Goal: Complete application form: Complete application form

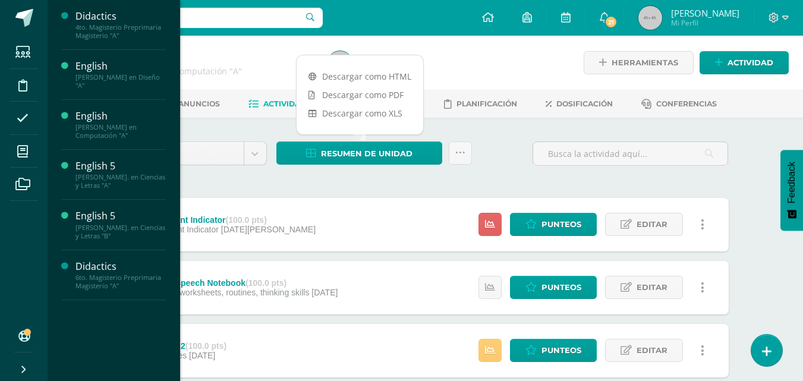
click at [103, 171] on div "English 5" at bounding box center [121, 166] width 90 height 14
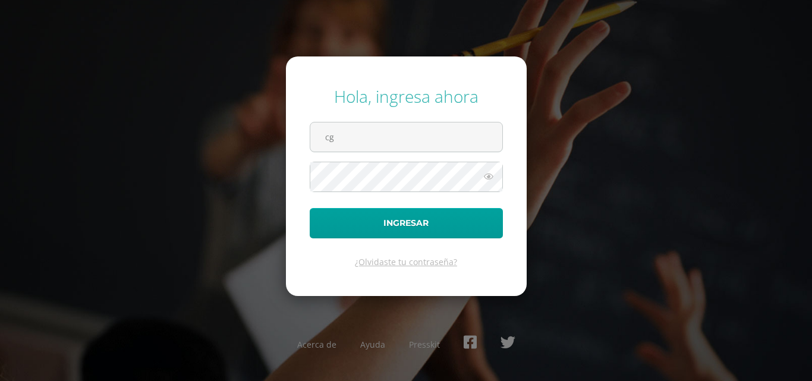
type input "cgcotiadm@sagradocorazon.edu.gt"
click at [310, 208] on button "Ingresar" at bounding box center [406, 223] width 193 height 30
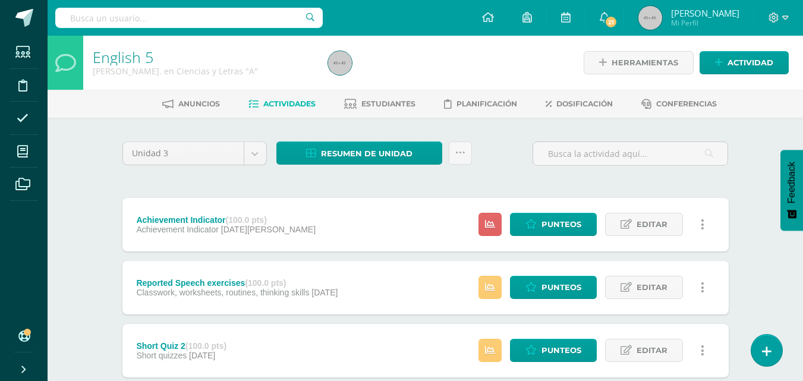
click at [407, 102] on span "Estudiantes" at bounding box center [389, 103] width 54 height 9
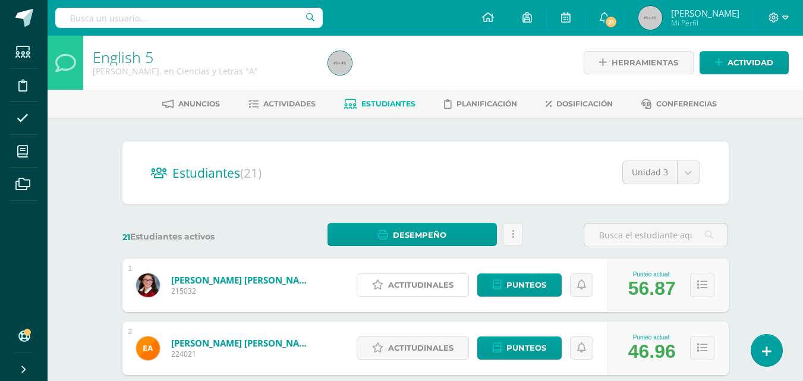
click at [421, 281] on span "Actitudinales" at bounding box center [420, 285] width 65 height 22
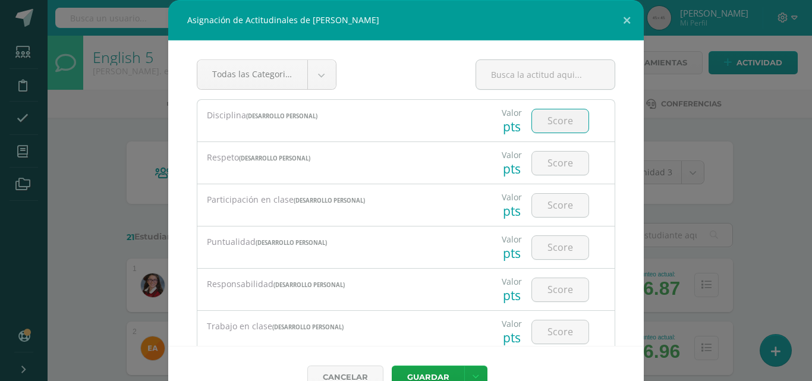
click at [544, 128] on input "number" at bounding box center [560, 120] width 57 height 23
type input "4"
click at [546, 158] on input "number" at bounding box center [560, 163] width 57 height 23
type input "4"
click at [542, 214] on input "number" at bounding box center [560, 205] width 57 height 23
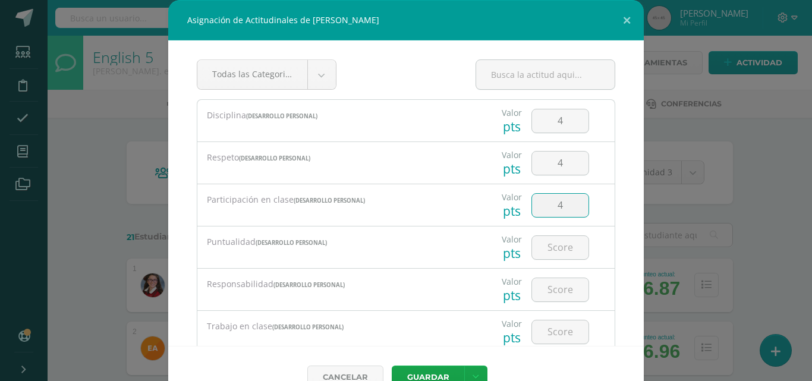
type input "4"
click at [542, 246] on input "number" at bounding box center [560, 247] width 57 height 23
type input "4"
click at [539, 296] on input "number" at bounding box center [560, 289] width 57 height 23
type input "4"
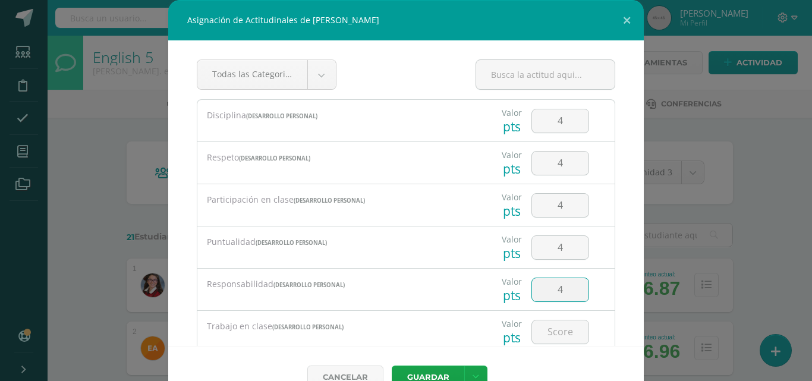
click at [541, 343] on input "number" at bounding box center [560, 332] width 57 height 23
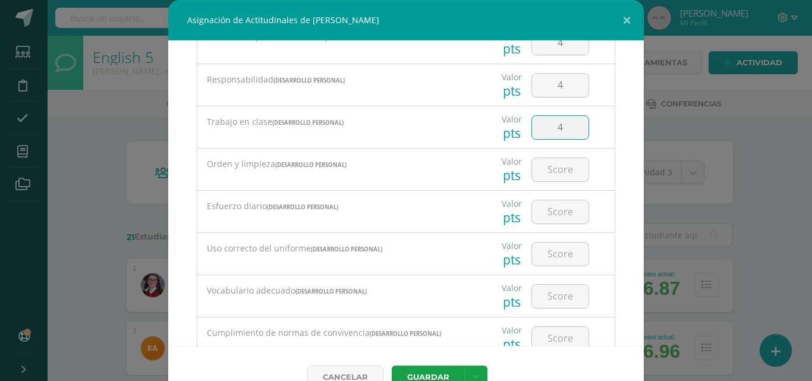
scroll to position [228, 0]
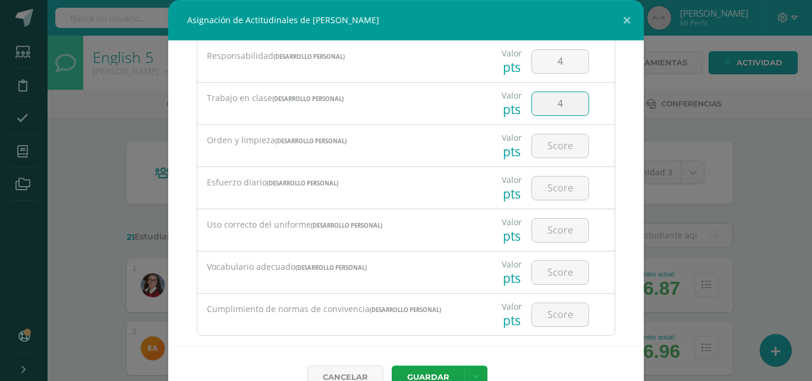
type input "4"
click at [559, 140] on input "number" at bounding box center [560, 145] width 57 height 23
type input "4"
click at [549, 190] on input "number" at bounding box center [560, 188] width 57 height 23
type input "4"
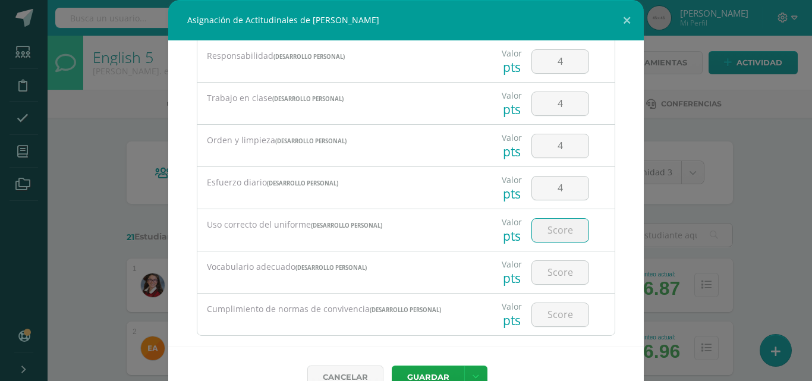
click at [547, 241] on input "number" at bounding box center [560, 230] width 57 height 23
type input "4"
click at [544, 274] on input "number" at bounding box center [560, 272] width 57 height 23
type input "4"
click at [544, 324] on input "number" at bounding box center [560, 314] width 57 height 23
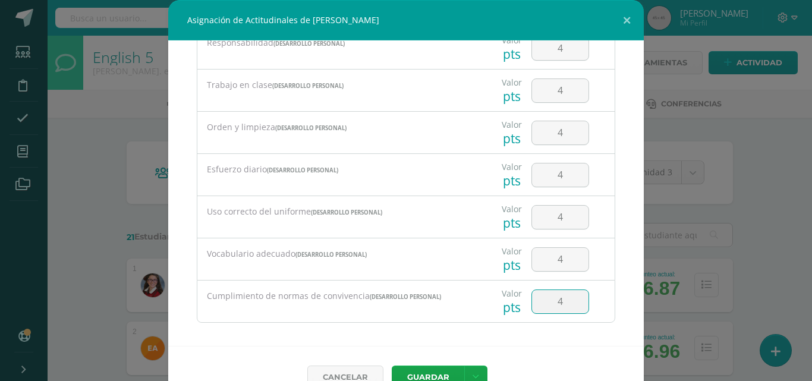
scroll to position [249, 0]
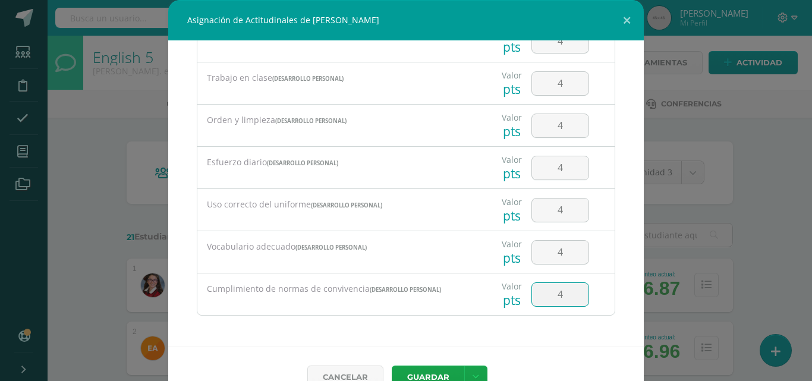
type input "4"
click at [432, 375] on button "Guardar" at bounding box center [428, 377] width 73 height 23
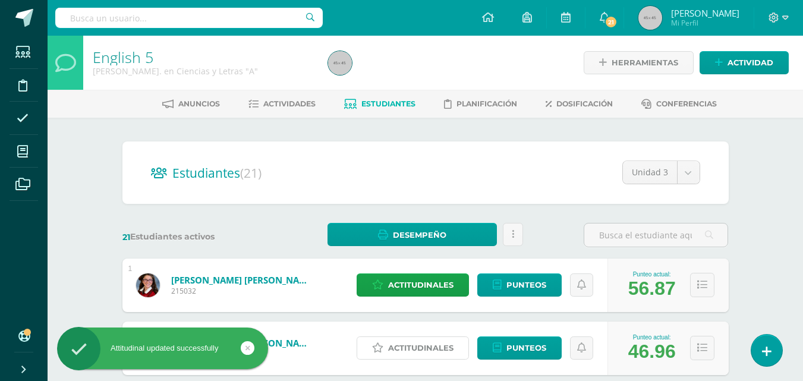
click at [419, 353] on span "Actitudinales" at bounding box center [420, 348] width 65 height 22
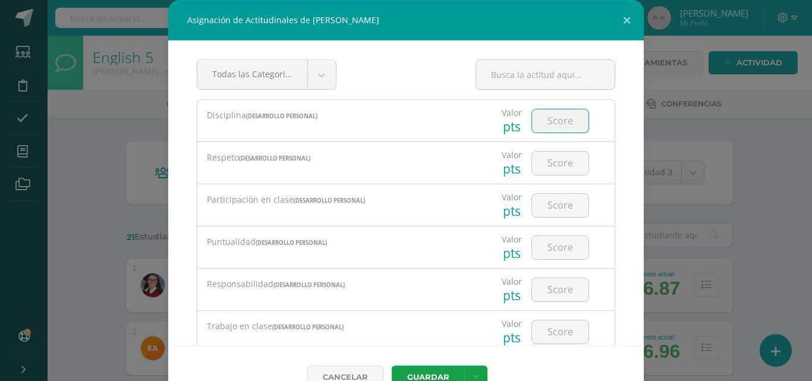
click at [554, 121] on input "number" at bounding box center [560, 120] width 57 height 23
type input "4"
click at [555, 161] on input "number" at bounding box center [560, 163] width 57 height 23
type input "4"
click at [555, 208] on input "number" at bounding box center [560, 205] width 57 height 23
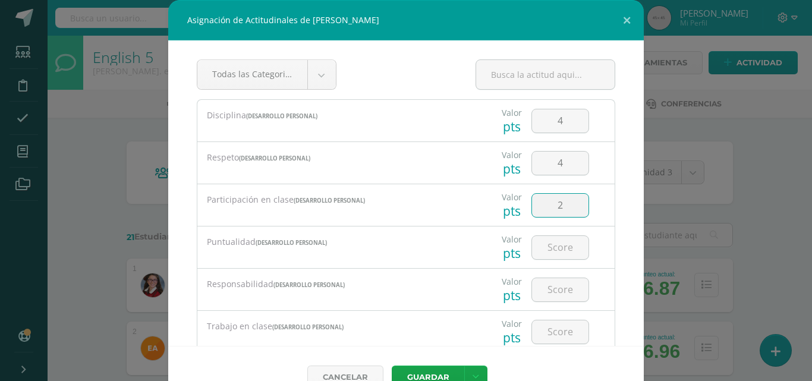
type input "2"
click at [550, 250] on input "number" at bounding box center [560, 247] width 57 height 23
type input "4"
click at [542, 282] on input "number" at bounding box center [560, 289] width 57 height 23
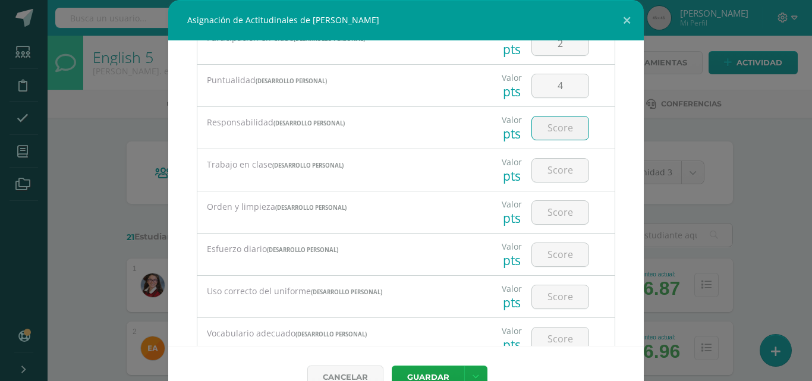
scroll to position [165, 0]
type input "3"
click at [548, 168] on input "number" at bounding box center [560, 167] width 57 height 23
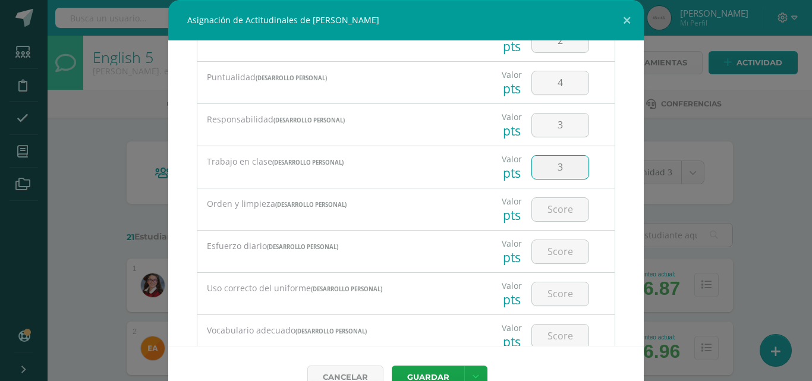
type input "3"
click at [547, 213] on input "number" at bounding box center [560, 209] width 57 height 23
type input "4"
click at [551, 248] on input "number" at bounding box center [560, 251] width 57 height 23
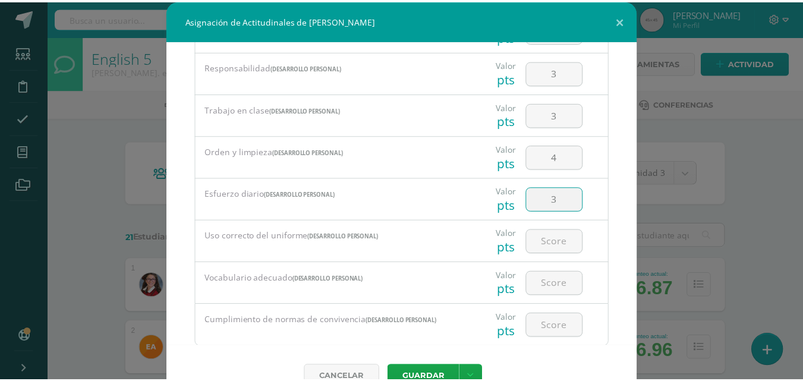
scroll to position [249, 0]
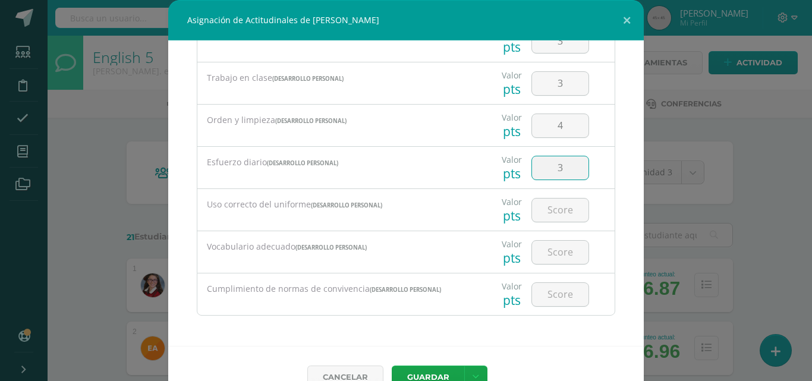
type input "3"
click at [556, 210] on input "number" at bounding box center [560, 210] width 57 height 23
type input "4"
click at [548, 259] on input "number" at bounding box center [560, 252] width 57 height 23
type input "4"
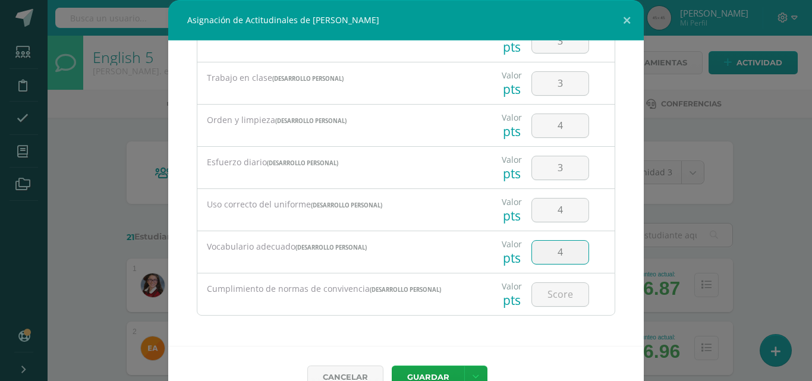
click at [550, 294] on input "number" at bounding box center [560, 294] width 57 height 23
type input "4"
click at [429, 376] on button "Guardar" at bounding box center [428, 377] width 73 height 23
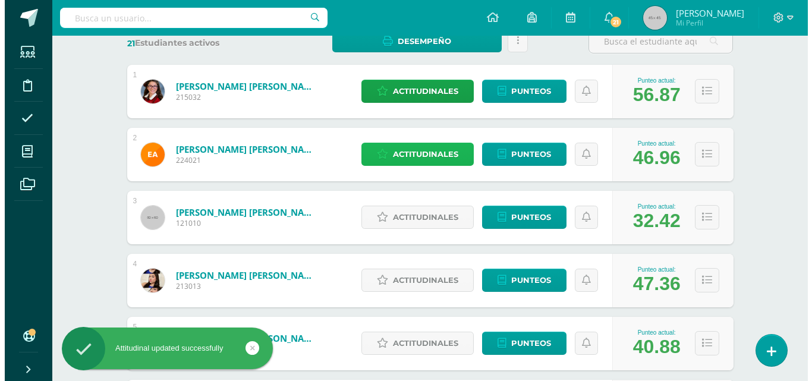
scroll to position [205, 0]
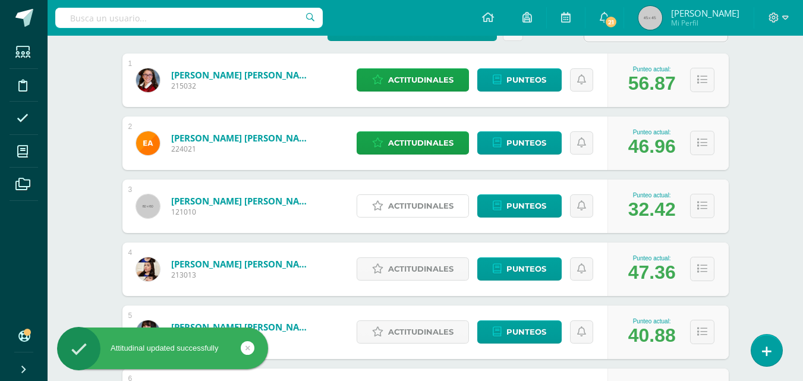
click at [422, 209] on span "Actitudinales" at bounding box center [420, 206] width 65 height 22
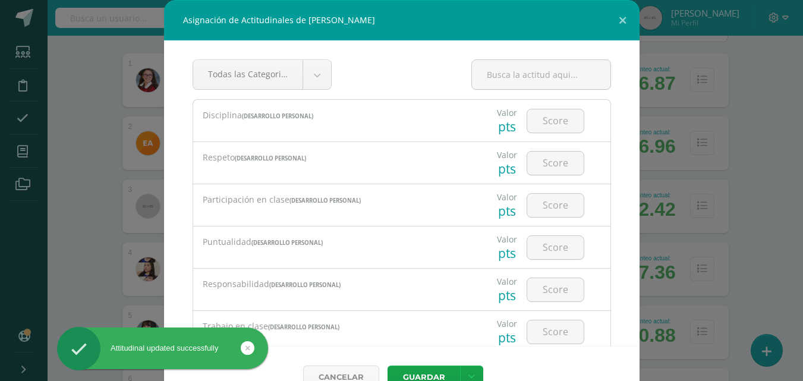
click at [422, 209] on div "Participación en clase (Desarrollo Personal)" at bounding box center [332, 200] width 278 height 32
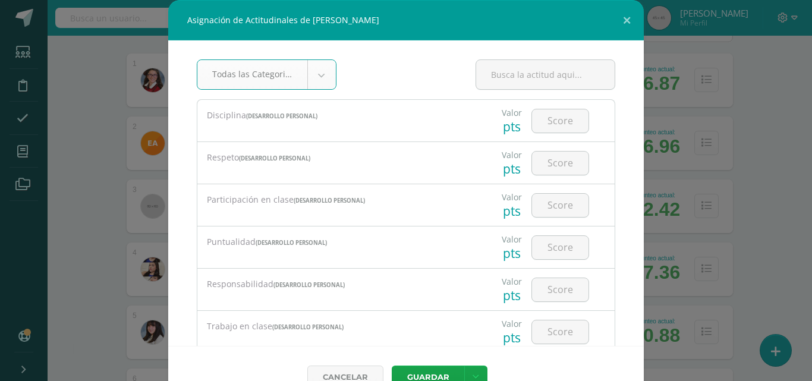
click at [547, 115] on input "number" at bounding box center [560, 120] width 57 height 23
click at [547, 123] on input "number" at bounding box center [560, 120] width 57 height 23
click at [557, 121] on input "number" at bounding box center [560, 120] width 57 height 23
click at [554, 121] on input "number" at bounding box center [560, 120] width 57 height 23
type input "4"
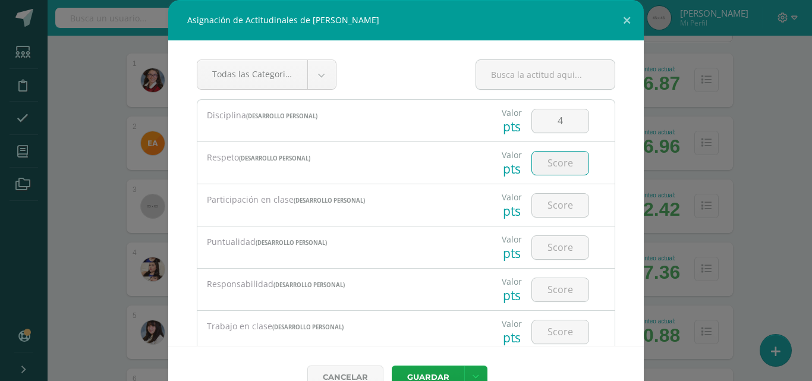
click at [555, 165] on input "number" at bounding box center [560, 163] width 57 height 23
type input "4"
click at [554, 200] on input "number" at bounding box center [560, 205] width 57 height 23
type input "3"
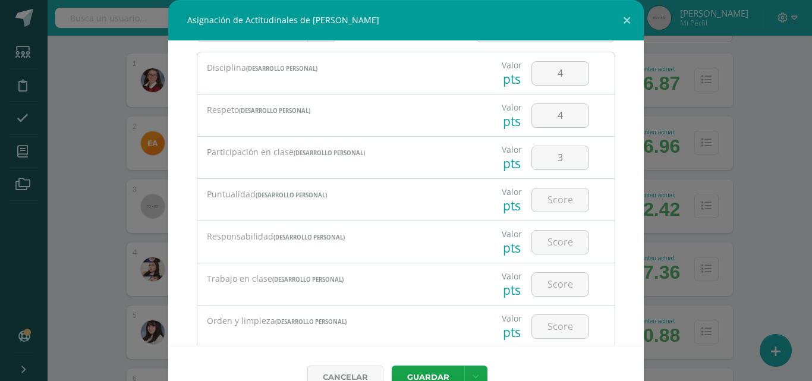
scroll to position [51, 0]
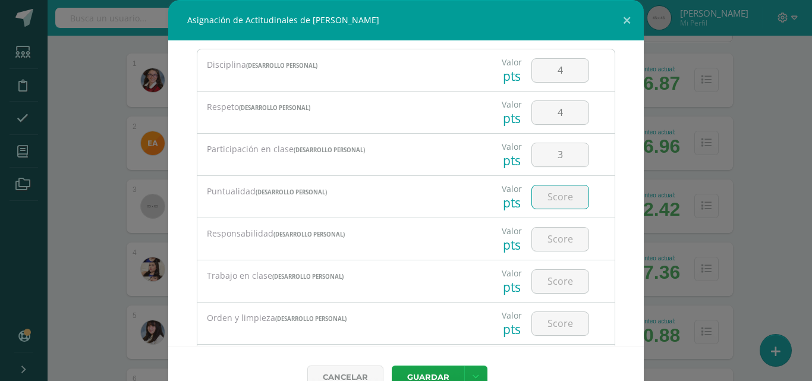
click at [546, 199] on input "number" at bounding box center [560, 197] width 57 height 23
type input "4"
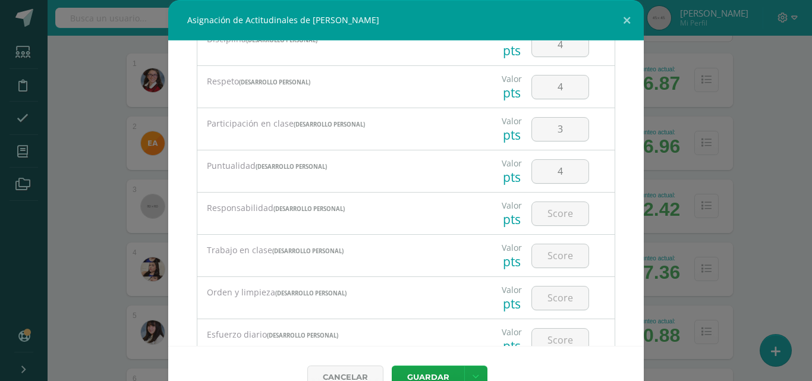
scroll to position [82, 0]
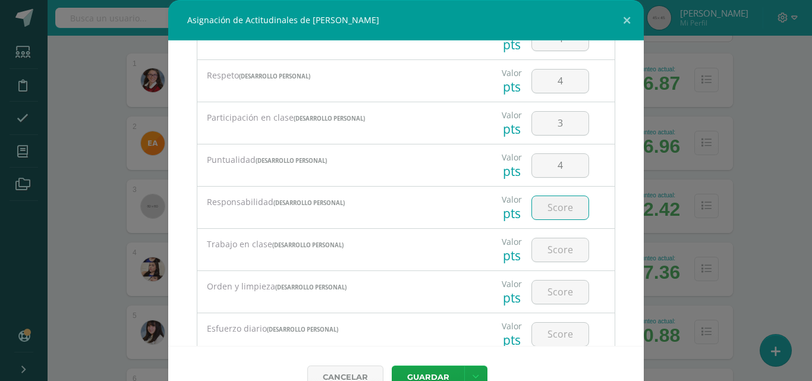
click at [553, 214] on input "number" at bounding box center [560, 207] width 57 height 23
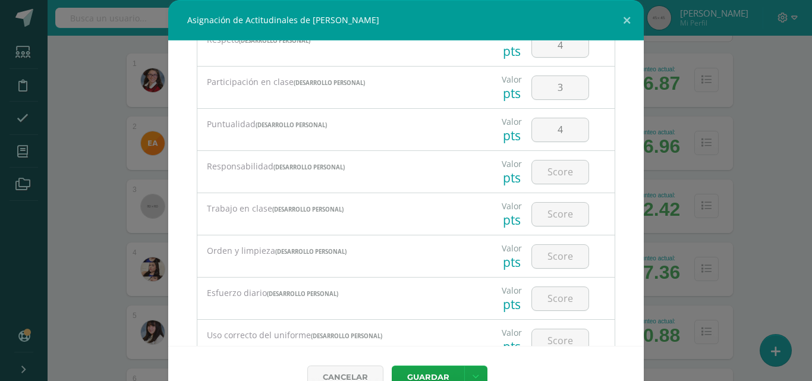
scroll to position [120, 0]
click at [562, 170] on input "number" at bounding box center [560, 170] width 57 height 23
type input "3"
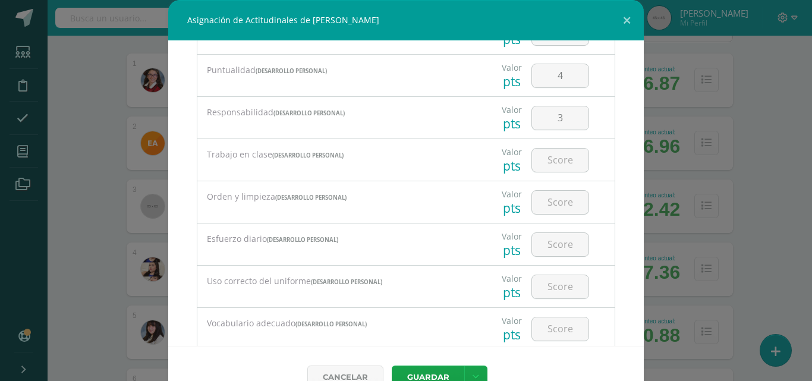
scroll to position [190, 0]
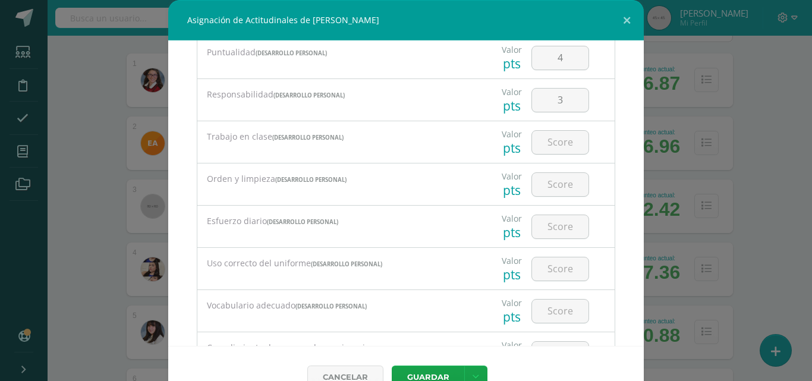
click at [549, 137] on input "number" at bounding box center [560, 142] width 57 height 23
type input "3"
click at [555, 183] on input "number" at bounding box center [560, 184] width 57 height 23
type input "4"
click at [554, 225] on input "number" at bounding box center [560, 226] width 57 height 23
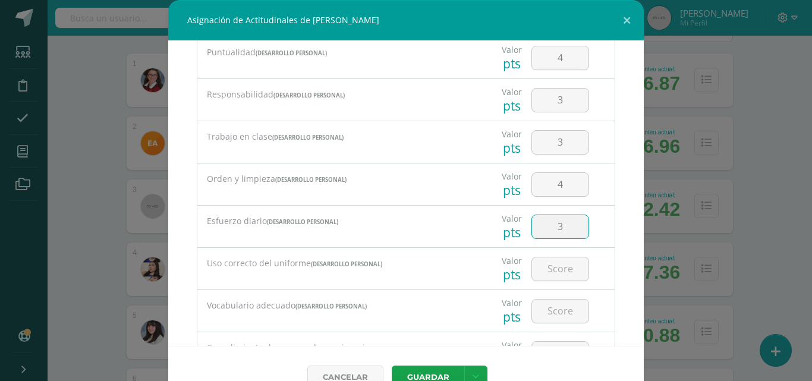
type input "3"
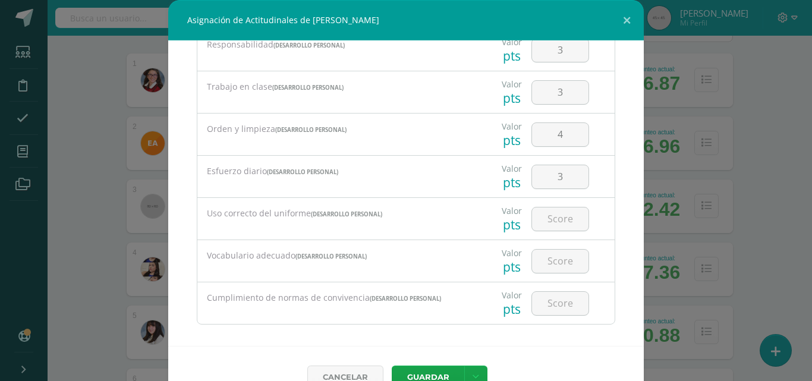
scroll to position [249, 0]
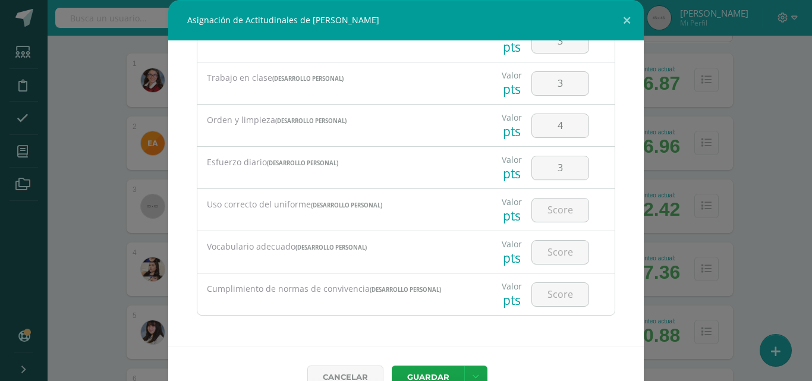
click at [563, 212] on input "number" at bounding box center [560, 210] width 57 height 23
type input "4"
click at [557, 252] on input "number" at bounding box center [560, 252] width 57 height 23
type input "4"
click at [557, 293] on input "number" at bounding box center [560, 294] width 57 height 23
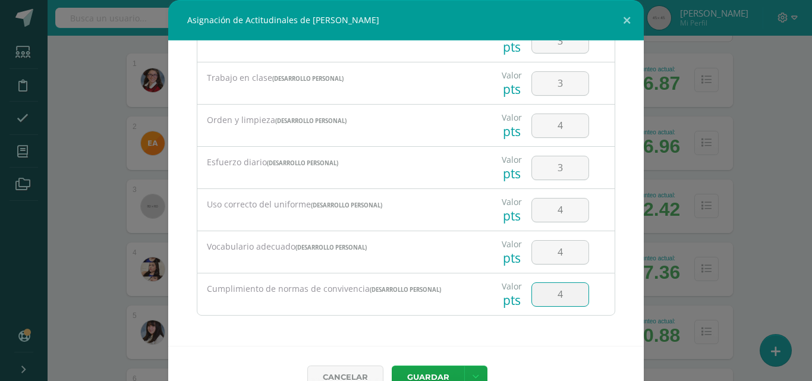
type input "4"
click at [435, 369] on button "Guardar" at bounding box center [428, 377] width 73 height 23
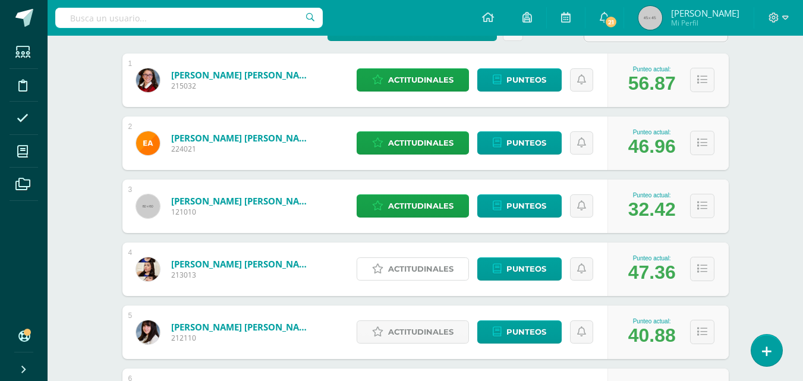
click at [437, 268] on span "Actitudinales" at bounding box center [420, 269] width 65 height 22
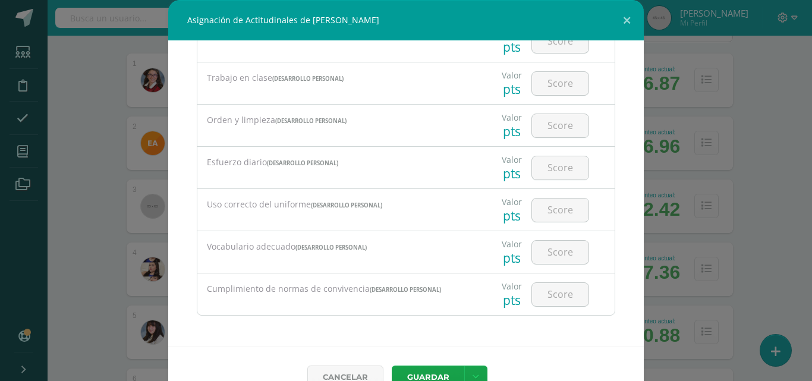
scroll to position [0, 0]
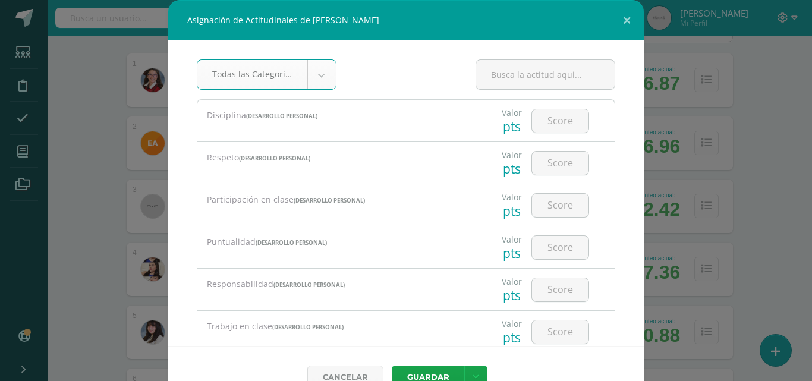
click at [548, 126] on input "number" at bounding box center [560, 120] width 57 height 23
type input "3"
click at [548, 161] on input "number" at bounding box center [560, 163] width 57 height 23
type input "3"
type input "2"
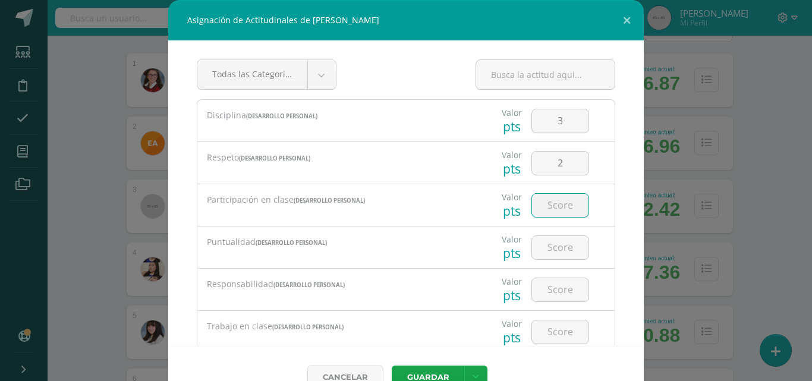
click at [550, 203] on input "number" at bounding box center [560, 205] width 57 height 23
type input "3"
click at [559, 249] on input "number" at bounding box center [560, 247] width 57 height 23
type input "4"
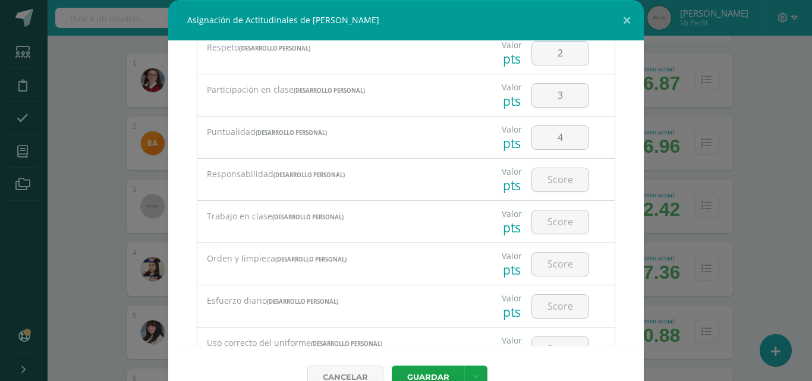
scroll to position [114, 0]
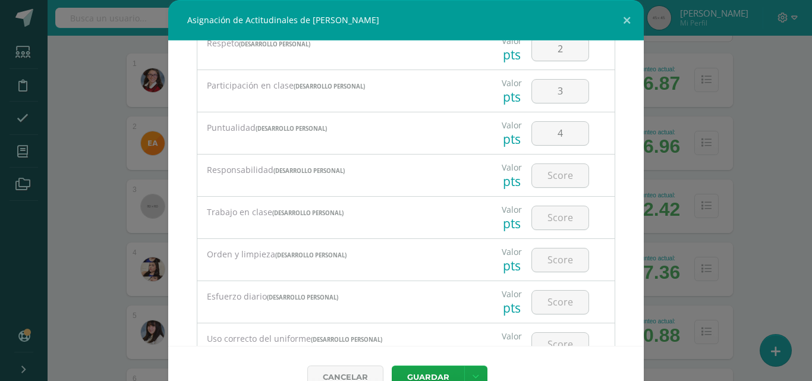
click at [551, 180] on input "number" at bounding box center [560, 175] width 57 height 23
type input "3"
click at [552, 218] on input "number" at bounding box center [560, 217] width 57 height 23
type input "3"
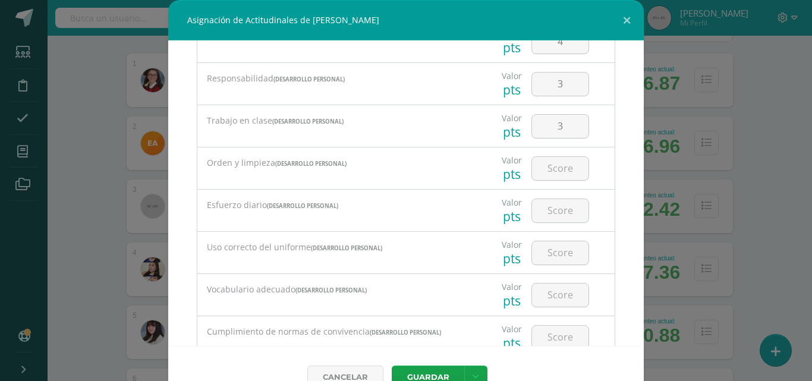
scroll to position [209, 0]
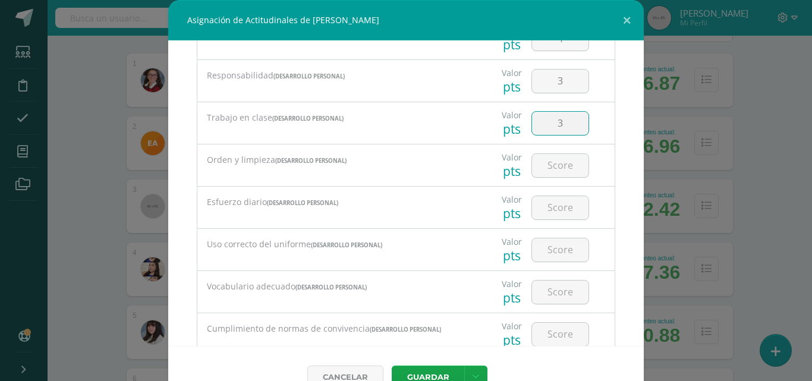
click at [556, 118] on input "3" at bounding box center [560, 123] width 57 height 23
type input "2"
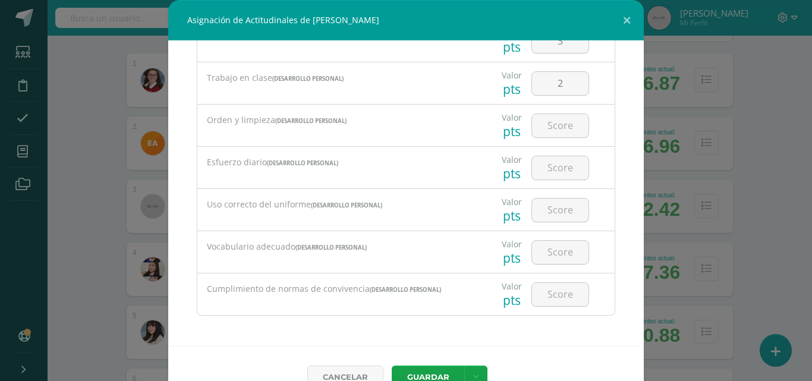
scroll to position [27, 0]
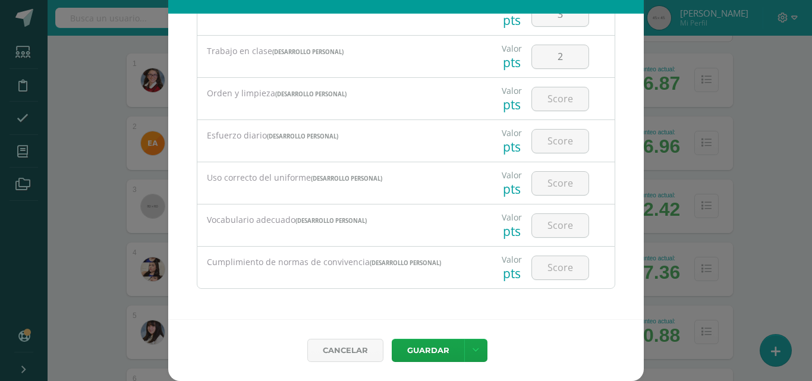
click at [553, 102] on input "number" at bounding box center [560, 98] width 57 height 23
type input "3"
click at [559, 145] on input "number" at bounding box center [560, 141] width 57 height 23
click at [551, 140] on input "number" at bounding box center [560, 141] width 57 height 23
type input "2"
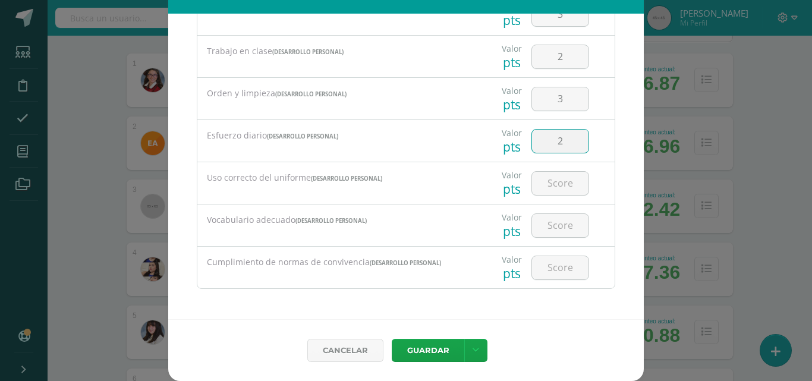
click at [550, 181] on input "number" at bounding box center [560, 183] width 57 height 23
type input "4"
type input "3"
click at [554, 224] on input "number" at bounding box center [560, 225] width 57 height 23
type input "3"
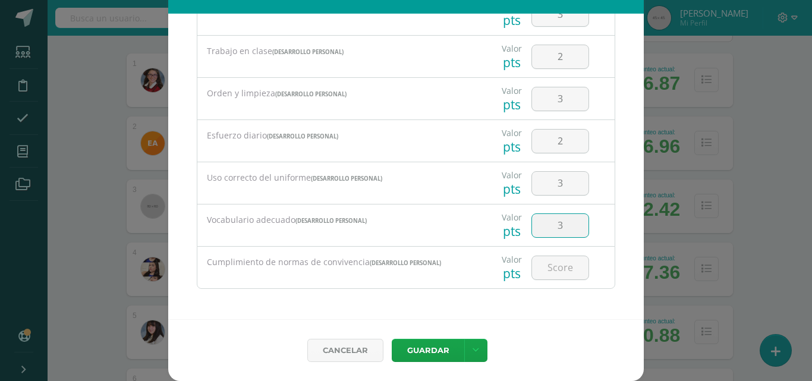
click at [559, 265] on input "number" at bounding box center [560, 267] width 57 height 23
type input "3"
click at [435, 347] on button "Guardar" at bounding box center [428, 350] width 73 height 23
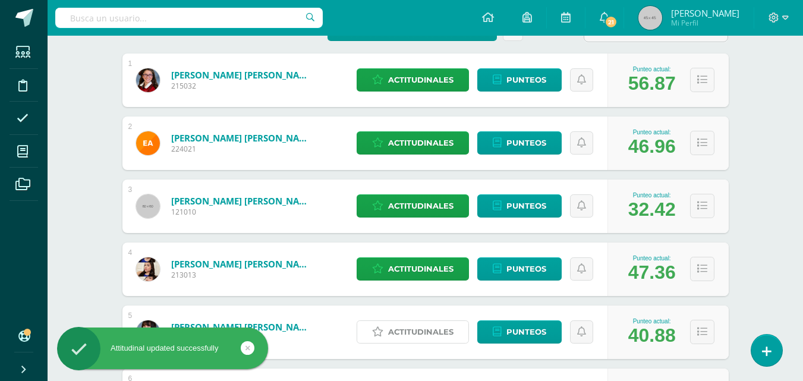
click at [429, 338] on span "Actitudinales" at bounding box center [420, 332] width 65 height 22
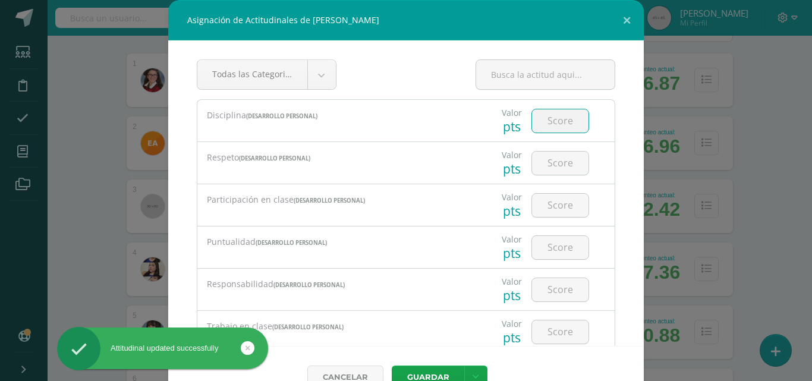
click at [556, 117] on input "number" at bounding box center [560, 120] width 57 height 23
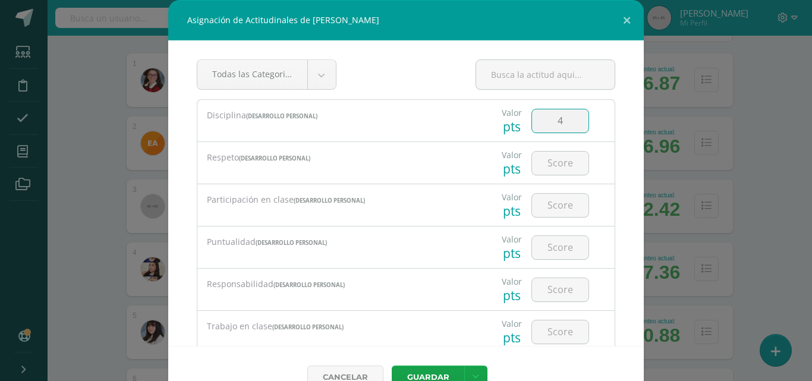
type input "4"
click at [554, 161] on input "number" at bounding box center [560, 163] width 57 height 23
type input "4"
click at [555, 202] on input "number" at bounding box center [560, 205] width 57 height 23
type input "3"
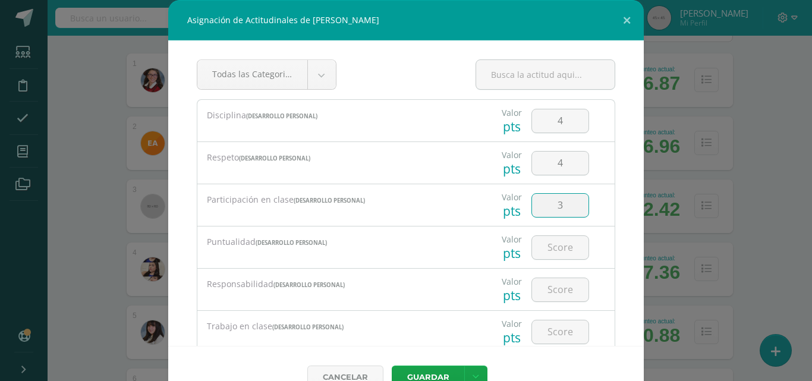
click at [551, 249] on input "number" at bounding box center [560, 247] width 57 height 23
type input "2"
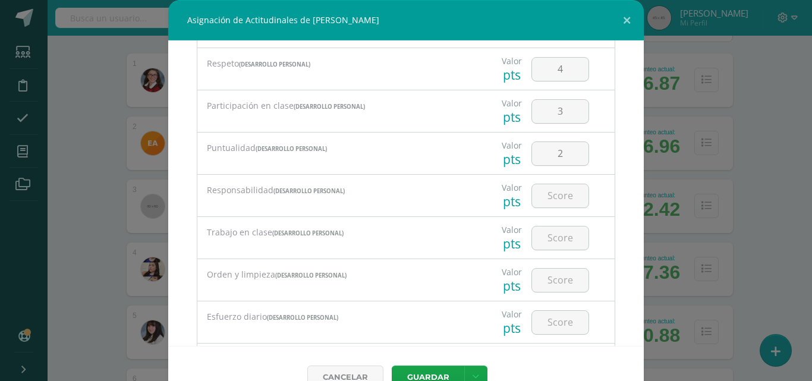
scroll to position [95, 0]
click at [553, 196] on input "number" at bounding box center [560, 194] width 57 height 23
type input "2"
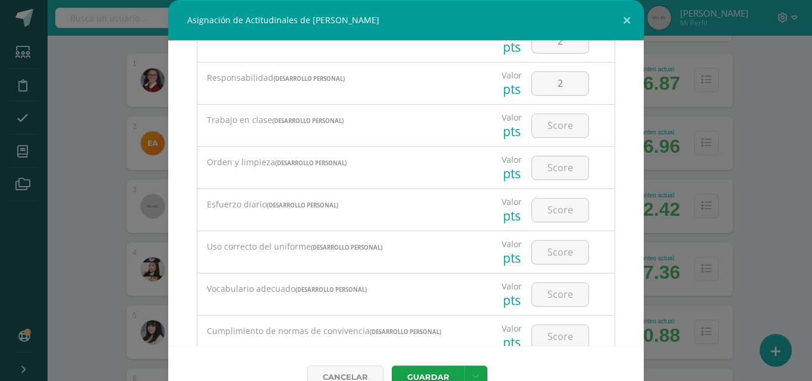
scroll to position [207, 0]
click at [559, 131] on input "number" at bounding box center [560, 125] width 57 height 23
type input "3"
click at [556, 164] on input "number" at bounding box center [560, 167] width 57 height 23
type input "4"
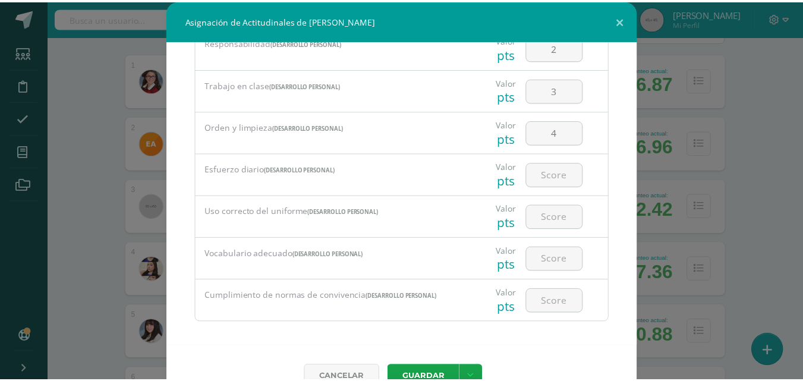
scroll to position [249, 0]
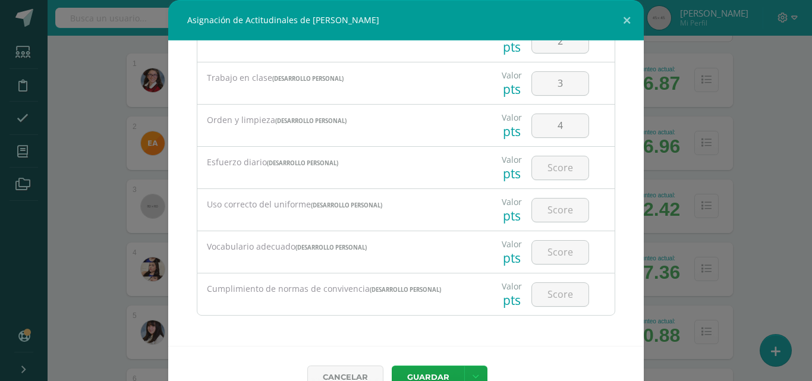
click at [559, 175] on input "number" at bounding box center [560, 167] width 57 height 23
click at [559, 119] on input "4" at bounding box center [560, 125] width 57 height 23
type input "3"
click at [555, 165] on input "number" at bounding box center [560, 167] width 57 height 23
type input "3"
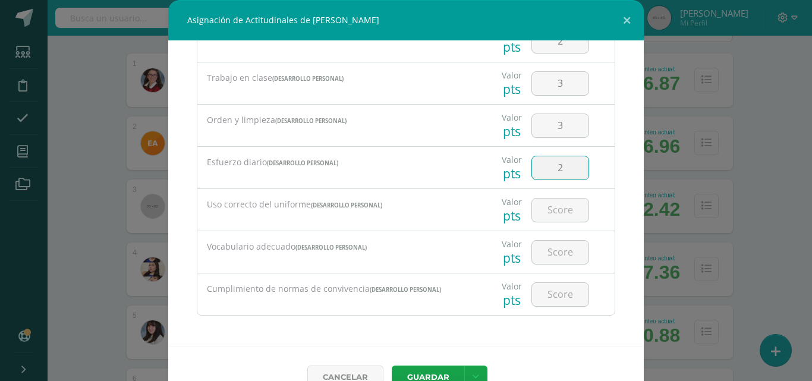
type input "2"
click at [559, 212] on input "number" at bounding box center [560, 210] width 57 height 23
type input "4"
click at [555, 255] on input "number" at bounding box center [560, 252] width 57 height 23
click at [559, 250] on input "number" at bounding box center [560, 252] width 57 height 23
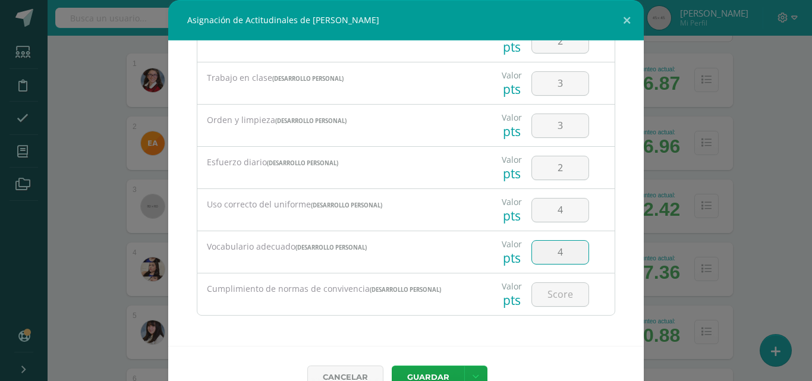
type input "4"
click at [554, 298] on input "number" at bounding box center [560, 294] width 57 height 23
type input "4"
click at [430, 372] on button "Guardar" at bounding box center [428, 377] width 73 height 23
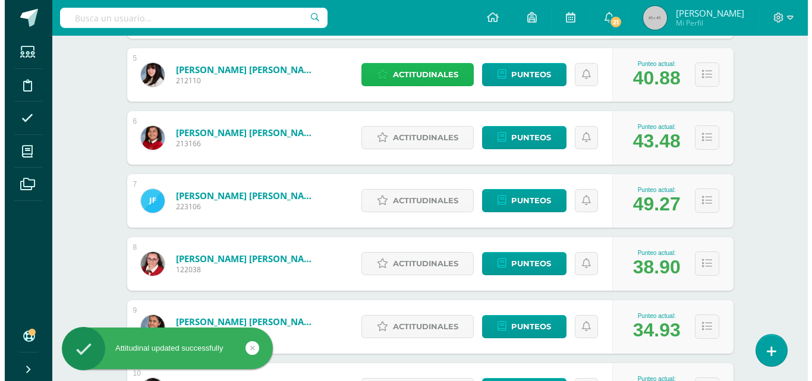
scroll to position [480, 0]
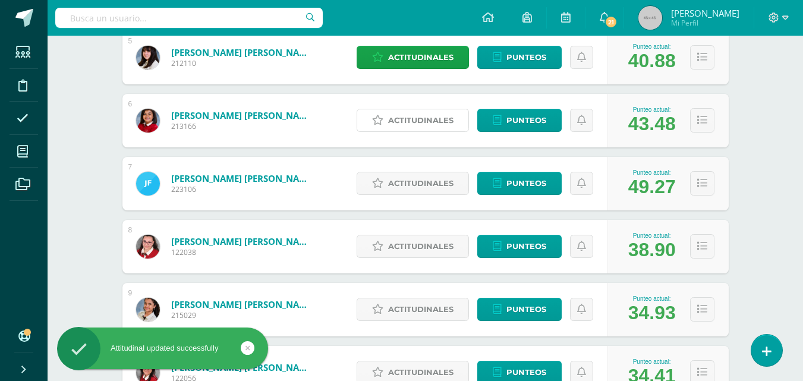
click at [412, 116] on span "Actitudinales" at bounding box center [420, 120] width 65 height 22
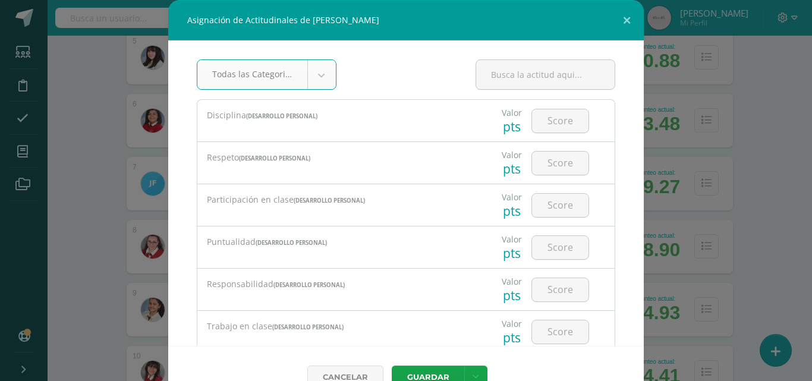
click at [548, 121] on input "number" at bounding box center [560, 120] width 57 height 23
type input "2"
click at [551, 163] on input "number" at bounding box center [560, 163] width 57 height 23
type input "2"
click at [555, 198] on input "number" at bounding box center [560, 205] width 57 height 23
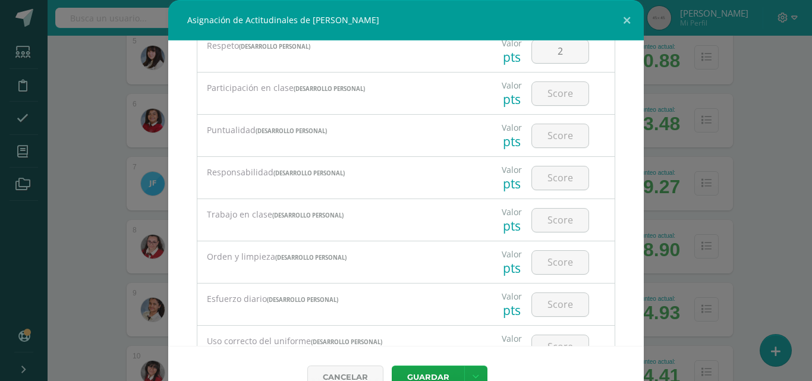
scroll to position [114, 0]
click at [555, 97] on input "number" at bounding box center [560, 91] width 57 height 23
type input "3"
click at [554, 132] on input "number" at bounding box center [560, 134] width 57 height 23
click at [564, 134] on input "1" at bounding box center [560, 134] width 57 height 23
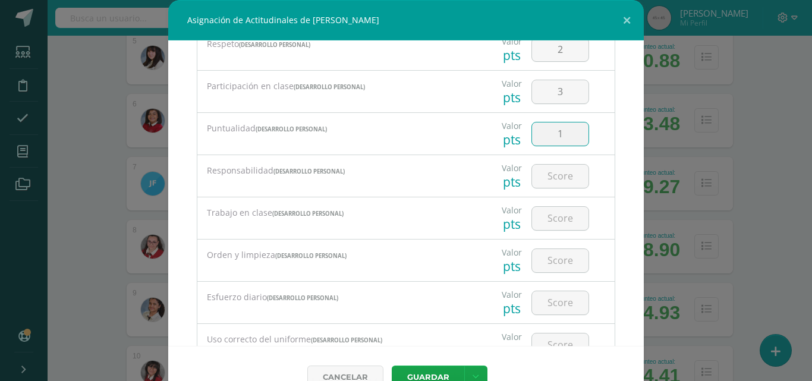
type input "1"
click at [558, 183] on input "number" at bounding box center [560, 176] width 57 height 23
type input "3"
click at [551, 225] on input "number" at bounding box center [560, 218] width 57 height 23
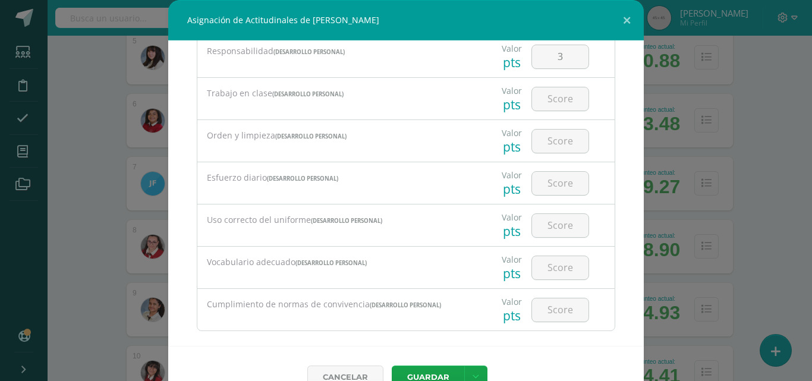
scroll to position [240, 0]
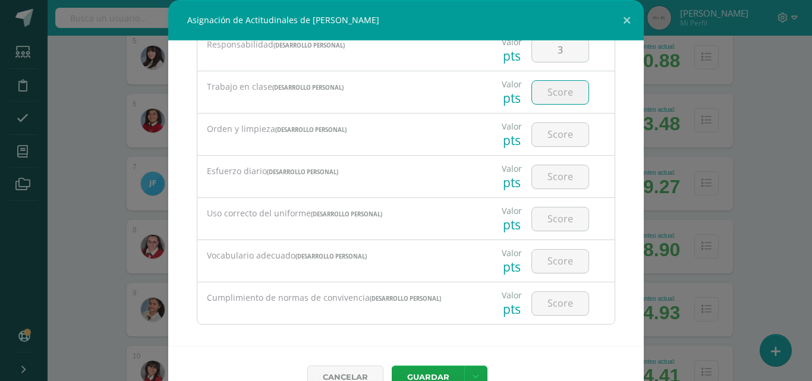
click at [549, 93] on input "number" at bounding box center [560, 92] width 57 height 23
type input "3"
click at [554, 136] on input "number" at bounding box center [560, 134] width 57 height 23
type input "3"
type input "2"
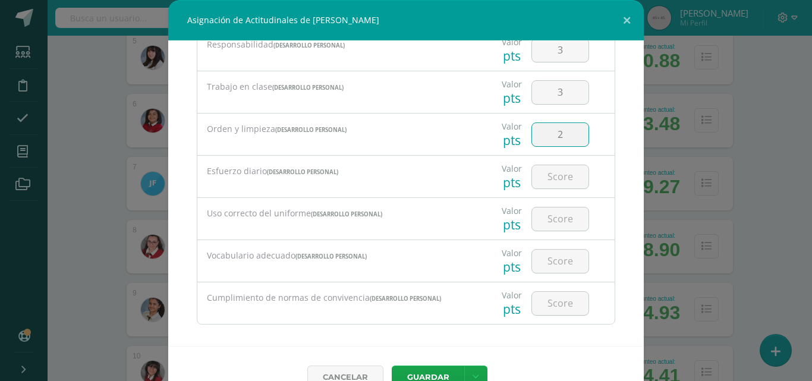
click at [554, 174] on input "number" at bounding box center [560, 176] width 57 height 23
type input "2"
click at [560, 212] on input "number" at bounding box center [560, 219] width 57 height 23
type input "4"
click at [554, 260] on input "number" at bounding box center [560, 261] width 57 height 23
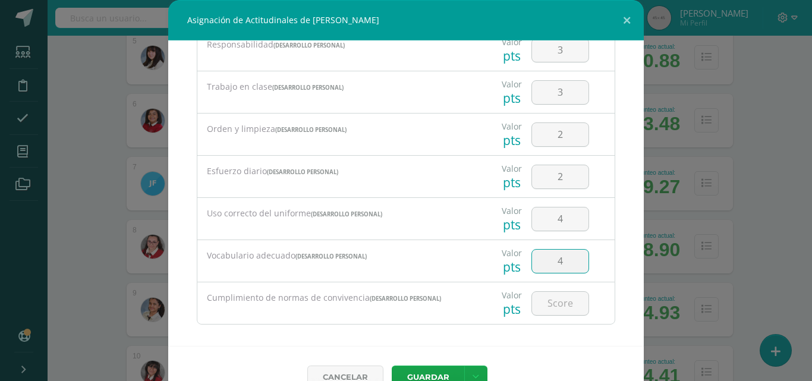
type input "4"
click at [551, 299] on input "number" at bounding box center [560, 303] width 57 height 23
type input "3"
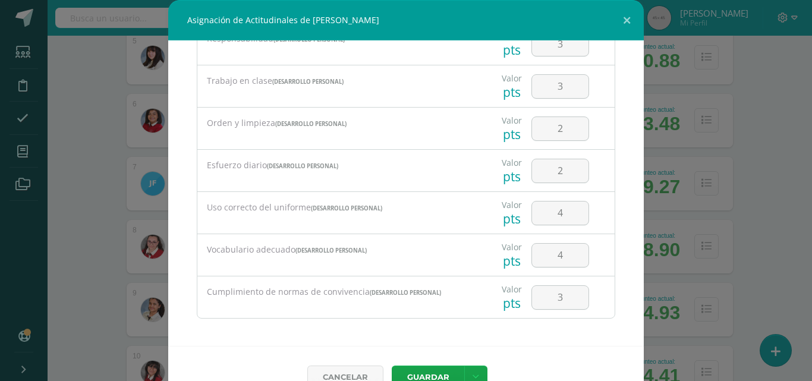
scroll to position [249, 0]
click at [428, 373] on button "Guardar" at bounding box center [428, 377] width 73 height 23
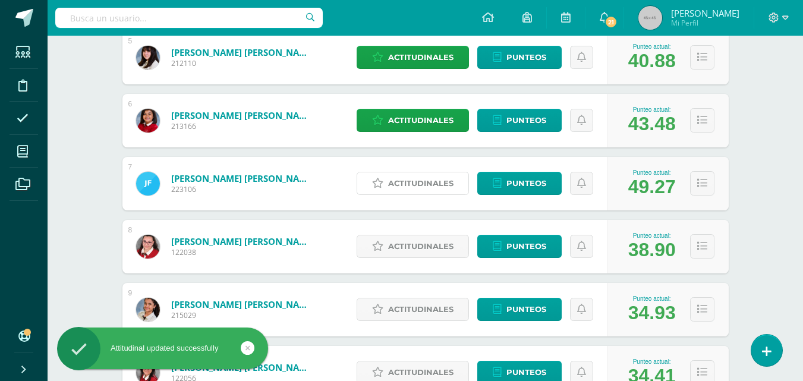
click at [416, 177] on span "Actitudinales" at bounding box center [420, 183] width 65 height 22
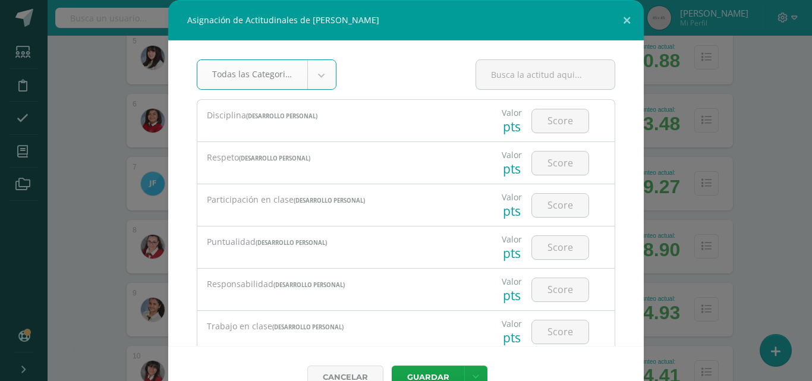
click at [552, 119] on input "number" at bounding box center [560, 120] width 57 height 23
type input "4"
click at [554, 153] on input "number" at bounding box center [560, 163] width 57 height 23
type input "4"
click at [548, 196] on input "number" at bounding box center [560, 205] width 57 height 23
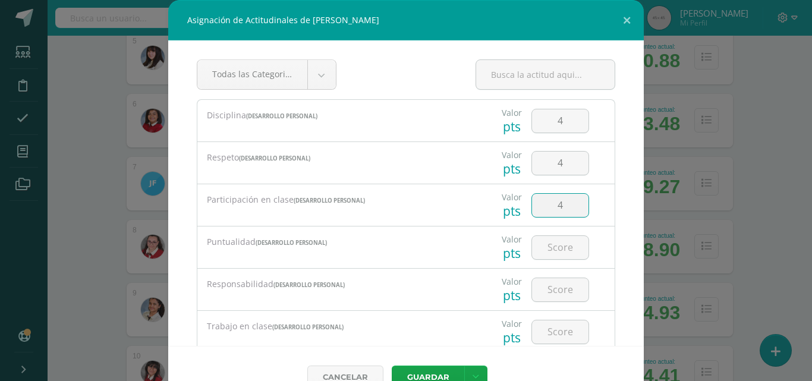
type input "4"
click at [545, 257] on input "number" at bounding box center [560, 247] width 57 height 23
type input "4"
click at [544, 281] on input "number" at bounding box center [560, 289] width 57 height 23
type input "4"
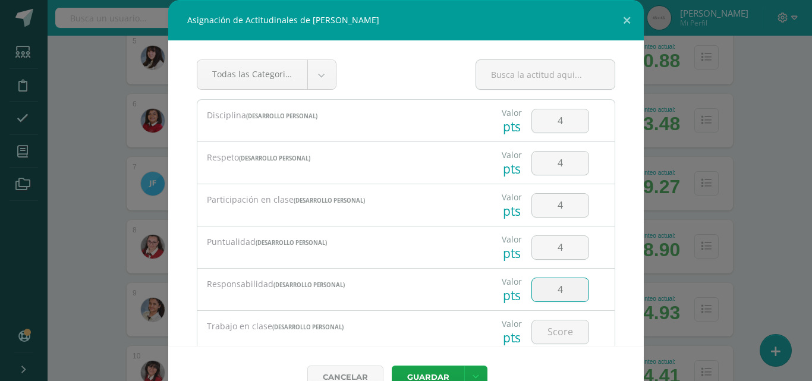
click at [553, 331] on input "number" at bounding box center [560, 332] width 57 height 23
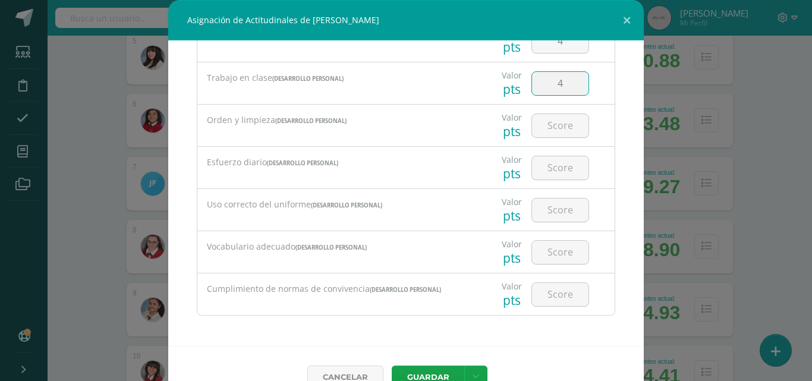
type input "4"
click at [415, 371] on button "Guardar" at bounding box center [428, 377] width 73 height 23
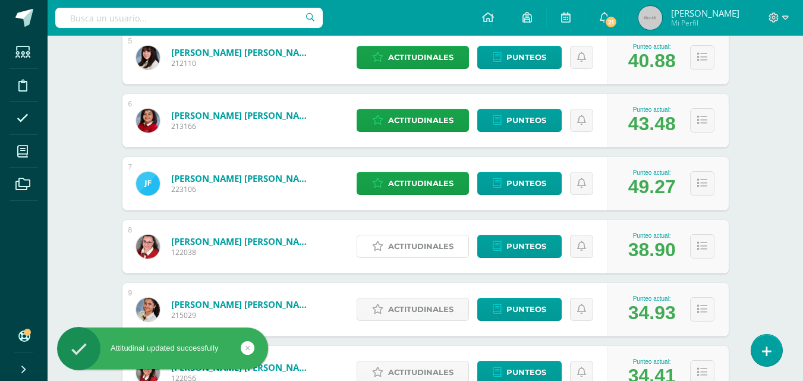
click at [437, 245] on span "Actitudinales" at bounding box center [420, 247] width 65 height 22
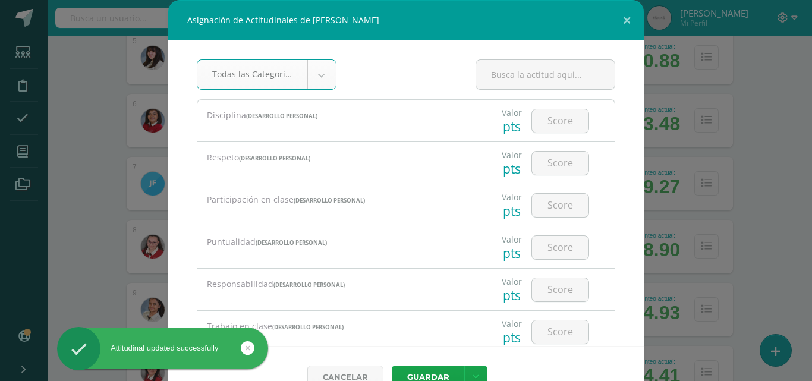
click at [535, 128] on input "number" at bounding box center [560, 120] width 57 height 23
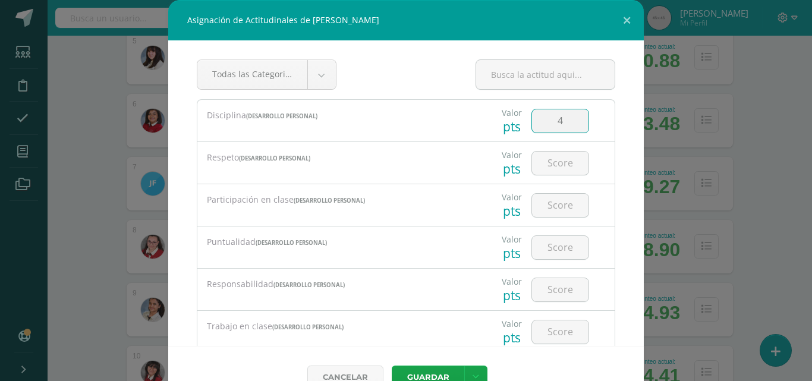
type input "4"
click at [553, 163] on input "number" at bounding box center [560, 163] width 57 height 23
type input "4"
click at [554, 211] on input "number" at bounding box center [560, 205] width 57 height 23
type input "2"
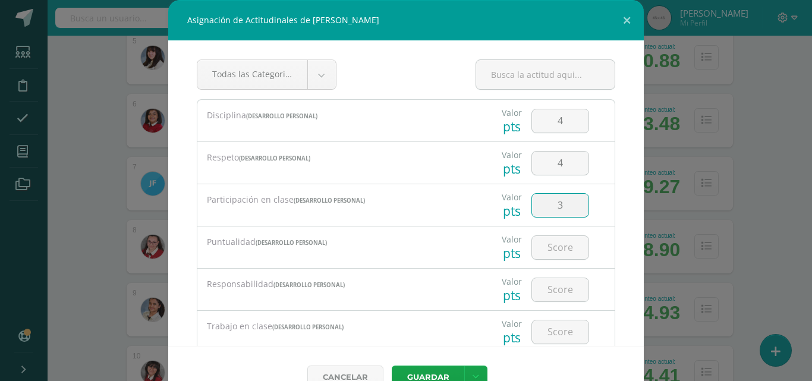
type input "3"
click at [555, 252] on input "number" at bounding box center [560, 247] width 57 height 23
type input "4"
click at [551, 295] on input "number" at bounding box center [560, 289] width 57 height 23
type input "4"
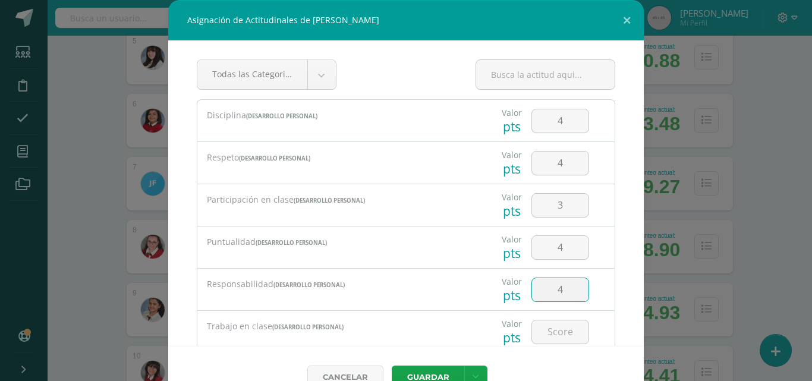
click at [551, 328] on input "number" at bounding box center [560, 332] width 57 height 23
type input "3"
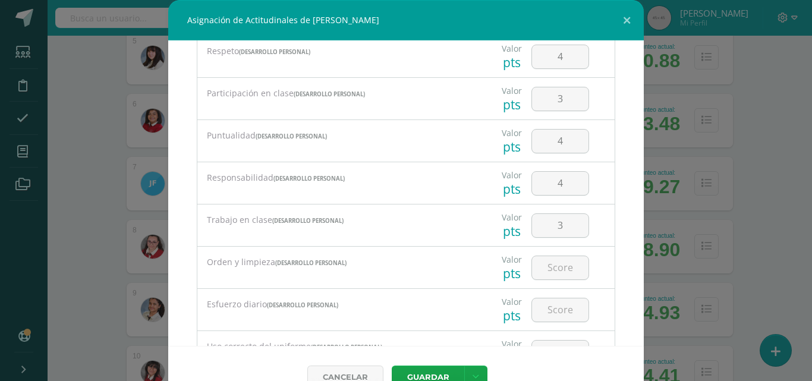
scroll to position [107, 0]
click at [558, 181] on input "4" at bounding box center [560, 182] width 57 height 23
type input "3"
click at [561, 265] on input "number" at bounding box center [560, 267] width 57 height 23
type input "4"
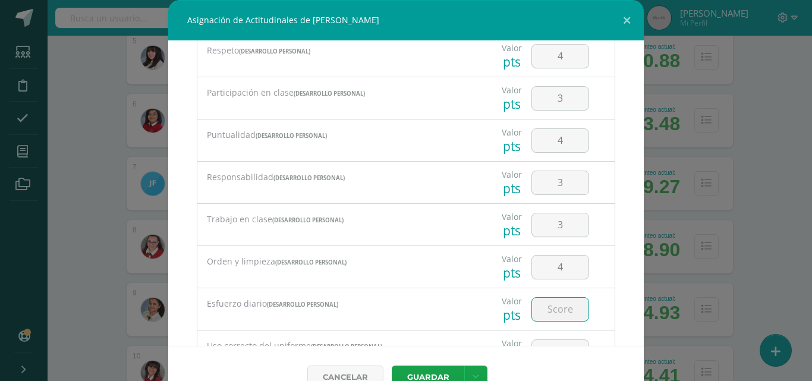
click at [557, 303] on input "number" at bounding box center [560, 309] width 57 height 23
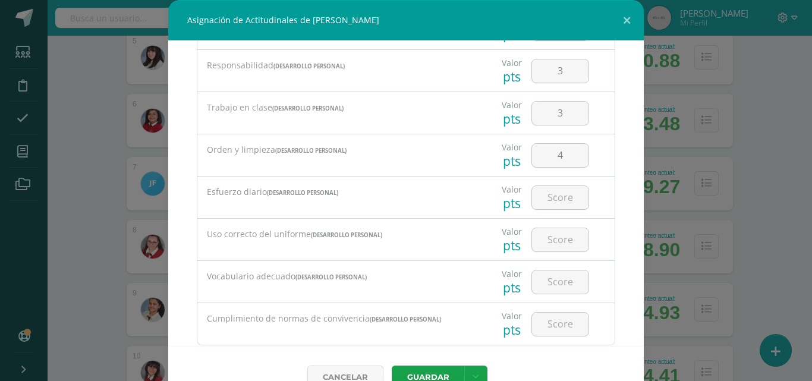
scroll to position [223, 0]
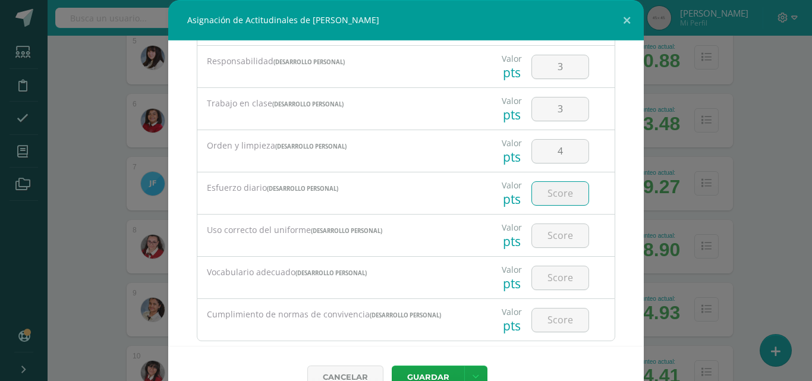
click at [551, 199] on input "number" at bounding box center [560, 193] width 57 height 23
type input "3"
click at [552, 233] on input "number" at bounding box center [560, 235] width 57 height 23
type input "4"
click at [551, 275] on input "number" at bounding box center [560, 277] width 57 height 23
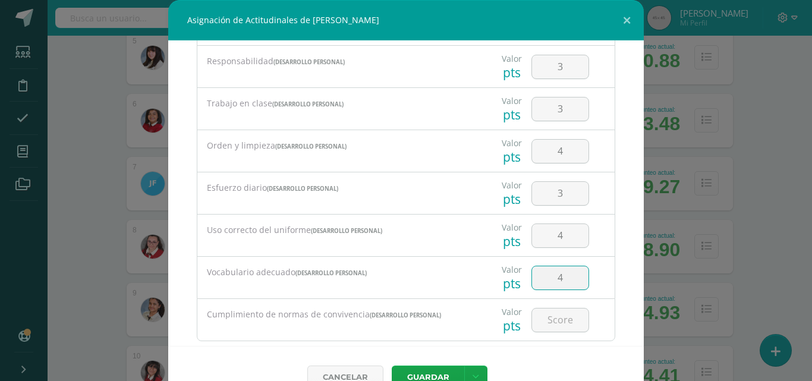
type input "4"
click at [545, 316] on input "number" at bounding box center [560, 320] width 57 height 23
type input "4"
click at [425, 371] on button "Guardar" at bounding box center [428, 377] width 73 height 23
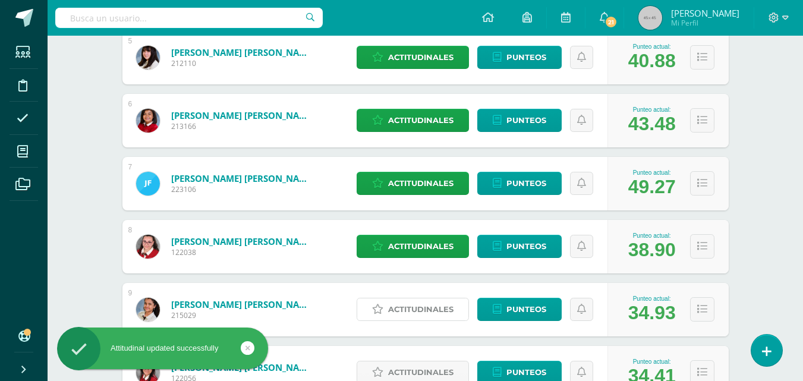
click at [434, 315] on span "Actitudinales" at bounding box center [420, 310] width 65 height 22
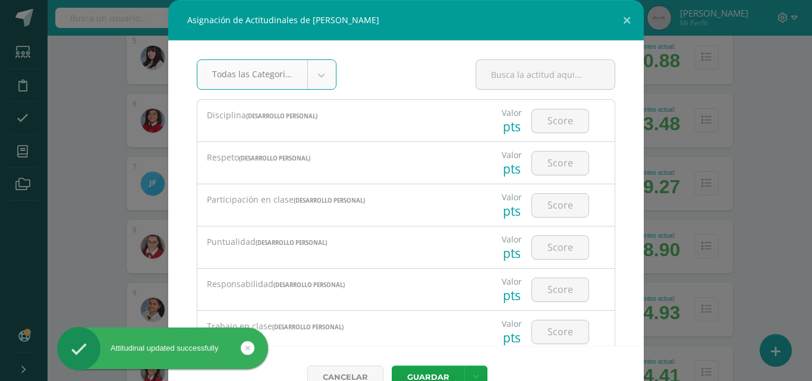
click at [555, 121] on input "number" at bounding box center [560, 120] width 57 height 23
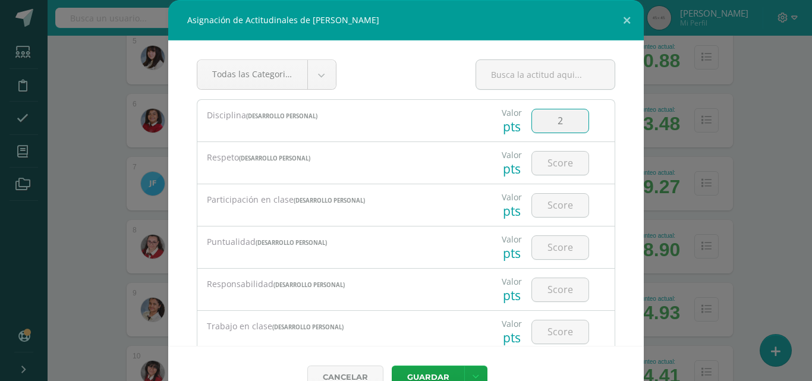
type input "2"
click at [559, 165] on input "number" at bounding box center [560, 163] width 57 height 23
type input "2"
click at [557, 206] on input "number" at bounding box center [560, 205] width 57 height 23
click at [555, 124] on input "2" at bounding box center [560, 120] width 57 height 23
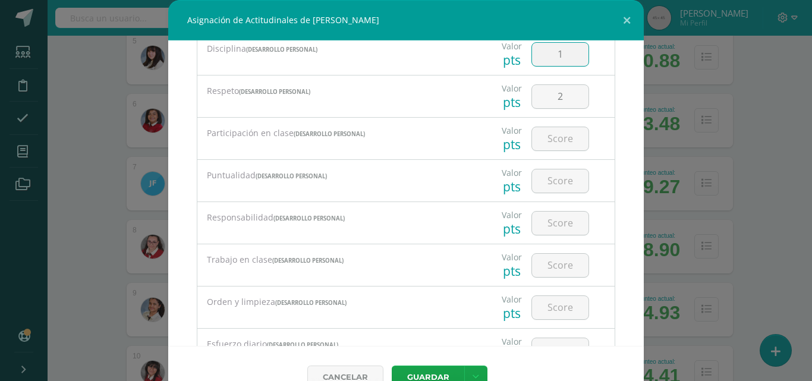
scroll to position [71, 0]
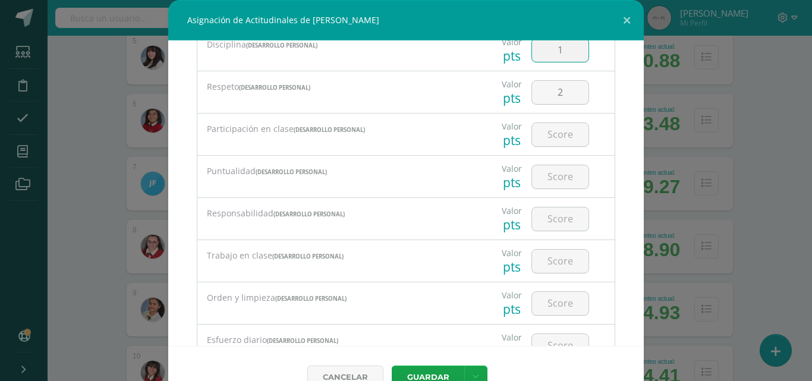
type input "1"
click at [563, 140] on input "number" at bounding box center [560, 134] width 57 height 23
type input "2"
click at [560, 174] on input "number" at bounding box center [560, 176] width 57 height 23
type input "2"
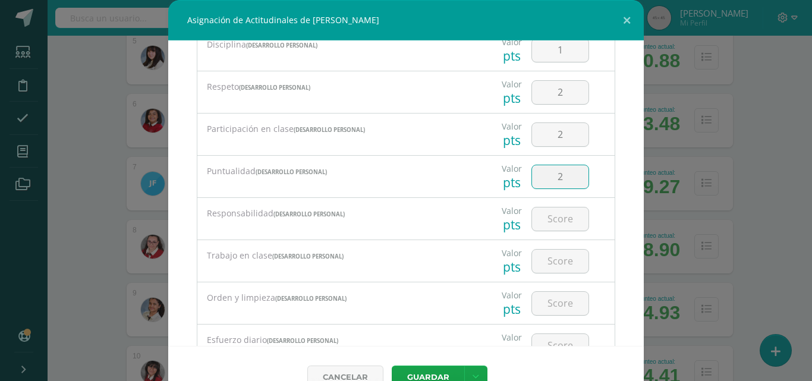
click at [556, 221] on input "number" at bounding box center [560, 219] width 57 height 23
type input "2"
click at [557, 260] on input "number" at bounding box center [560, 261] width 57 height 23
type input "2"
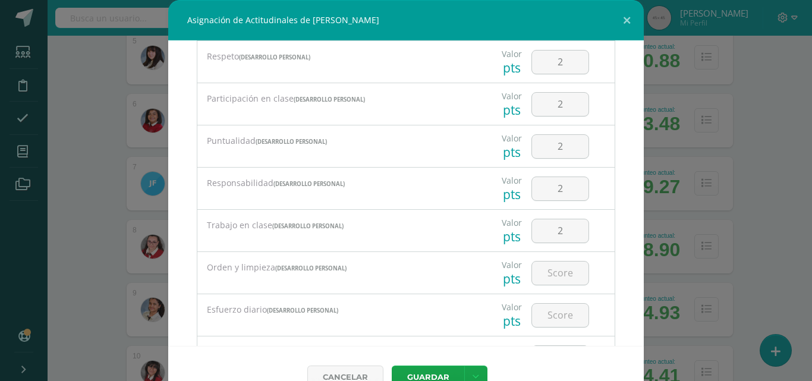
scroll to position [103, 0]
click at [550, 273] on input "number" at bounding box center [560, 271] width 57 height 23
type input "2"
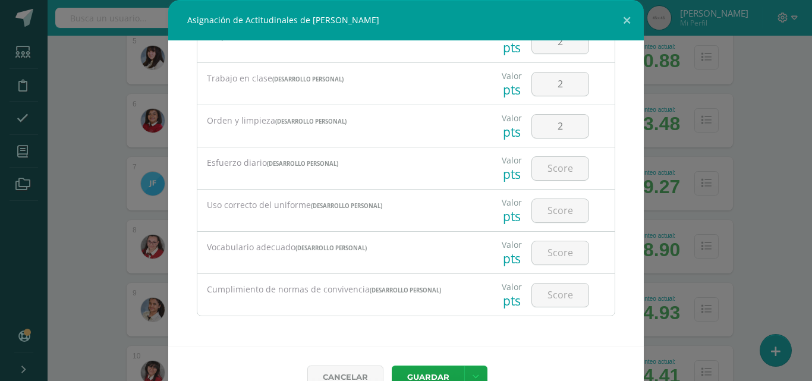
scroll to position [249, 0]
click at [560, 128] on input "2" at bounding box center [560, 125] width 57 height 23
type input "1"
click at [552, 168] on input "number" at bounding box center [560, 167] width 57 height 23
type input "2"
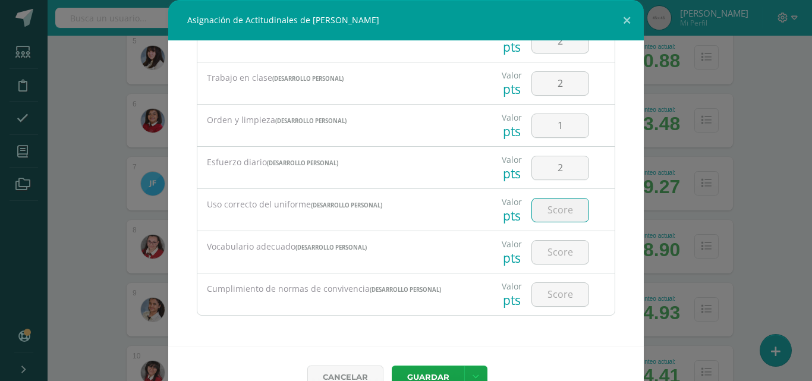
click at [552, 211] on input "number" at bounding box center [560, 210] width 57 height 23
type input "2"
click at [550, 254] on input "number" at bounding box center [560, 252] width 57 height 23
click at [554, 247] on input "number" at bounding box center [560, 252] width 57 height 23
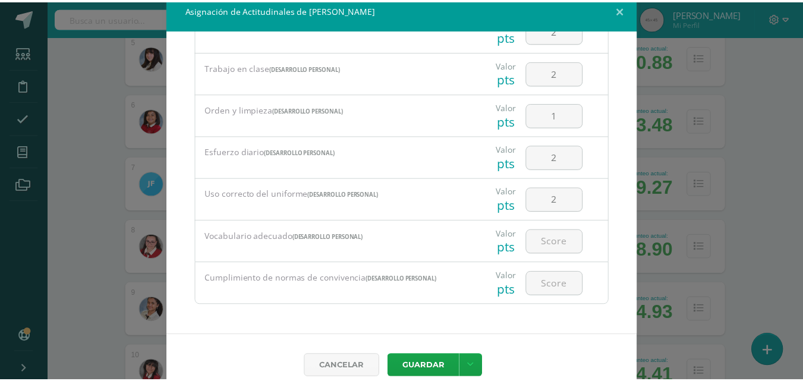
scroll to position [27, 0]
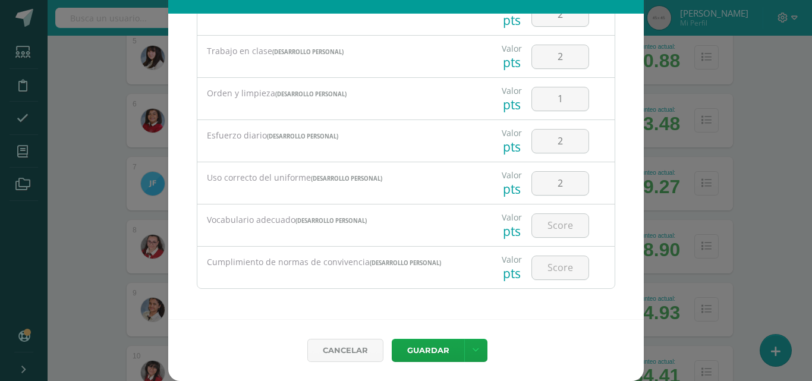
click at [549, 221] on input "number" at bounding box center [560, 225] width 57 height 23
type input "3"
click at [551, 269] on input "number" at bounding box center [560, 267] width 57 height 23
type input "2"
click at [427, 354] on button "Guardar" at bounding box center [428, 350] width 73 height 23
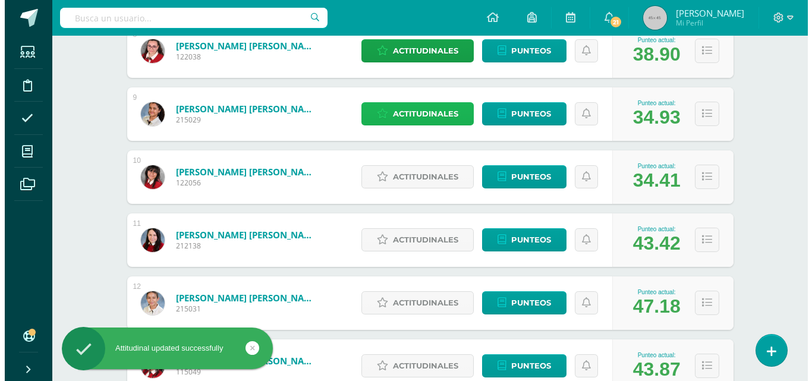
scroll to position [683, 0]
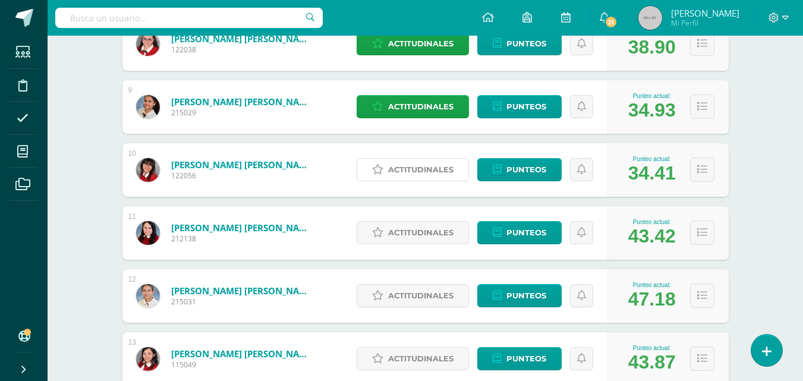
click at [423, 171] on span "Actitudinales" at bounding box center [420, 170] width 65 height 22
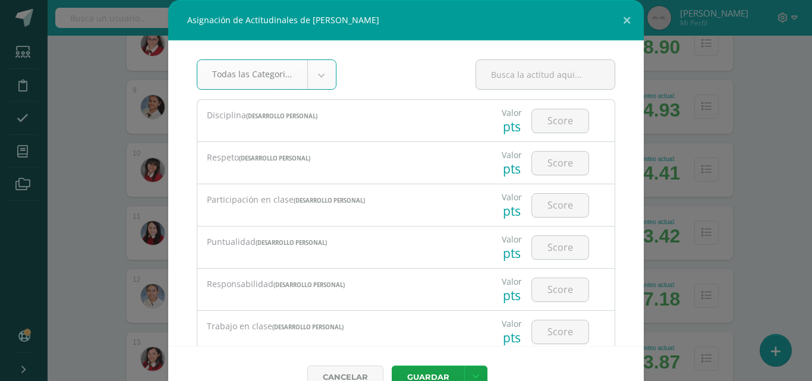
click at [550, 117] on input "number" at bounding box center [560, 120] width 57 height 23
type input "4"
click at [550, 166] on input "number" at bounding box center [560, 163] width 57 height 23
type input "4"
click at [550, 212] on input "number" at bounding box center [560, 205] width 57 height 23
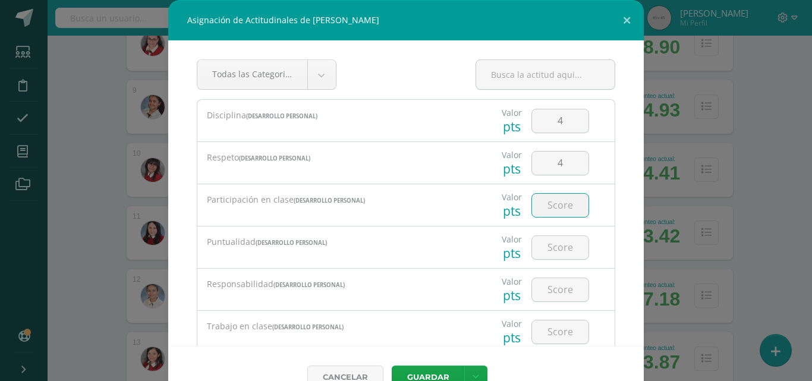
type input "3"
type input "4"
click at [548, 247] on input "number" at bounding box center [560, 247] width 57 height 23
type input "4"
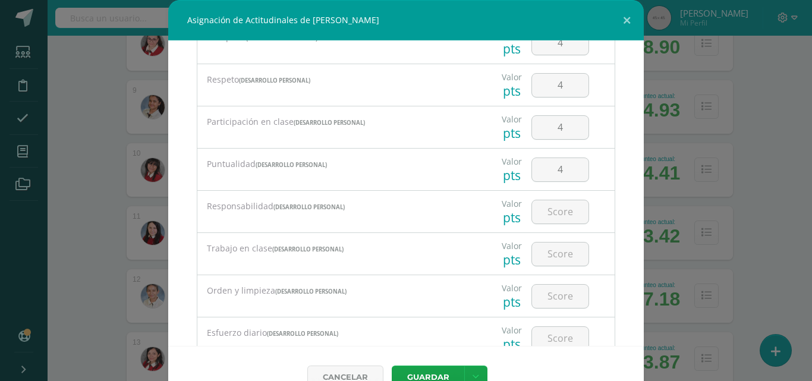
scroll to position [93, 0]
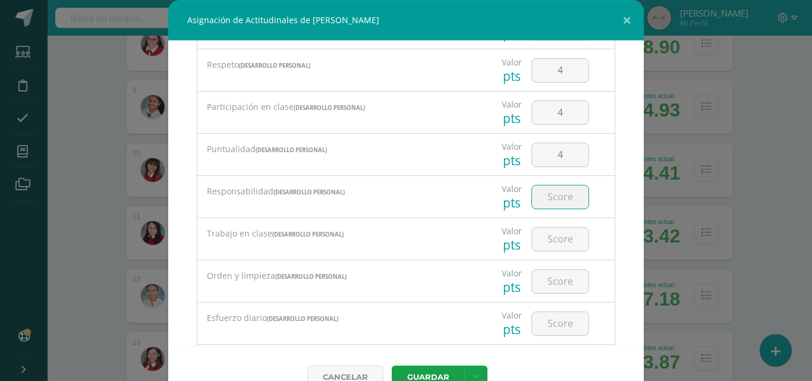
click at [554, 192] on input "number" at bounding box center [560, 197] width 57 height 23
type input "4"
click at [547, 234] on input "number" at bounding box center [560, 239] width 57 height 23
type input "4"
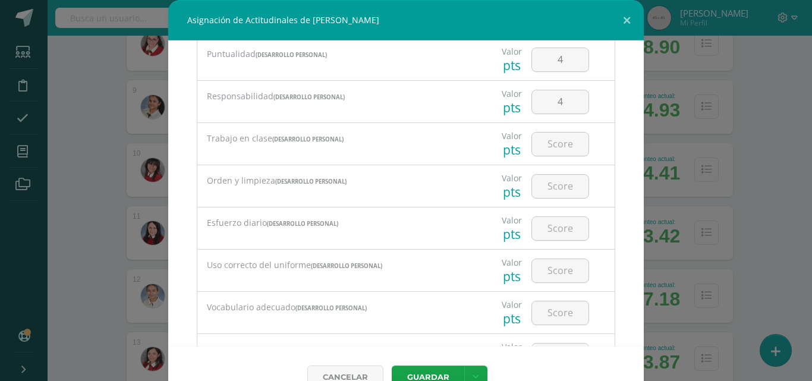
scroll to position [196, 0]
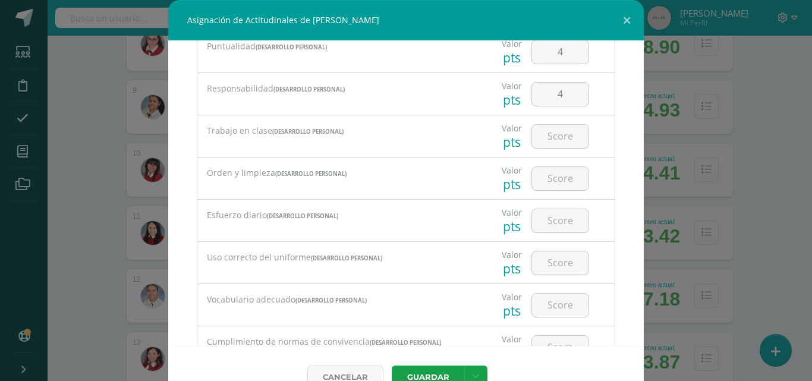
click at [549, 223] on input "number" at bounding box center [560, 220] width 57 height 23
type input "3"
click at [553, 95] on input "4" at bounding box center [560, 94] width 57 height 23
click at [541, 143] on input "number" at bounding box center [560, 136] width 57 height 23
click at [547, 139] on input "number" at bounding box center [560, 136] width 57 height 23
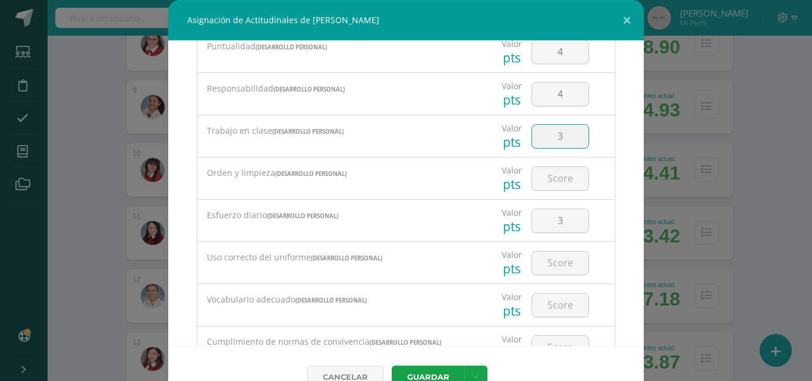
type input "3"
click at [547, 175] on input "number" at bounding box center [560, 178] width 57 height 23
type input "4"
click at [549, 259] on input "number" at bounding box center [560, 263] width 57 height 23
type input "4"
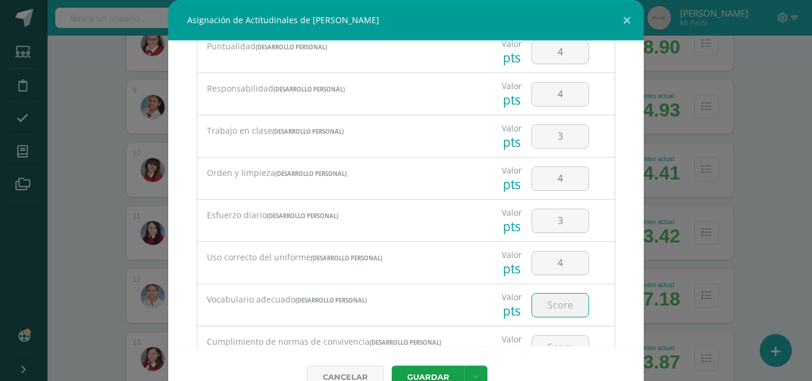
click at [545, 305] on input "number" at bounding box center [560, 305] width 57 height 23
type input "4"
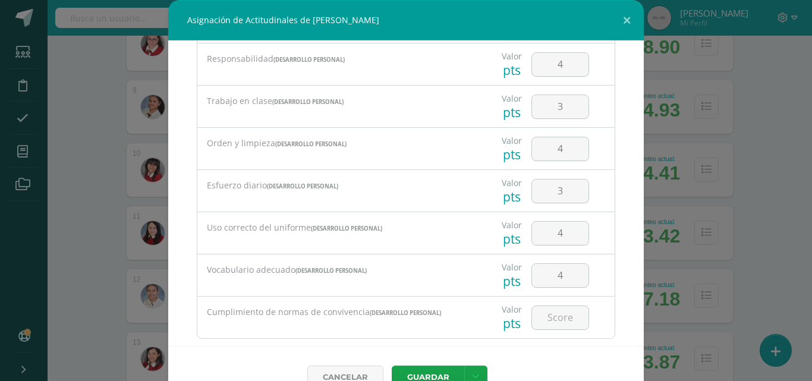
scroll to position [249, 0]
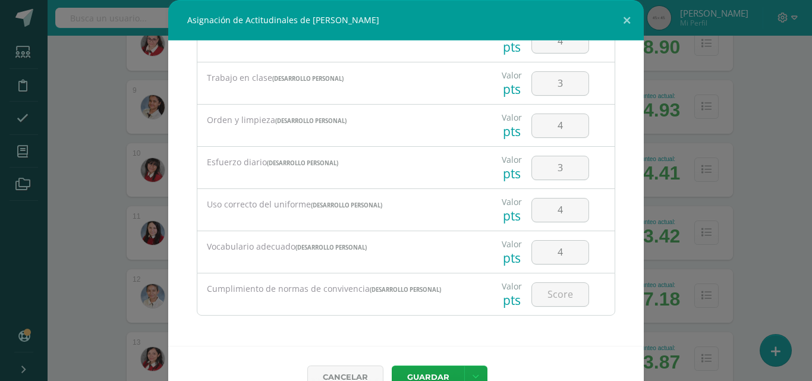
click at [547, 298] on input "number" at bounding box center [560, 294] width 57 height 23
type input "4"
click at [422, 372] on button "Guardar" at bounding box center [428, 377] width 73 height 23
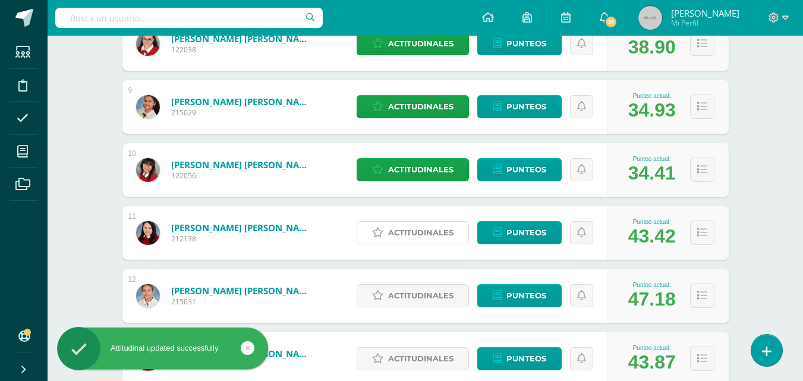
click at [439, 233] on span "Actitudinales" at bounding box center [420, 233] width 65 height 22
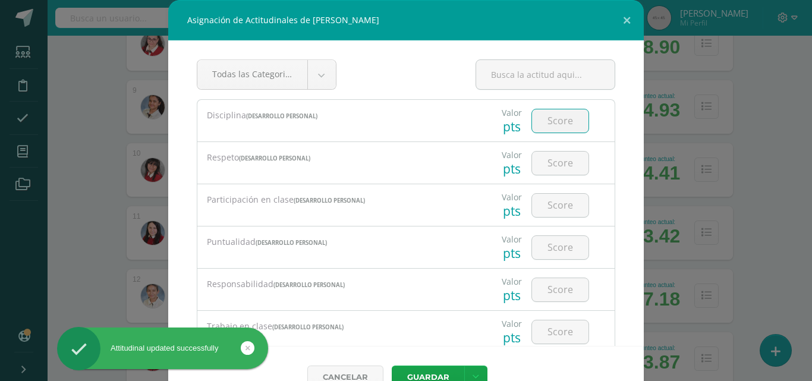
click at [544, 111] on input "number" at bounding box center [560, 120] width 57 height 23
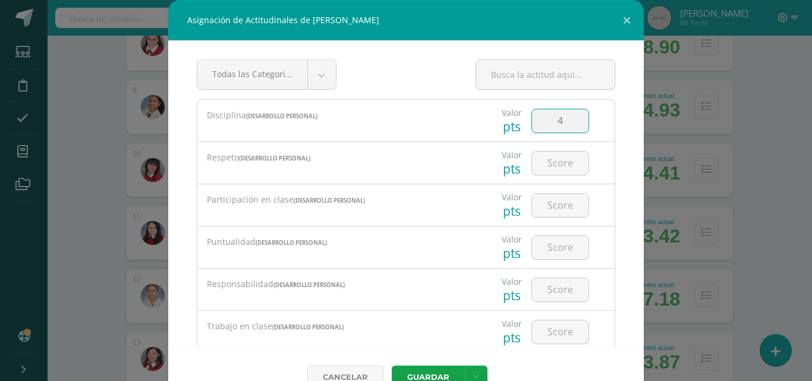
type input "4"
click at [553, 167] on input "number" at bounding box center [560, 163] width 57 height 23
type input "4"
click at [553, 205] on input "number" at bounding box center [560, 205] width 57 height 23
type input "4"
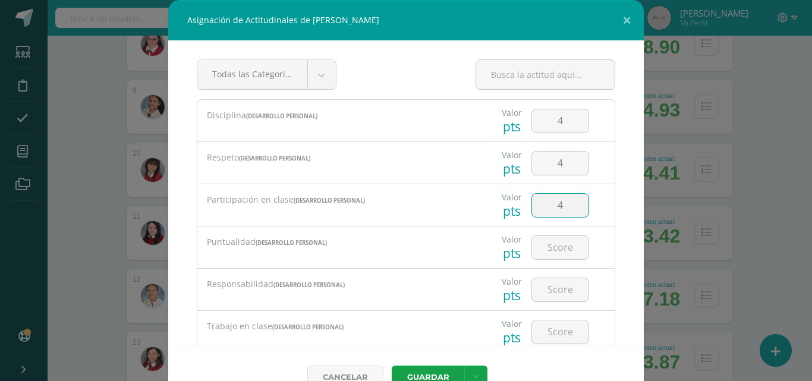
click at [551, 250] on input "number" at bounding box center [560, 247] width 57 height 23
type input "4"
click at [551, 288] on input "number" at bounding box center [560, 289] width 57 height 23
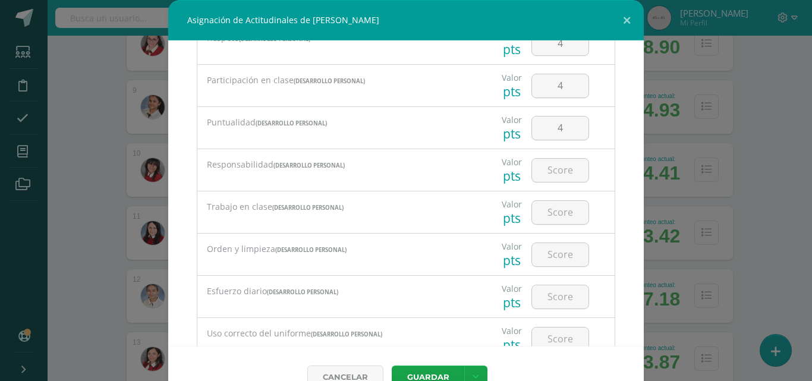
scroll to position [121, 0]
click at [552, 171] on input "number" at bounding box center [560, 169] width 57 height 23
type input "3"
click at [552, 211] on input "number" at bounding box center [560, 211] width 57 height 23
type input "3"
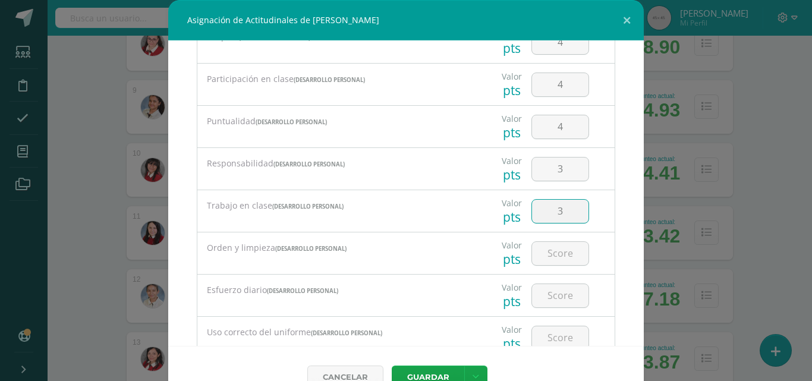
click at [553, 258] on input "number" at bounding box center [560, 253] width 57 height 23
type input "4"
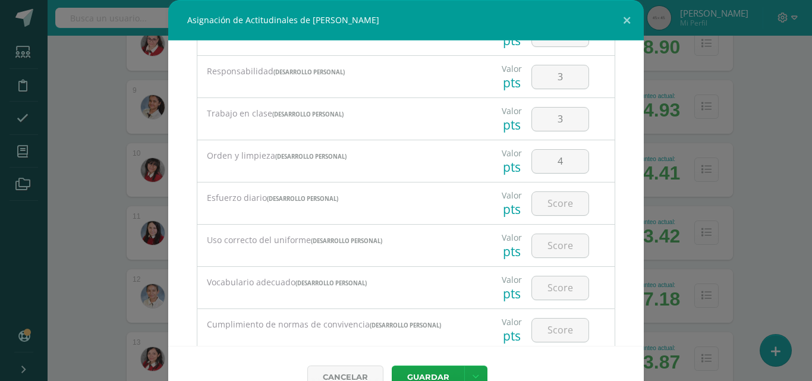
scroll to position [230, 0]
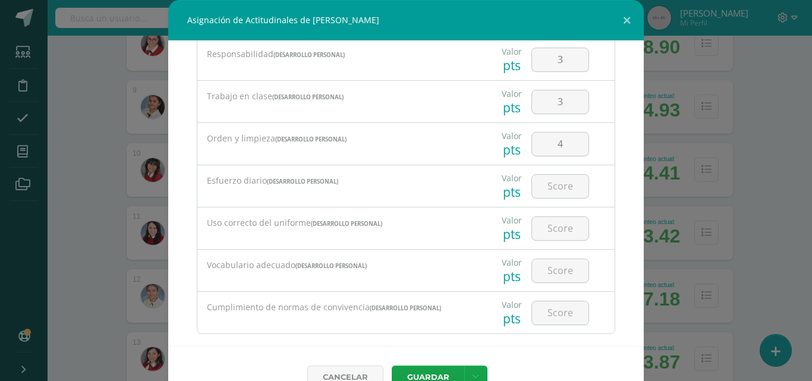
click at [551, 188] on input "number" at bounding box center [560, 186] width 57 height 23
type input "3"
click at [551, 224] on input "number" at bounding box center [560, 228] width 57 height 23
type input "4"
click at [550, 267] on input "number" at bounding box center [560, 270] width 57 height 23
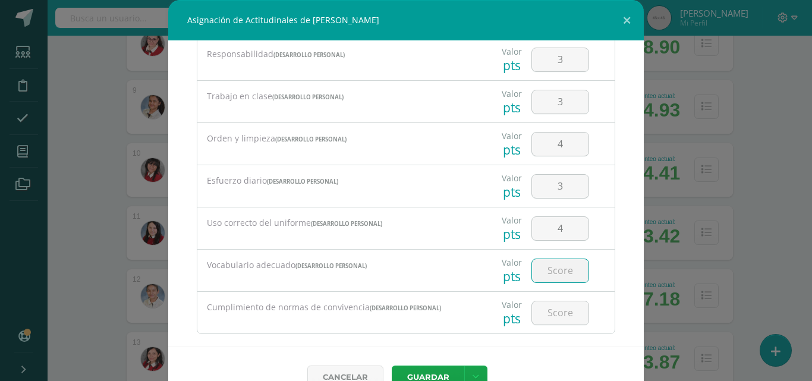
type input "3"
type input "4"
click at [555, 313] on input "number" at bounding box center [560, 313] width 57 height 23
type input "4"
click at [431, 371] on button "Guardar" at bounding box center [428, 377] width 73 height 23
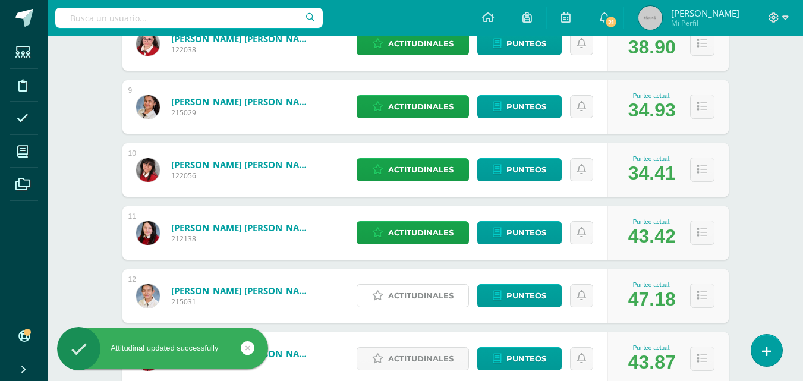
click at [432, 295] on span "Actitudinales" at bounding box center [420, 296] width 65 height 22
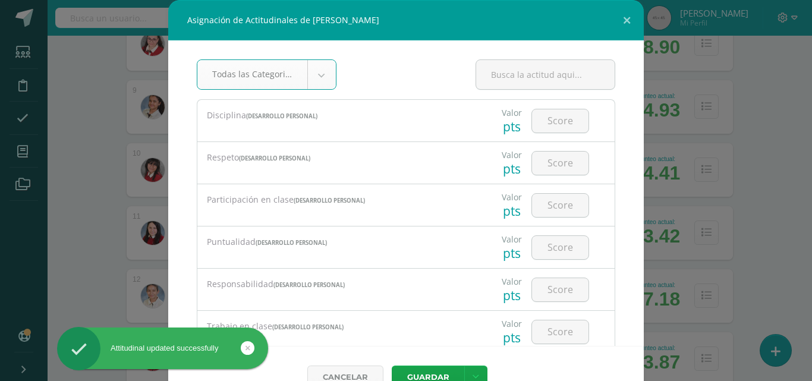
click at [551, 127] on input "number" at bounding box center [560, 120] width 57 height 23
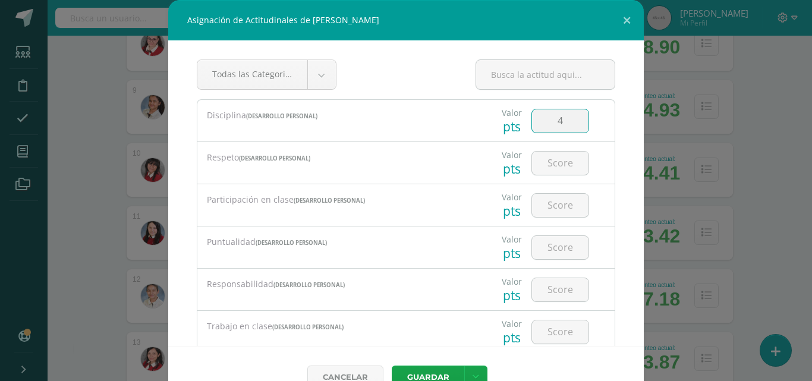
type input "4"
click at [547, 167] on input "number" at bounding box center [560, 163] width 57 height 23
type input "4"
click at [544, 199] on input "number" at bounding box center [560, 205] width 57 height 23
type input "4"
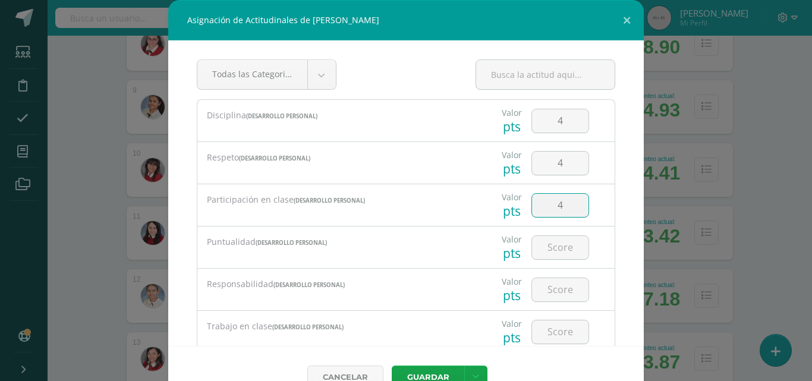
click at [542, 238] on input "number" at bounding box center [560, 247] width 57 height 23
type input "4"
click at [540, 297] on input "number" at bounding box center [560, 289] width 57 height 23
type input "4"
click at [561, 335] on input "number" at bounding box center [560, 332] width 57 height 23
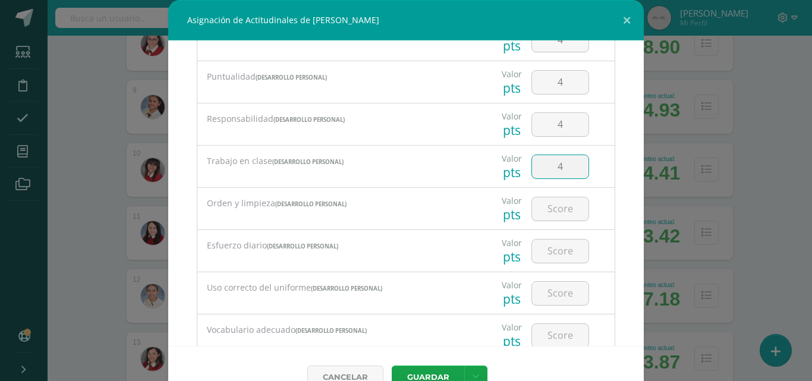
scroll to position [175, 0]
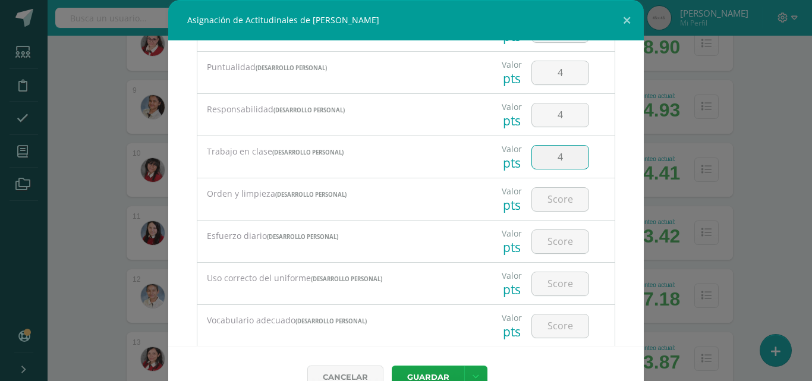
type input "4"
click at [551, 200] on input "number" at bounding box center [560, 199] width 57 height 23
type input "4"
click at [558, 244] on input "number" at bounding box center [560, 241] width 57 height 23
click at [544, 238] on input "number" at bounding box center [560, 241] width 57 height 23
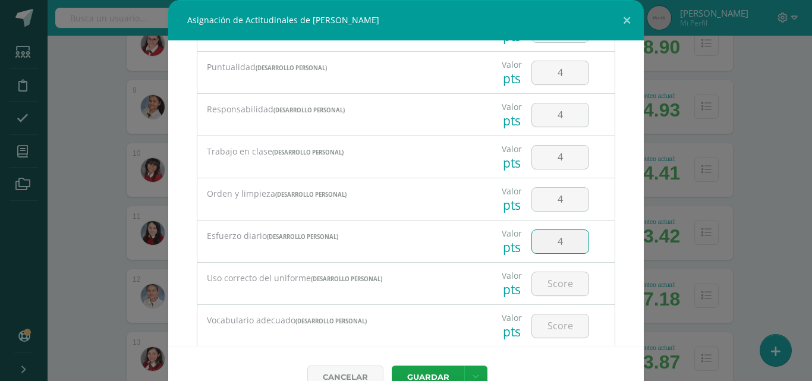
type input "4"
click at [547, 284] on input "number" at bounding box center [560, 283] width 57 height 23
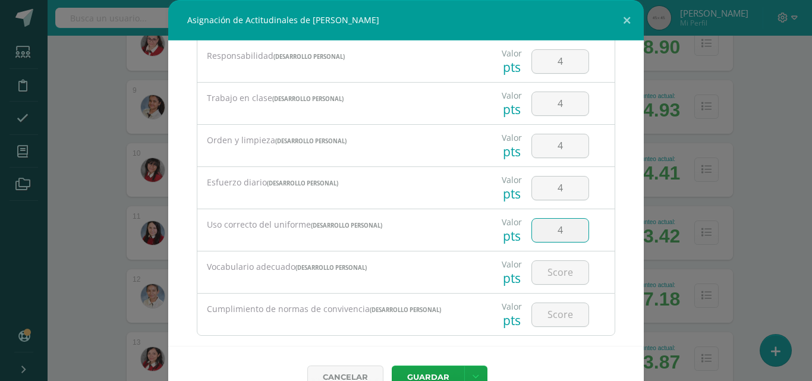
scroll to position [249, 0]
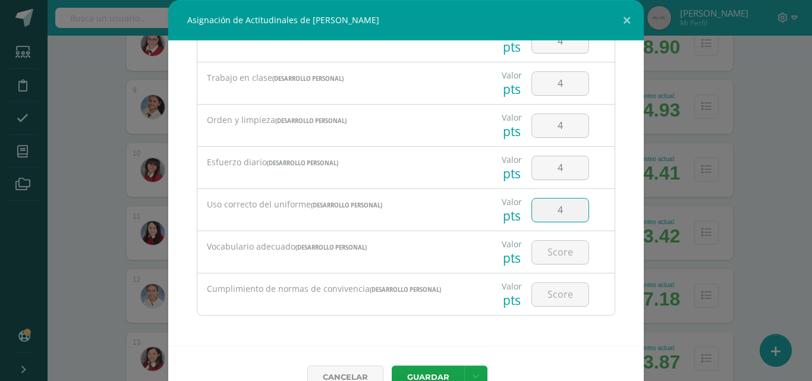
type input "4"
click at [554, 258] on input "number" at bounding box center [560, 252] width 57 height 23
type input "4"
click at [555, 297] on input "number" at bounding box center [560, 294] width 57 height 23
type input "4"
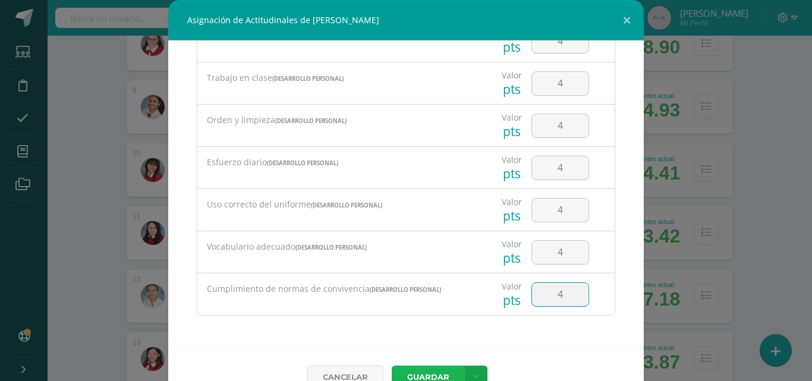
click at [438, 375] on button "Guardar" at bounding box center [428, 377] width 73 height 23
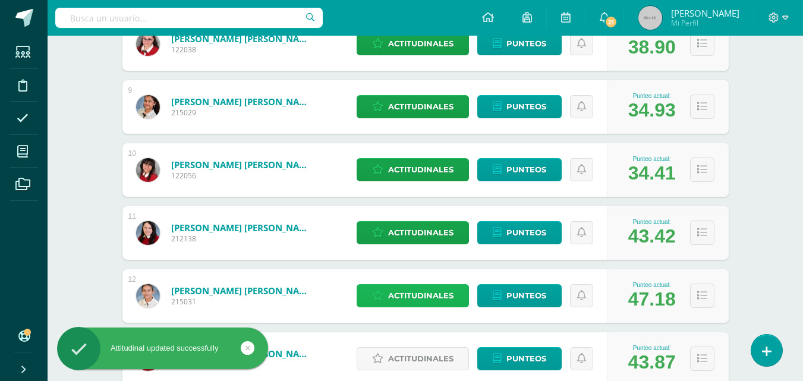
click at [425, 294] on span "Actitudinales" at bounding box center [420, 296] width 65 height 22
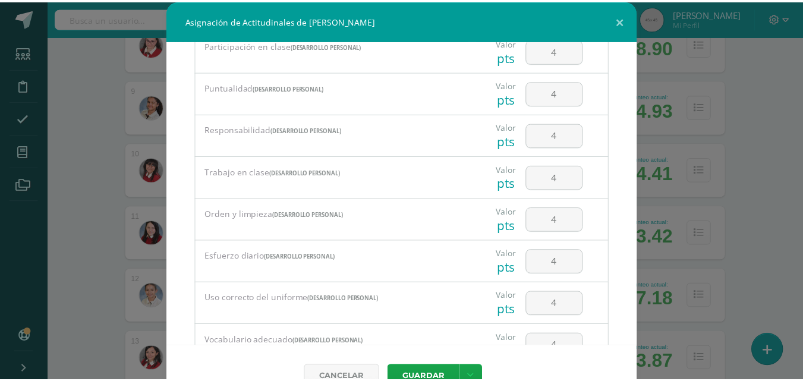
scroll to position [183, 0]
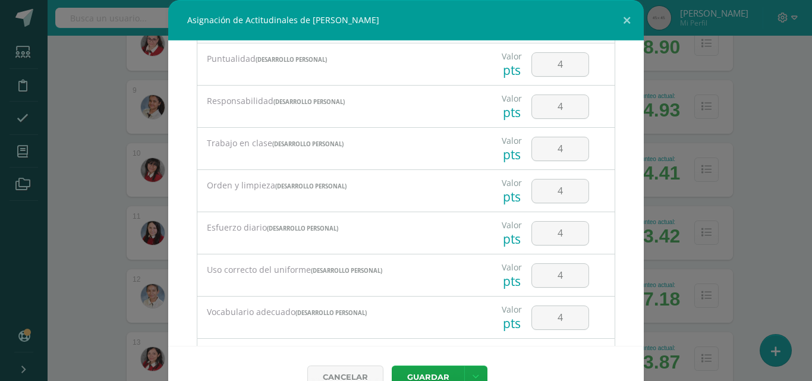
click at [547, 228] on input "4" at bounding box center [560, 233] width 57 height 23
type input "3"
click at [423, 373] on button "Guardar" at bounding box center [428, 377] width 73 height 23
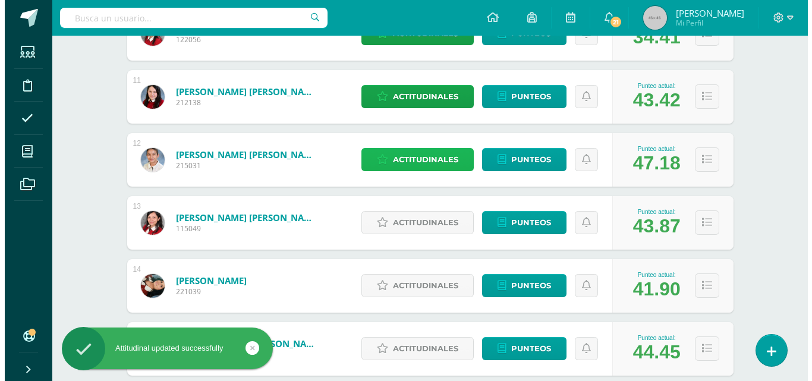
scroll to position [837, 0]
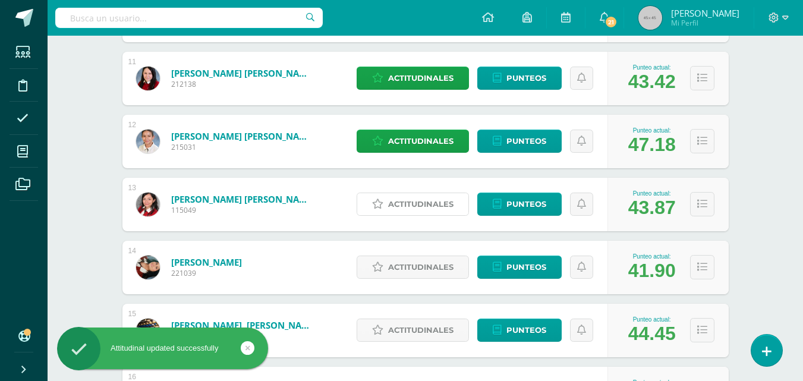
click at [419, 203] on span "Actitudinales" at bounding box center [420, 204] width 65 height 22
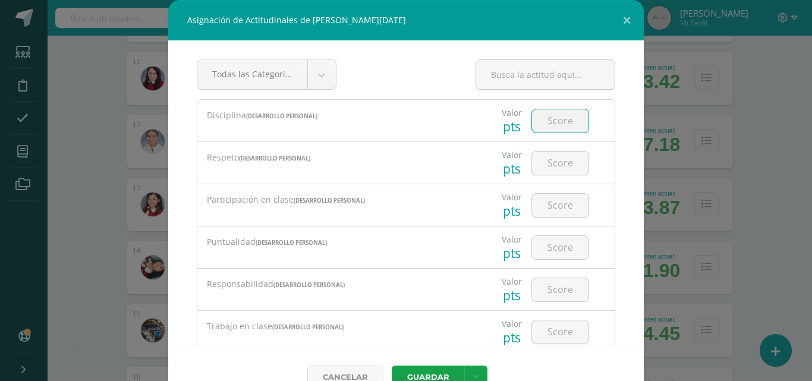
click at [541, 124] on input "number" at bounding box center [560, 120] width 57 height 23
type input "4"
click at [543, 161] on input "number" at bounding box center [560, 163] width 57 height 23
type input "4"
click at [553, 209] on input "number" at bounding box center [560, 205] width 57 height 23
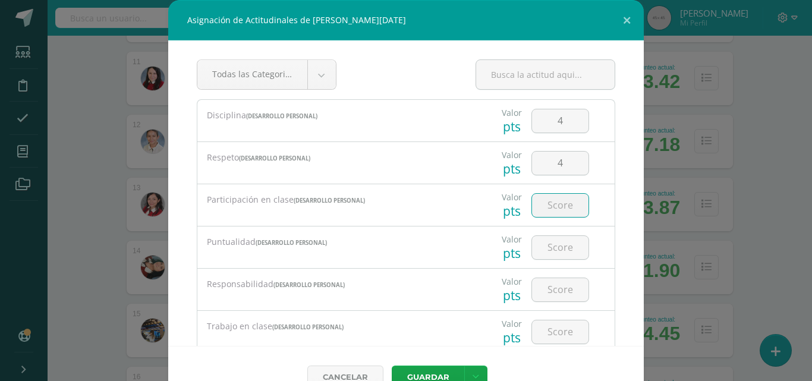
type input "1"
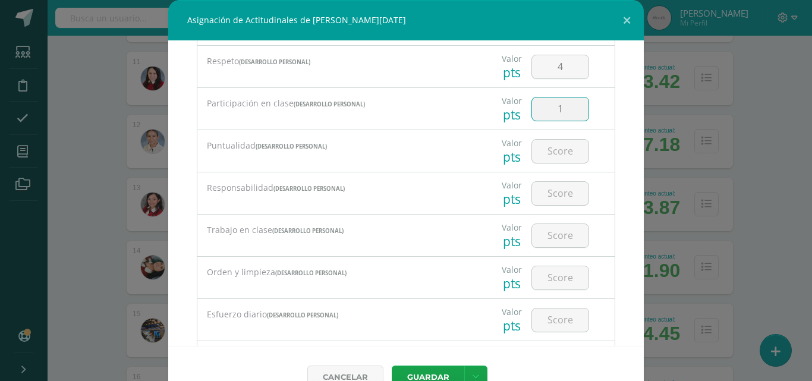
scroll to position [102, 0]
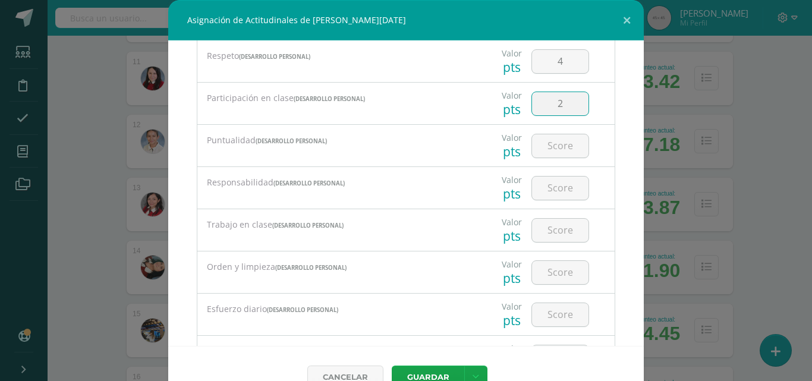
type input "2"
click at [553, 145] on input "number" at bounding box center [560, 145] width 57 height 23
type input "4"
click at [550, 184] on input "number" at bounding box center [560, 188] width 57 height 23
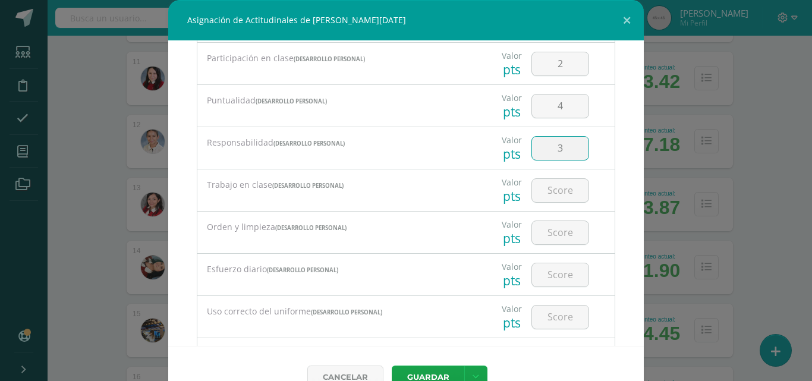
scroll to position [161, 0]
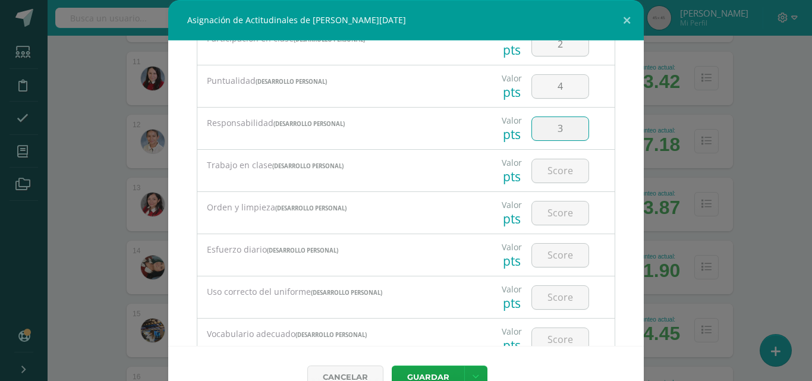
type input "3"
click at [554, 168] on input "number" at bounding box center [560, 170] width 57 height 23
type input "3"
click at [561, 214] on input "number" at bounding box center [560, 213] width 57 height 23
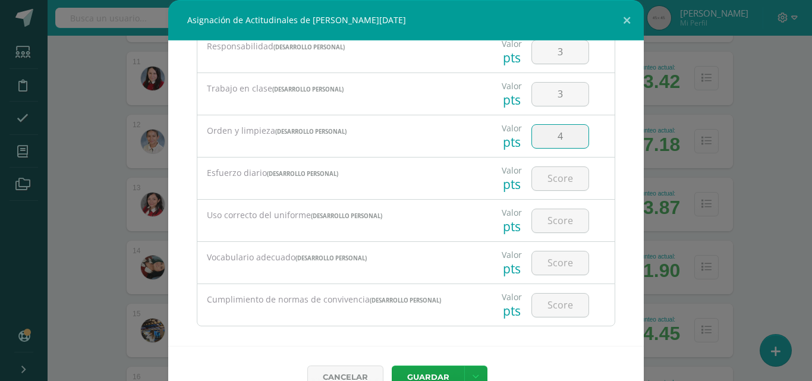
scroll to position [249, 0]
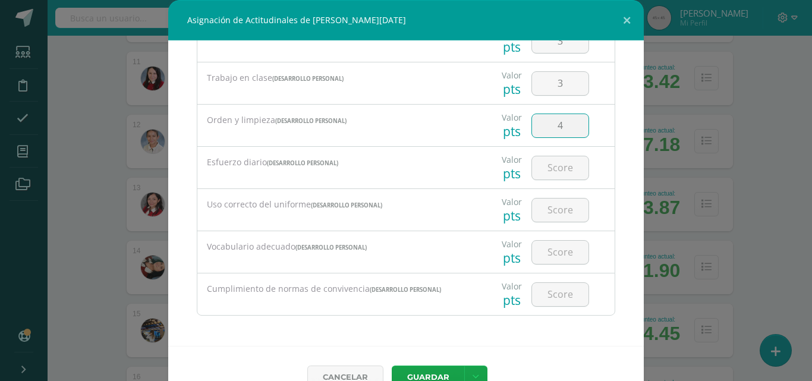
type input "4"
click at [545, 169] on input "number" at bounding box center [560, 167] width 57 height 23
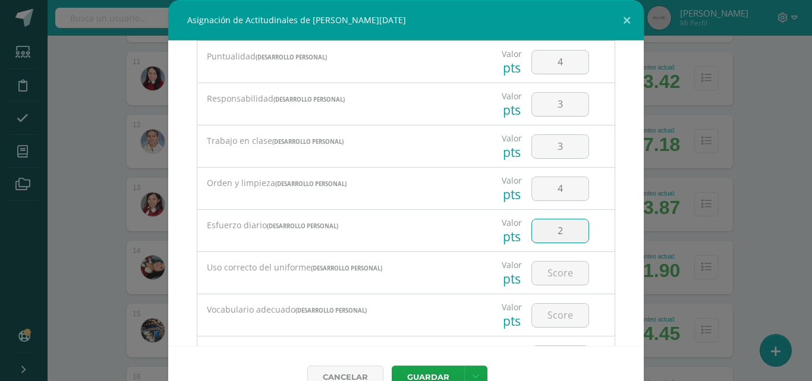
scroll to position [190, 0]
type input "2"
click at [557, 139] on input "3" at bounding box center [560, 142] width 57 height 23
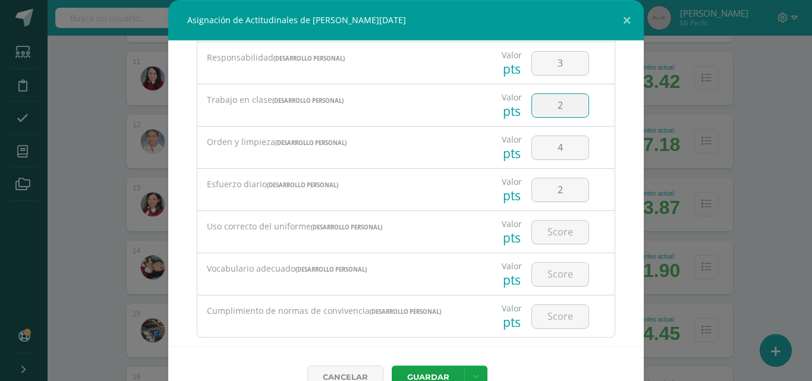
scroll to position [249, 0]
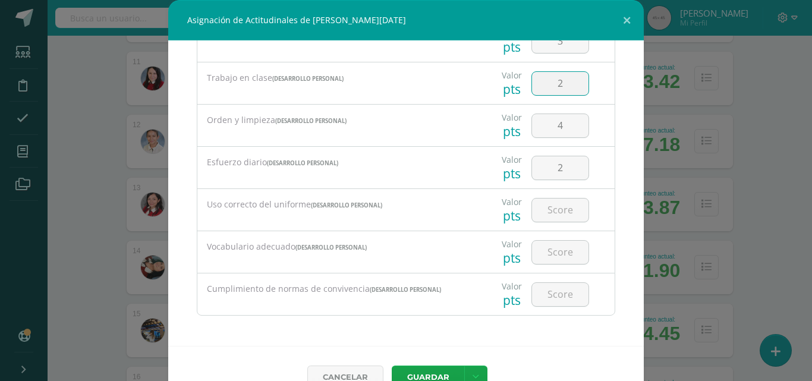
type input "2"
click at [560, 209] on input "number" at bounding box center [560, 210] width 57 height 23
type input "4"
click at [548, 250] on input "number" at bounding box center [560, 252] width 57 height 23
type input "4"
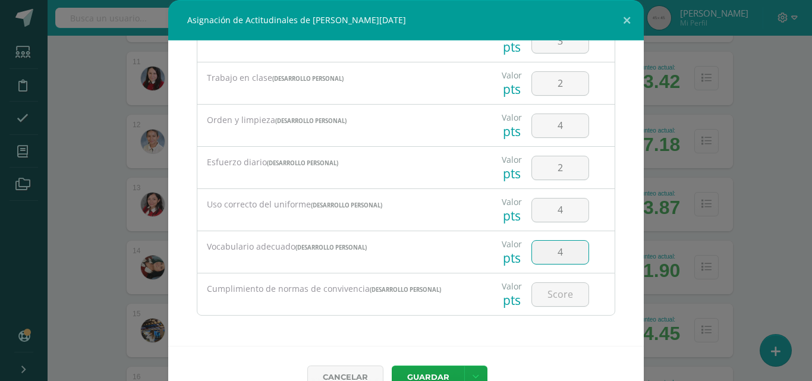
click at [561, 315] on div at bounding box center [560, 295] width 67 height 42
click at [552, 297] on input "number" at bounding box center [560, 294] width 57 height 23
type input "4"
click at [437, 373] on button "Guardar" at bounding box center [428, 377] width 73 height 23
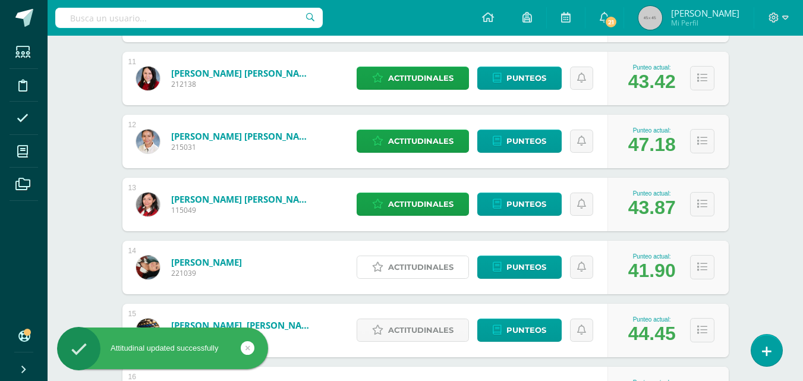
click at [422, 267] on span "Actitudinales" at bounding box center [420, 267] width 65 height 22
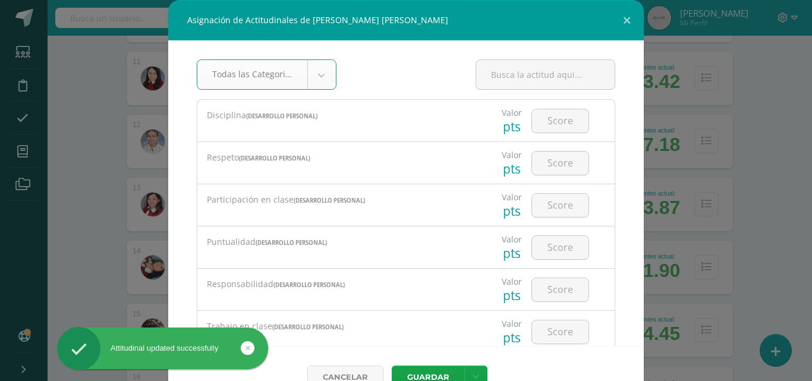
click at [551, 125] on input "number" at bounding box center [560, 120] width 57 height 23
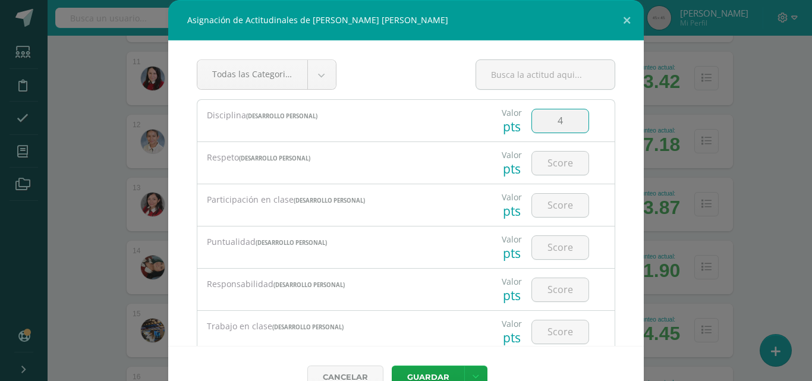
type input "4"
click at [544, 164] on input "number" at bounding box center [560, 163] width 57 height 23
type input "4"
click at [555, 207] on input "number" at bounding box center [560, 205] width 57 height 23
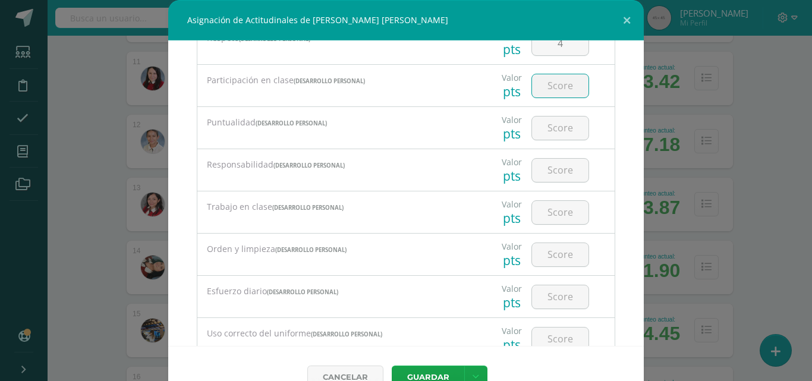
scroll to position [120, 0]
type input "3"
click at [558, 129] on input "number" at bounding box center [560, 127] width 57 height 23
type input "1"
click at [543, 170] on input "number" at bounding box center [560, 169] width 57 height 23
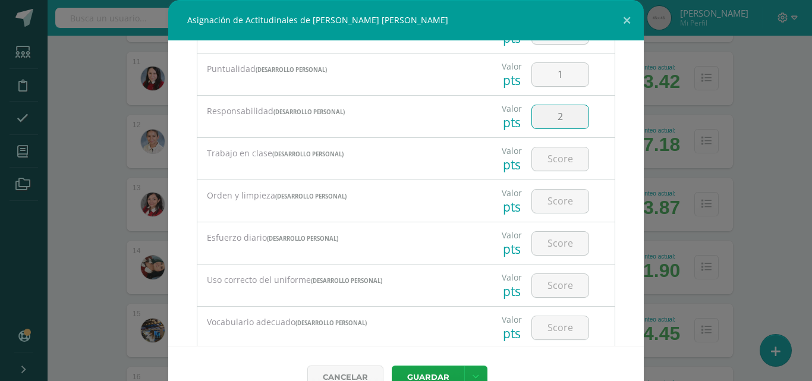
scroll to position [178, 0]
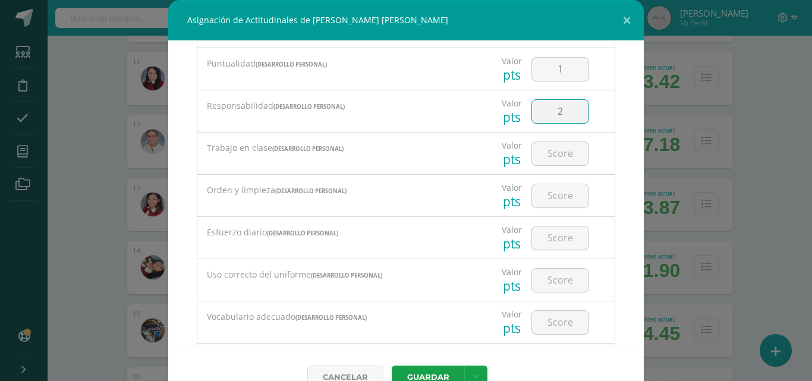
type input "2"
click at [548, 153] on input "number" at bounding box center [560, 153] width 57 height 23
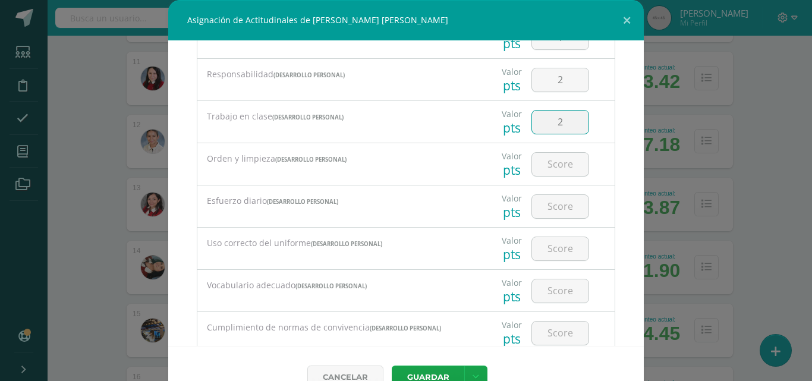
scroll to position [229, 0]
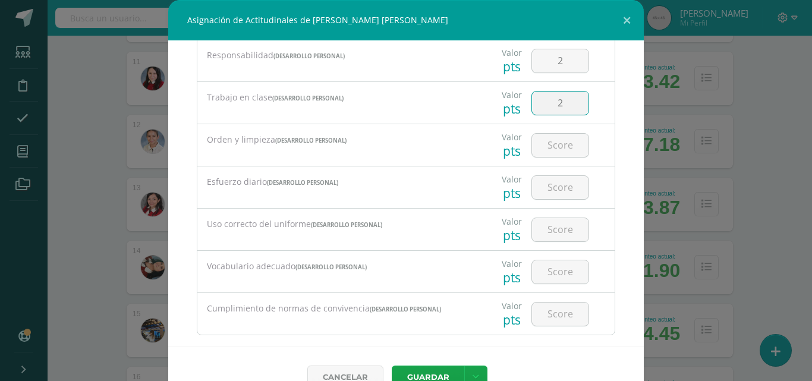
type input "2"
click at [551, 149] on input "number" at bounding box center [560, 145] width 57 height 23
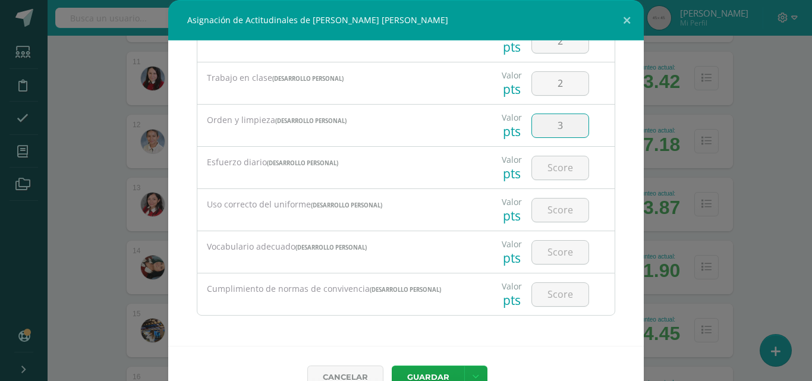
type input "3"
click at [548, 172] on input "number" at bounding box center [560, 167] width 57 height 23
type input "2"
click at [552, 209] on input "number" at bounding box center [560, 210] width 57 height 23
type input "3"
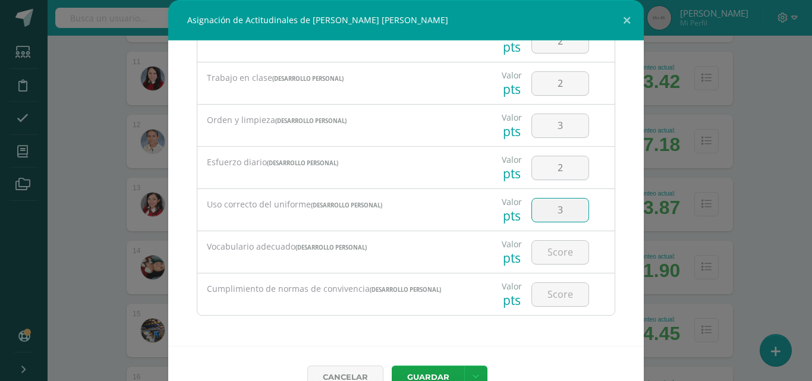
click at [555, 249] on input "number" at bounding box center [560, 252] width 57 height 23
type input "4"
click at [548, 291] on input "number" at bounding box center [560, 294] width 57 height 23
type input "3"
click at [426, 373] on button "Guardar" at bounding box center [428, 377] width 73 height 23
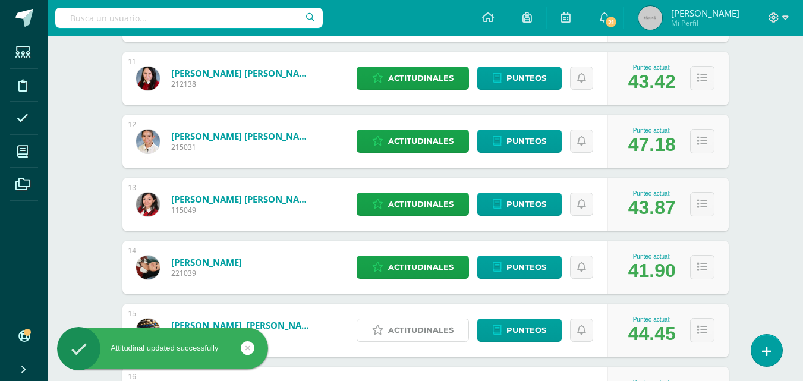
click at [426, 332] on span "Actitudinales" at bounding box center [420, 330] width 65 height 22
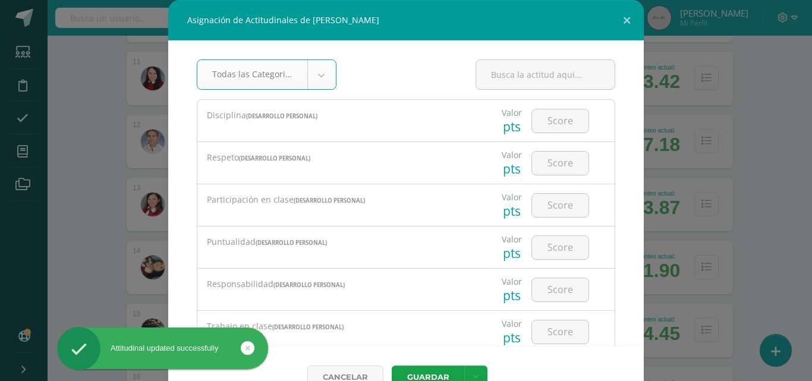
click at [548, 121] on input "number" at bounding box center [560, 120] width 57 height 23
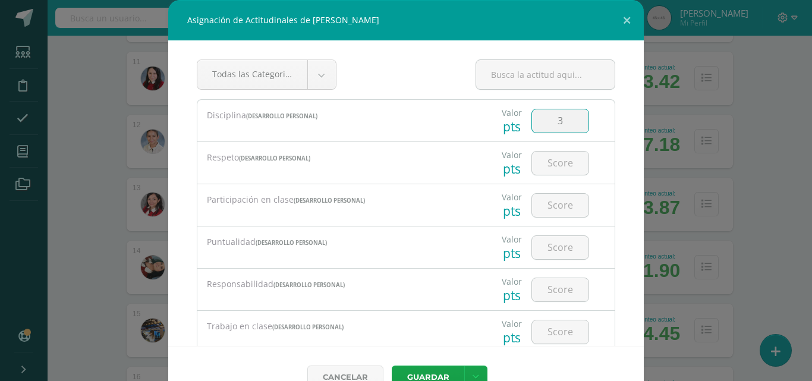
type input "3"
click at [551, 158] on input "number" at bounding box center [560, 163] width 57 height 23
type input "3"
click at [553, 205] on input "number" at bounding box center [560, 205] width 57 height 23
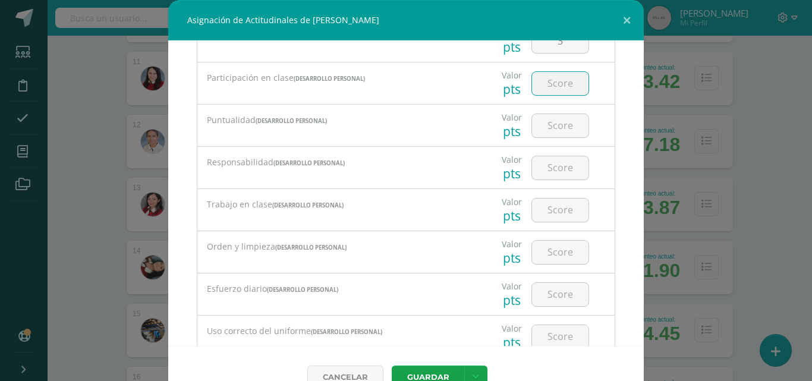
scroll to position [125, 0]
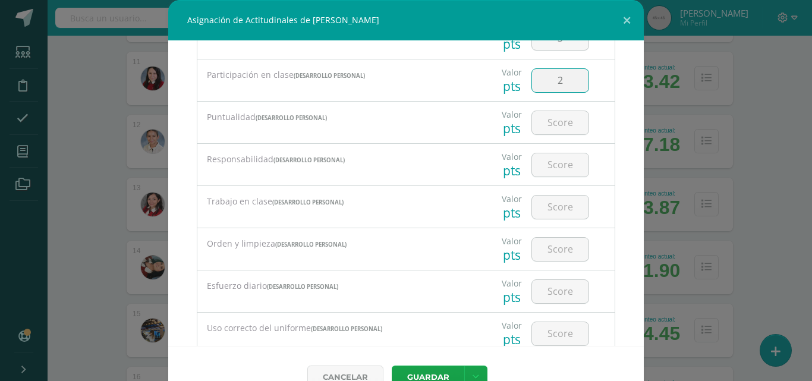
type input "2"
click at [550, 124] on input "number" at bounding box center [560, 122] width 57 height 23
click at [548, 124] on input "number" at bounding box center [560, 122] width 57 height 23
type input "3"
click at [542, 165] on input "number" at bounding box center [560, 164] width 57 height 23
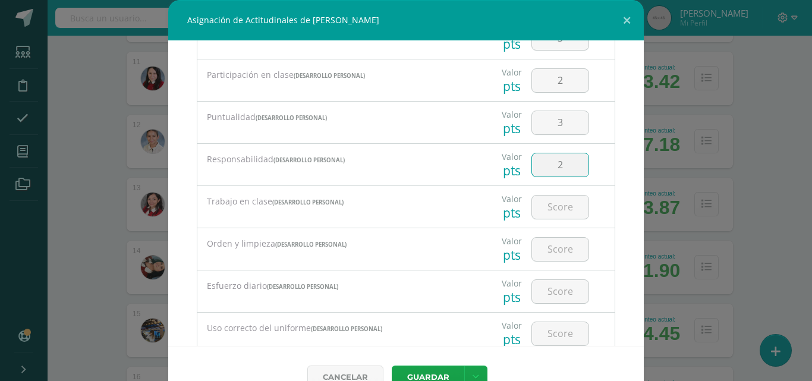
type input "2"
click at [551, 202] on input "number" at bounding box center [560, 207] width 57 height 23
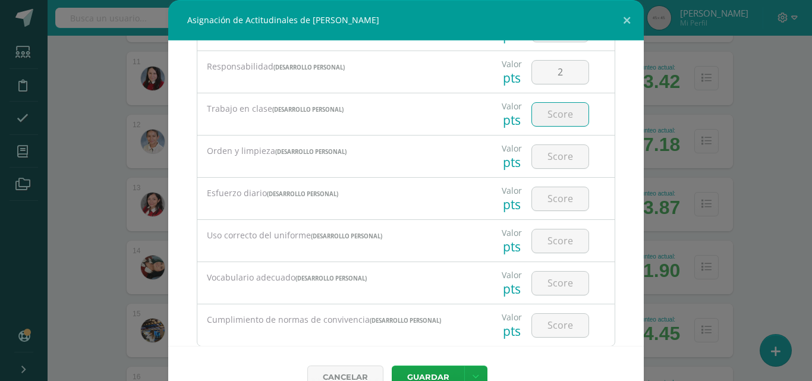
scroll to position [224, 0]
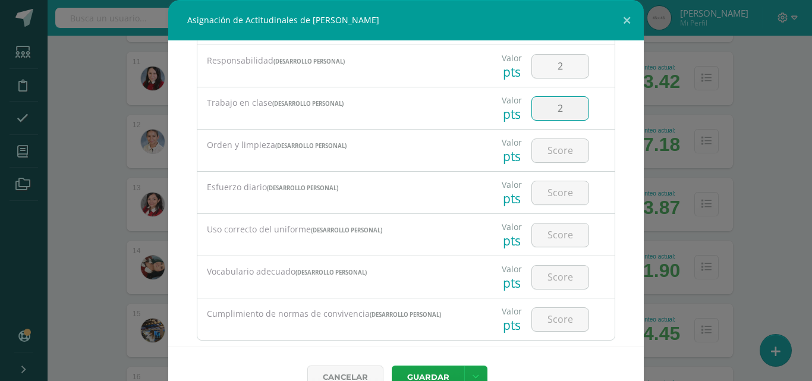
type input "2"
click at [548, 144] on input "number" at bounding box center [560, 150] width 57 height 23
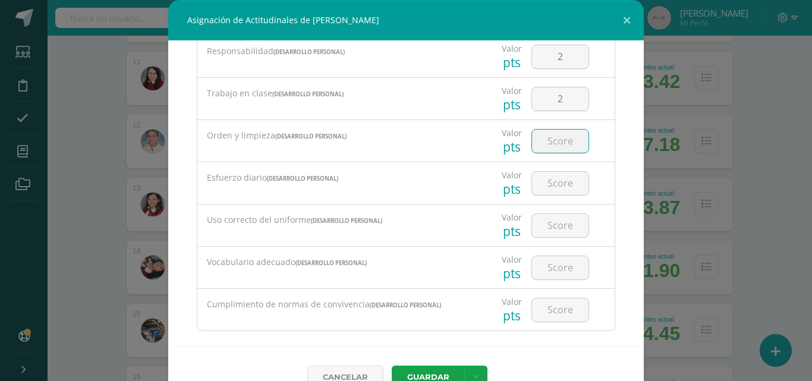
scroll to position [234, 0]
type input "3"
click at [542, 181] on input "number" at bounding box center [560, 182] width 57 height 23
type input "2"
click at [556, 219] on input "number" at bounding box center [560, 225] width 57 height 23
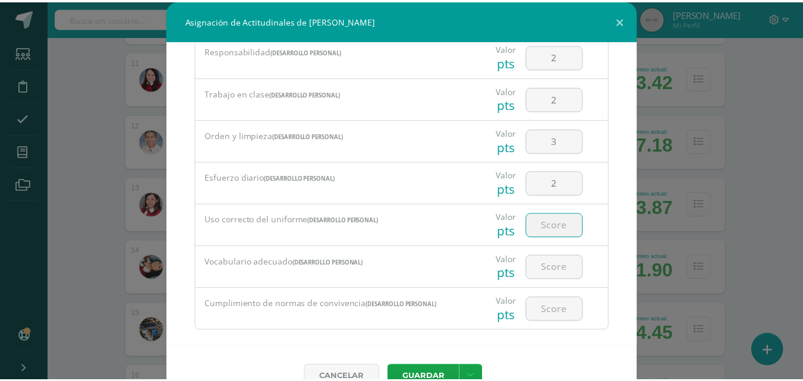
scroll to position [249, 0]
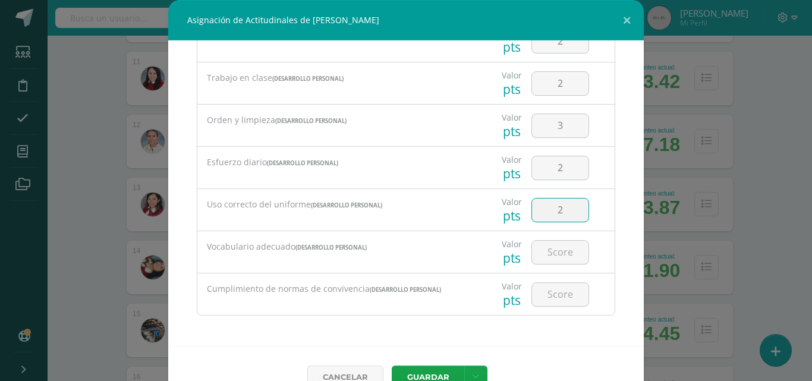
type input "2"
click at [553, 256] on input "number" at bounding box center [560, 252] width 57 height 23
type input "4"
click at [547, 288] on input "number" at bounding box center [560, 294] width 57 height 23
type input "3"
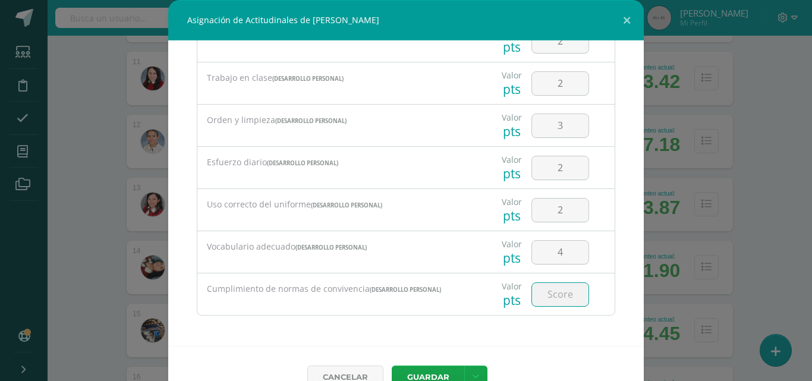
type input "4"
click at [437, 375] on button "Guardar" at bounding box center [428, 377] width 73 height 23
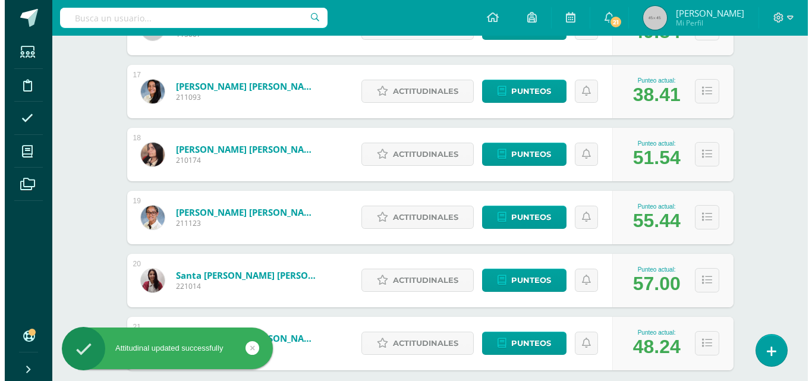
scroll to position [1204, 0]
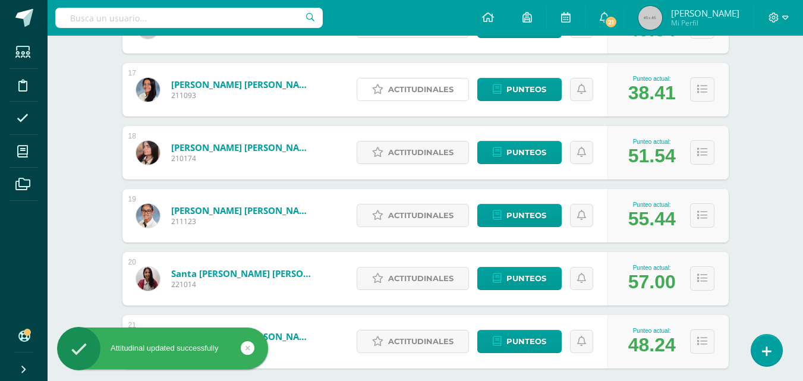
click at [413, 92] on span "Actitudinales" at bounding box center [420, 90] width 65 height 22
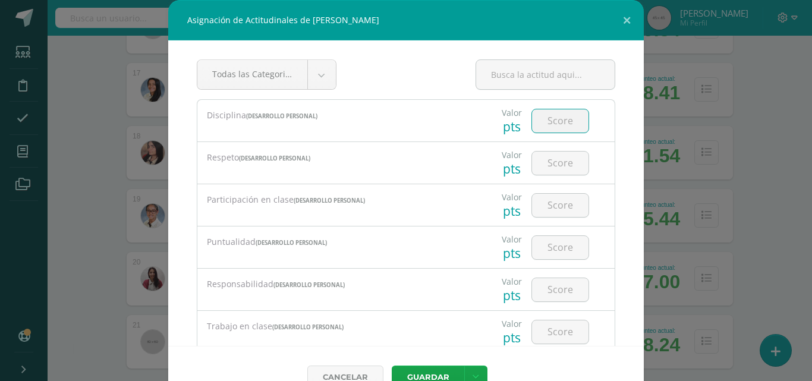
click at [553, 118] on input "number" at bounding box center [560, 120] width 57 height 23
type input "3"
click at [535, 164] on input "number" at bounding box center [560, 163] width 57 height 23
type input "4"
click at [553, 205] on input "number" at bounding box center [560, 205] width 57 height 23
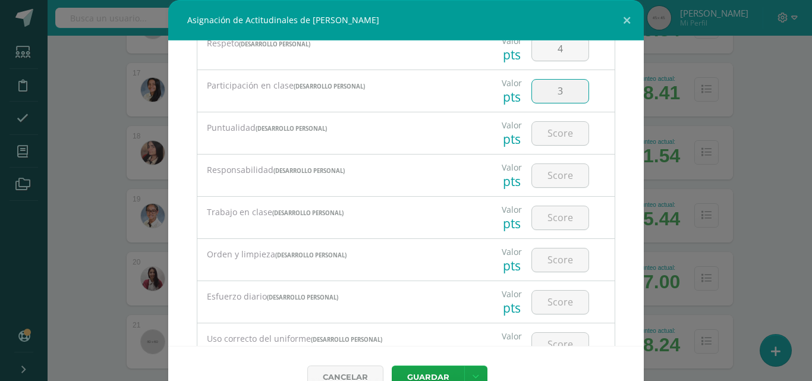
scroll to position [121, 0]
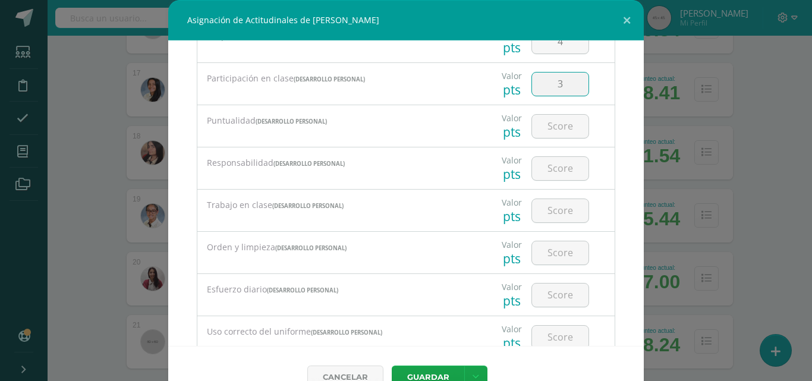
type input "3"
click at [550, 122] on input "number" at bounding box center [560, 126] width 57 height 23
click at [547, 125] on input "3" at bounding box center [560, 126] width 57 height 23
type input "3"
click at [560, 170] on input "number" at bounding box center [560, 168] width 57 height 23
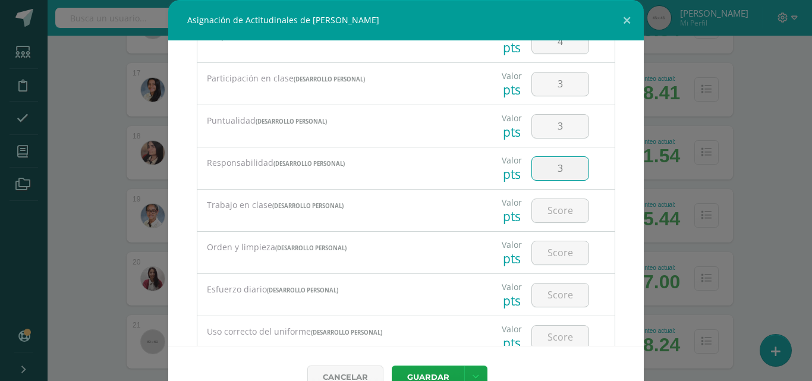
type input "3"
click at [553, 216] on input "number" at bounding box center [560, 210] width 57 height 23
type input "3"
click at [553, 249] on input "number" at bounding box center [560, 252] width 57 height 23
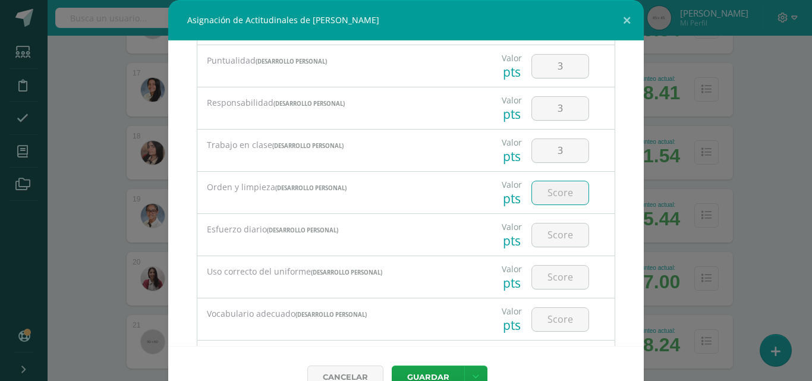
scroll to position [182, 0]
type input "3"
click at [555, 229] on input "number" at bounding box center [560, 234] width 57 height 23
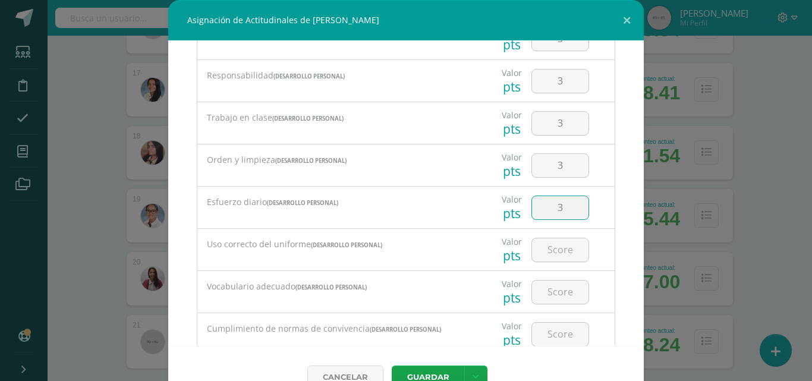
scroll to position [239, 0]
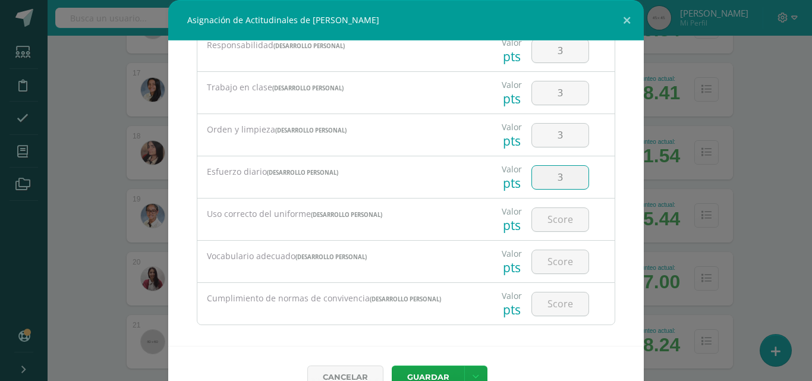
type input "3"
click at [557, 218] on input "number" at bounding box center [560, 219] width 57 height 23
type input "4"
click at [558, 260] on input "number" at bounding box center [560, 261] width 57 height 23
type input "4"
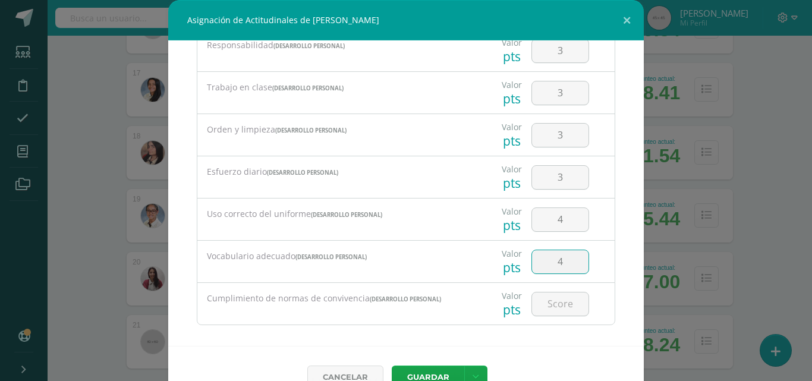
click at [551, 306] on input "number" at bounding box center [560, 304] width 57 height 23
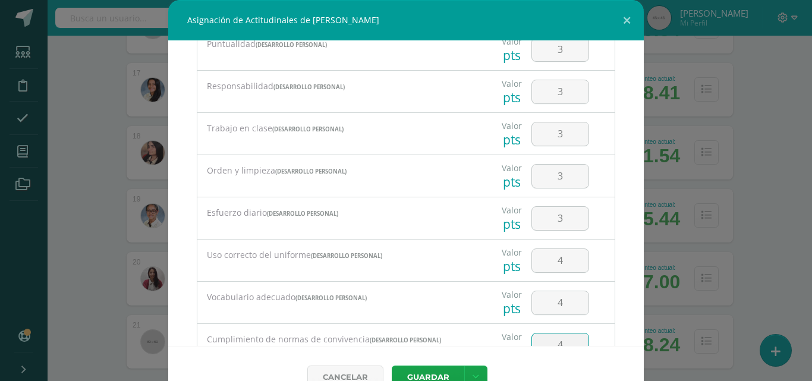
scroll to position [200, 0]
type input "4"
click at [550, 219] on input "3" at bounding box center [560, 216] width 57 height 23
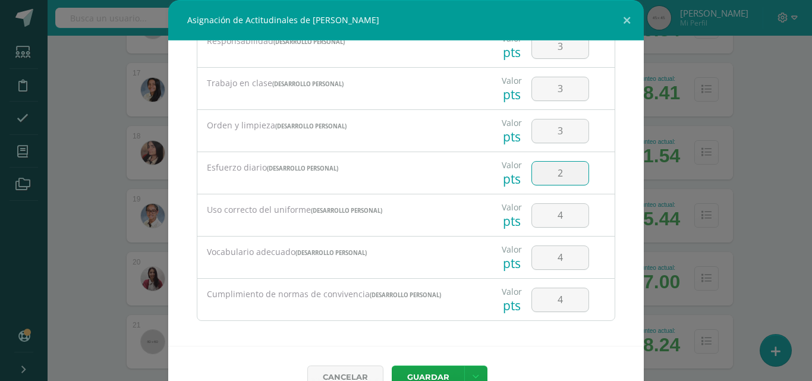
scroll to position [249, 0]
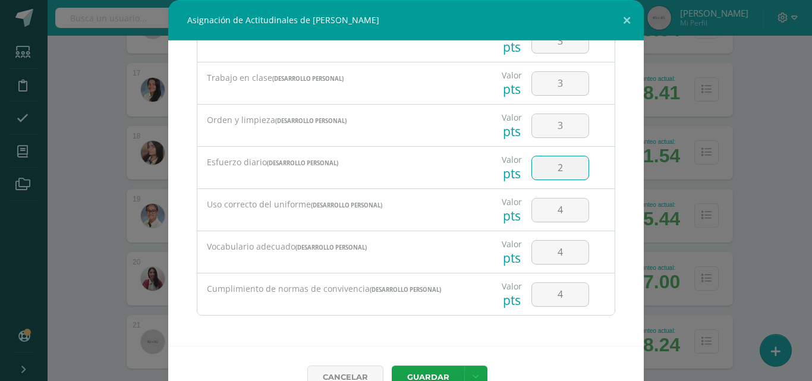
type input "2"
click at [557, 213] on input "4" at bounding box center [560, 210] width 57 height 23
click at [562, 291] on input "4" at bounding box center [560, 294] width 57 height 23
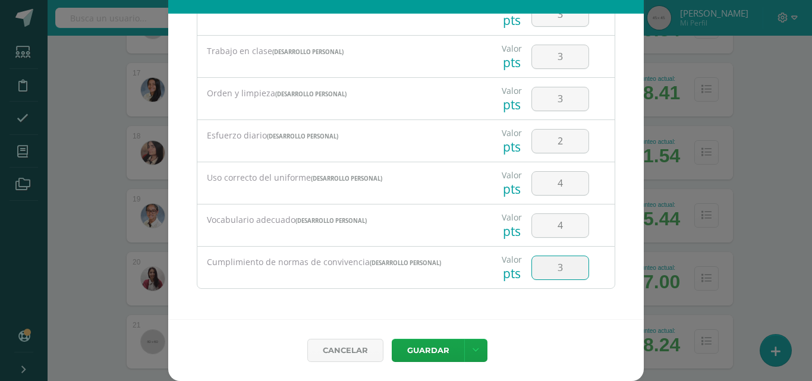
type input "3"
click at [427, 347] on button "Guardar" at bounding box center [428, 350] width 73 height 23
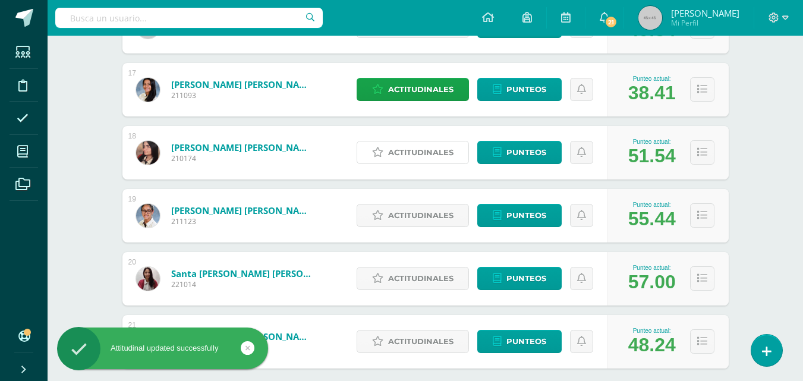
click at [414, 155] on span "Actitudinales" at bounding box center [420, 153] width 65 height 22
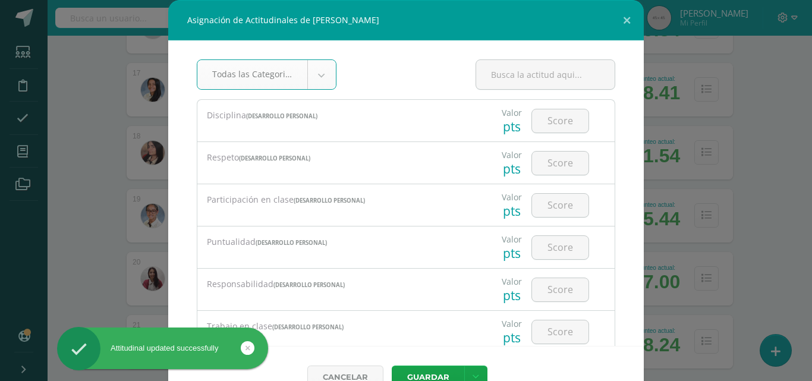
click at [550, 121] on input "number" at bounding box center [560, 120] width 57 height 23
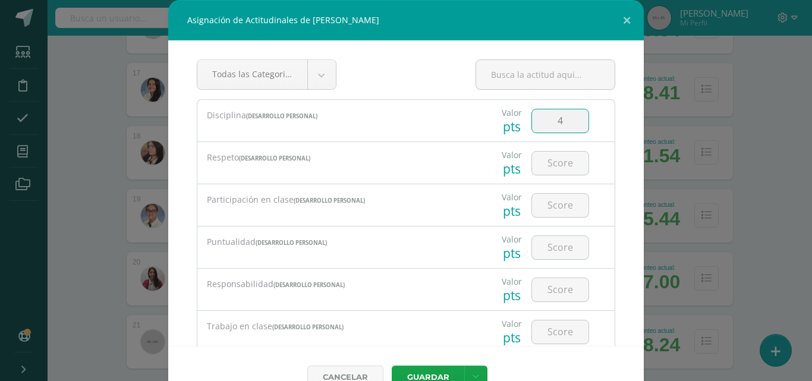
type input "4"
click at [548, 168] on input "number" at bounding box center [560, 163] width 57 height 23
type input "4"
click at [545, 205] on input "number" at bounding box center [560, 205] width 57 height 23
type input "4"
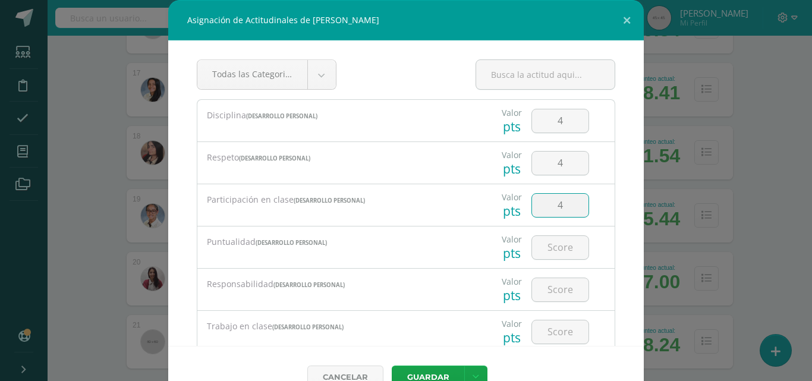
click at [548, 251] on input "number" at bounding box center [560, 247] width 57 height 23
type input "4"
click at [545, 283] on input "number" at bounding box center [560, 289] width 57 height 23
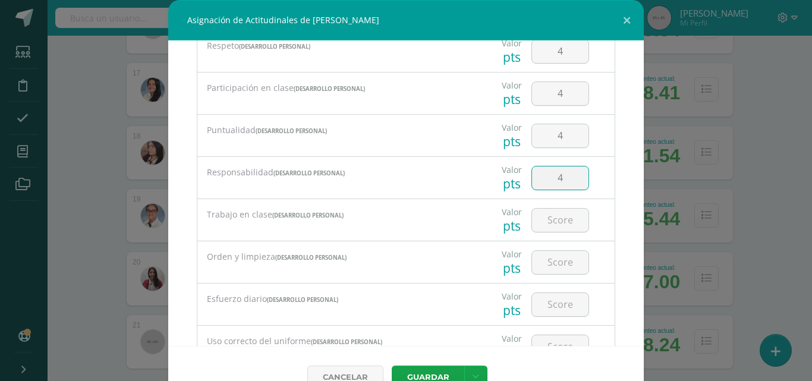
scroll to position [135, 0]
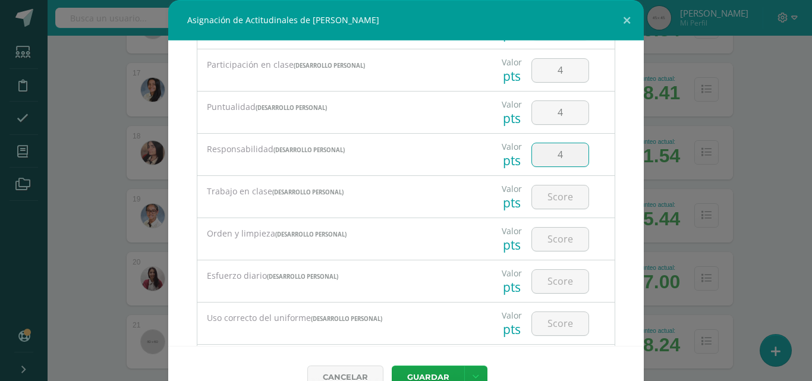
type input "4"
click at [557, 202] on input "number" at bounding box center [560, 197] width 57 height 23
type input "4"
click at [555, 234] on input "number" at bounding box center [560, 239] width 57 height 23
type input "4"
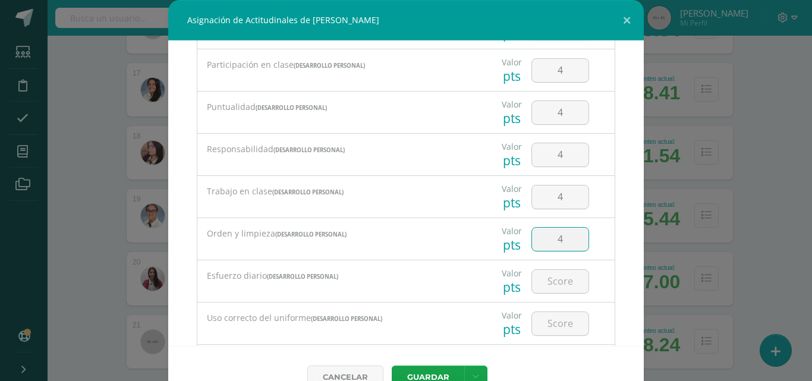
click at [565, 285] on input "number" at bounding box center [560, 281] width 57 height 23
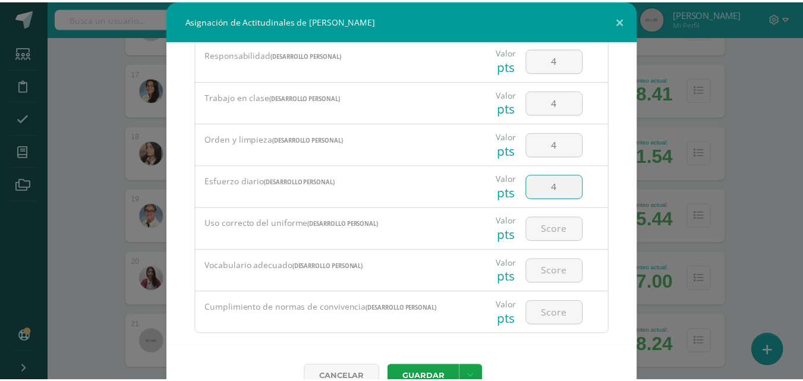
scroll to position [249, 0]
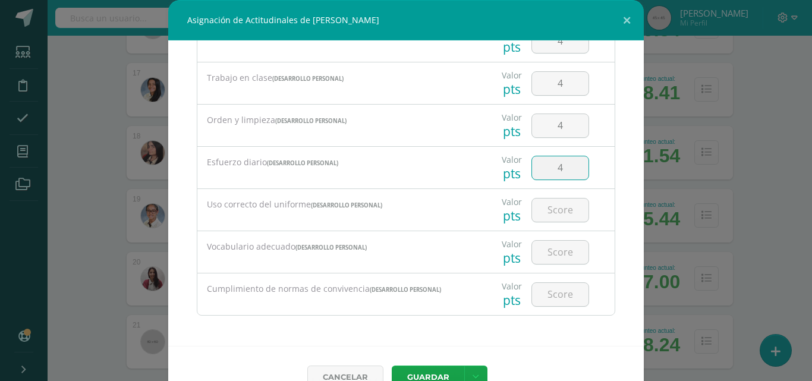
type input "4"
click at [553, 208] on input "number" at bounding box center [560, 210] width 57 height 23
click at [558, 253] on input "number" at bounding box center [560, 252] width 57 height 23
click at [555, 296] on input "number" at bounding box center [560, 294] width 57 height 23
click at [429, 376] on button "Guardar" at bounding box center [428, 377] width 73 height 23
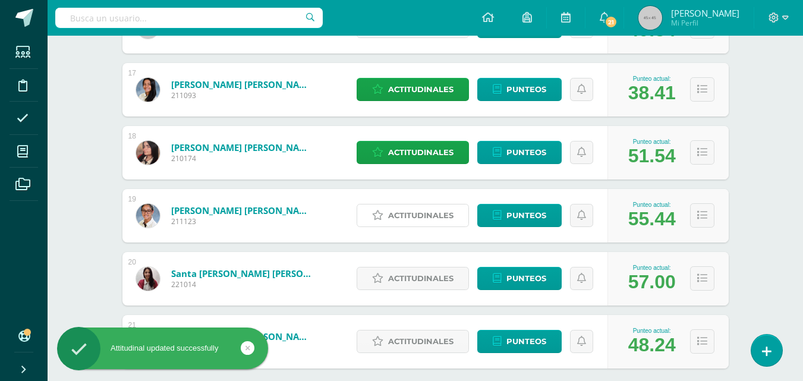
click at [442, 214] on span "Actitudinales" at bounding box center [420, 216] width 65 height 22
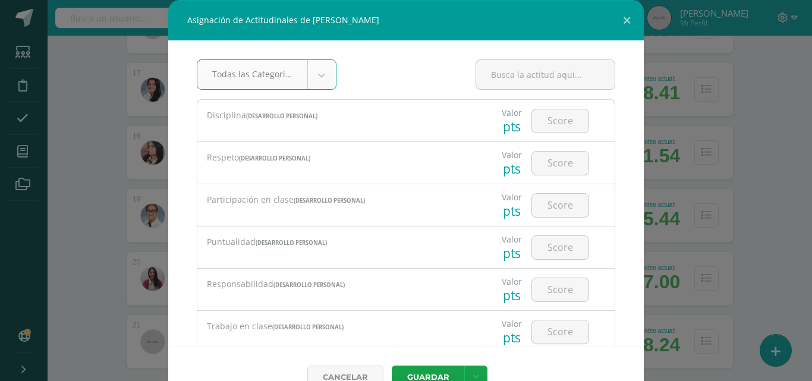
click at [796, 225] on div "Asignación de Actitudinales de [PERSON_NAME] Todas las Categorias Todas las Cat…" at bounding box center [406, 204] width 803 height 408
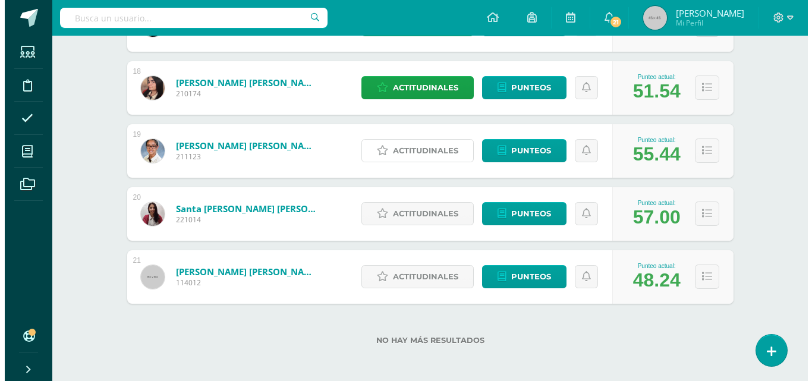
scroll to position [1271, 0]
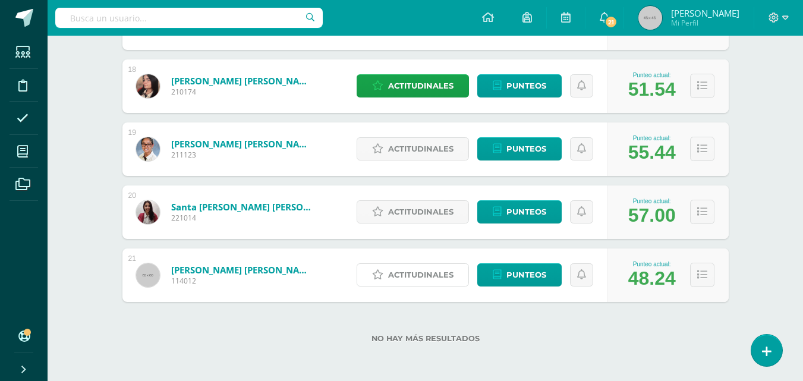
click at [425, 276] on span "Actitudinales" at bounding box center [420, 275] width 65 height 22
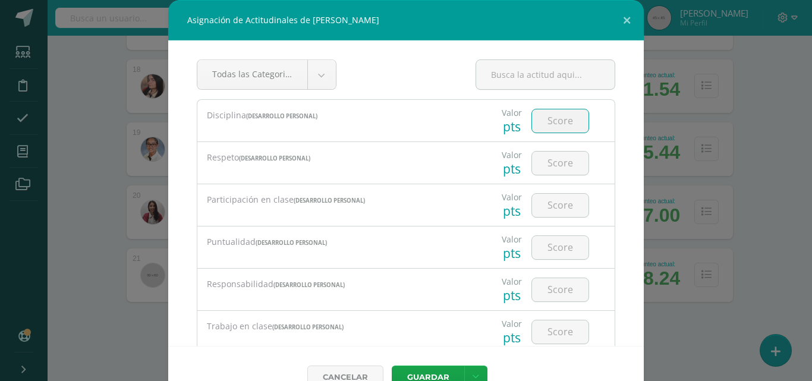
click at [536, 123] on input "number" at bounding box center [560, 120] width 57 height 23
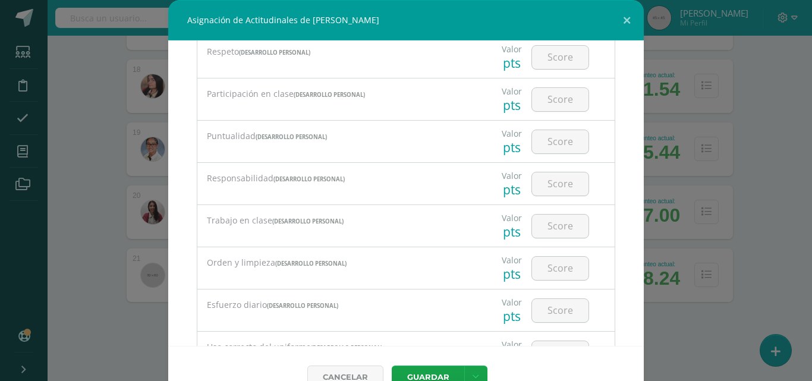
scroll to position [93, 0]
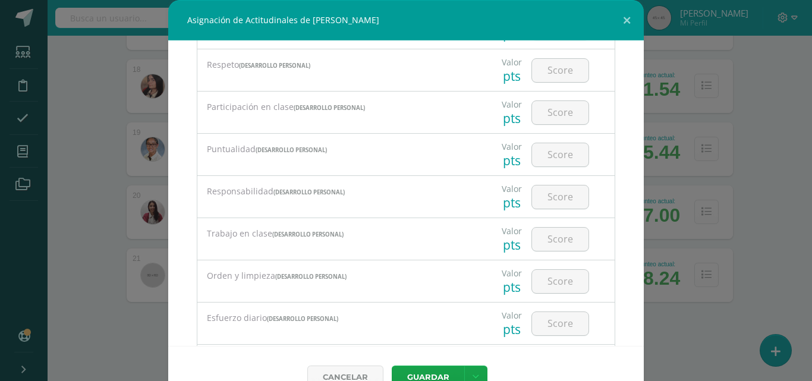
click at [560, 114] on input "number" at bounding box center [560, 112] width 57 height 23
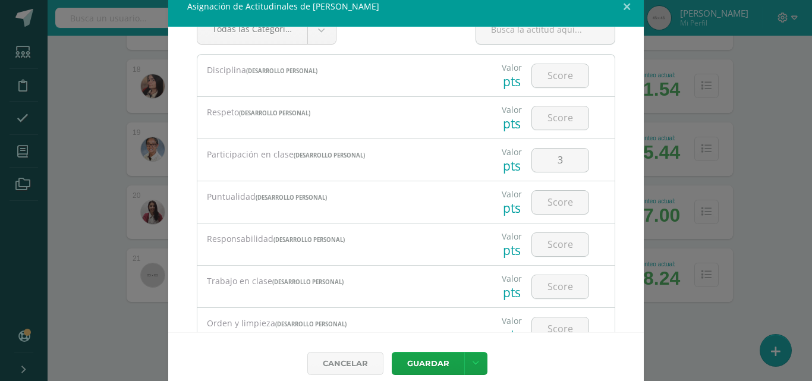
scroll to position [27, 0]
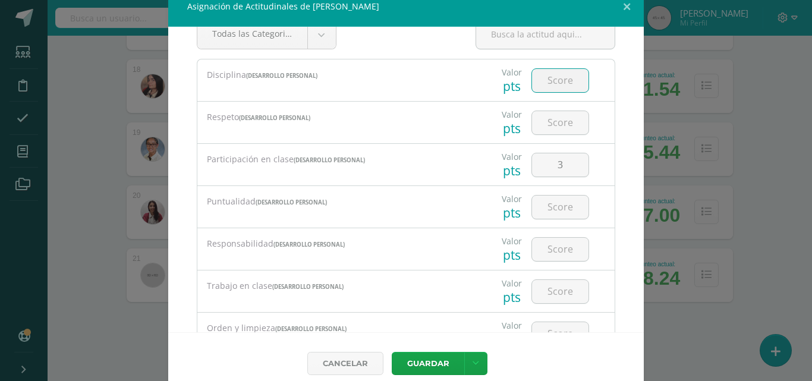
click at [550, 83] on input "number" at bounding box center [560, 80] width 57 height 23
click at [554, 122] on input "number" at bounding box center [560, 122] width 57 height 23
click at [558, 202] on input "number" at bounding box center [560, 207] width 57 height 23
click at [558, 249] on input "number" at bounding box center [560, 249] width 57 height 23
click at [558, 297] on input "number" at bounding box center [560, 291] width 57 height 23
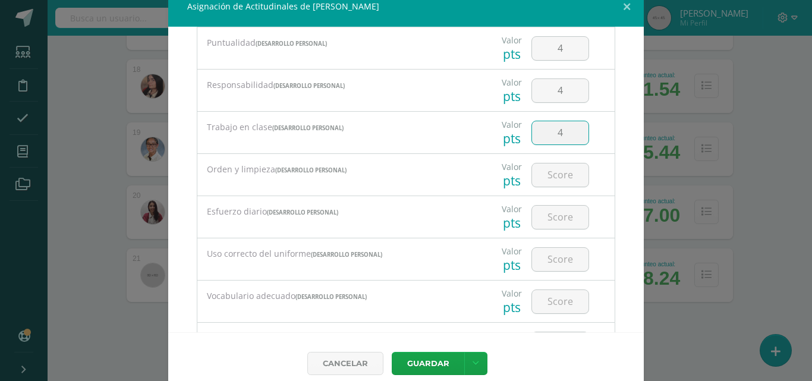
scroll to position [192, 0]
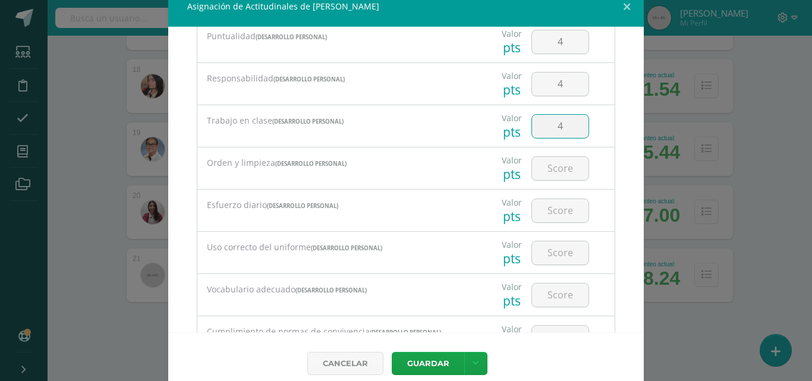
click at [550, 174] on input "number" at bounding box center [560, 168] width 57 height 23
click at [557, 206] on input "number" at bounding box center [560, 210] width 57 height 23
click at [556, 205] on input "number" at bounding box center [560, 210] width 57 height 23
click at [557, 256] on input "number" at bounding box center [560, 252] width 57 height 23
click at [552, 294] on input "number" at bounding box center [560, 295] width 57 height 23
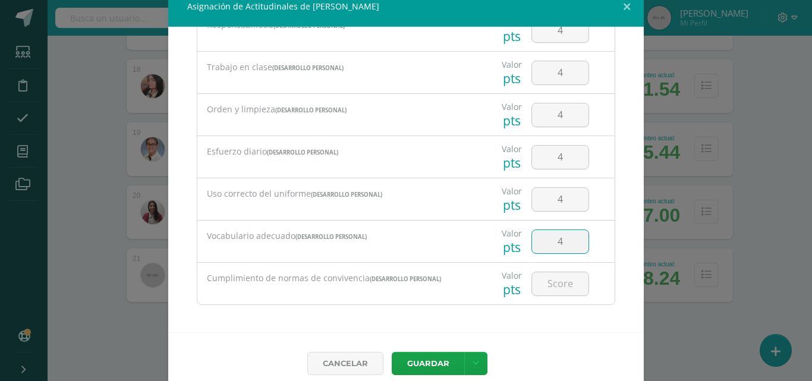
scroll to position [249, 0]
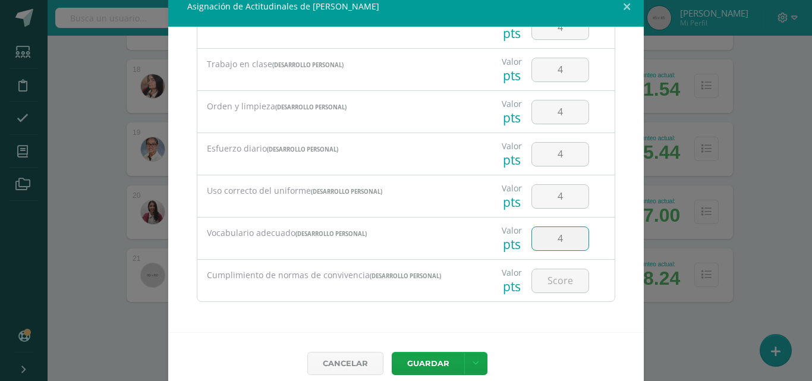
click at [542, 282] on input "number" at bounding box center [560, 280] width 57 height 23
click at [422, 361] on button "Guardar" at bounding box center [428, 363] width 73 height 23
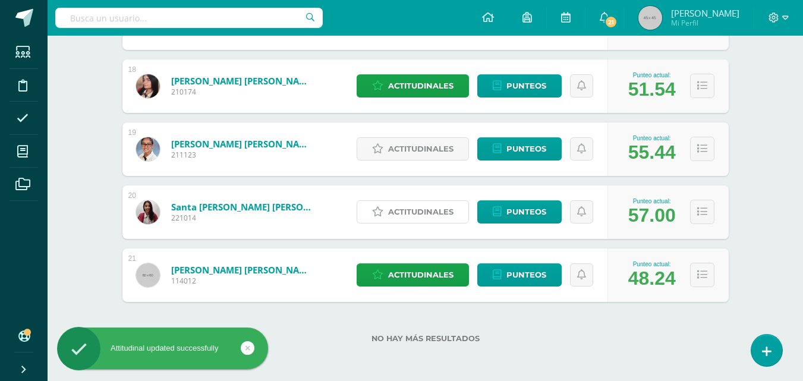
click at [420, 205] on span "Actitudinales" at bounding box center [420, 212] width 65 height 22
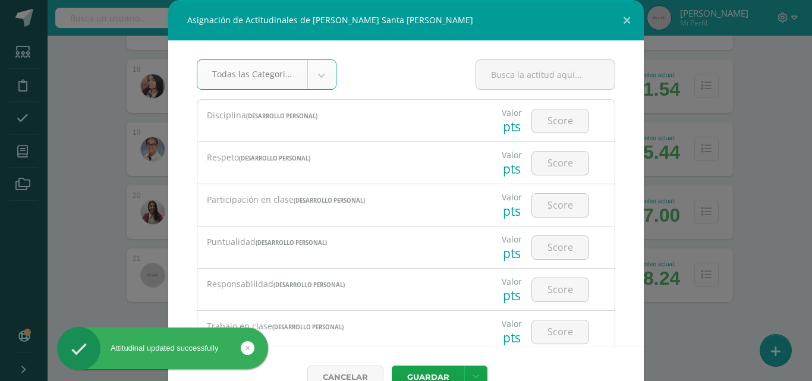
click at [546, 115] on input "number" at bounding box center [560, 120] width 57 height 23
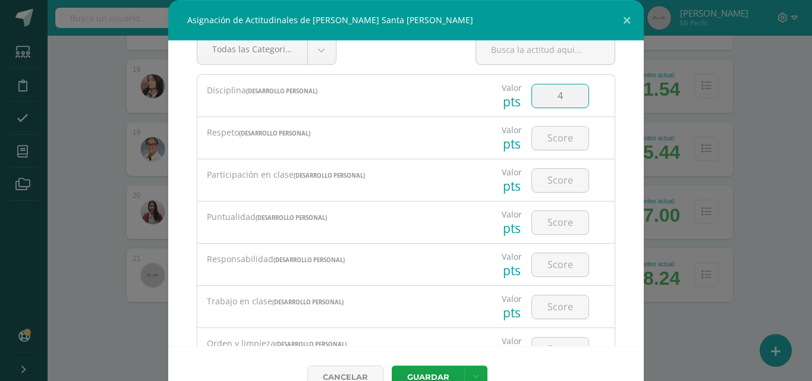
scroll to position [33, 0]
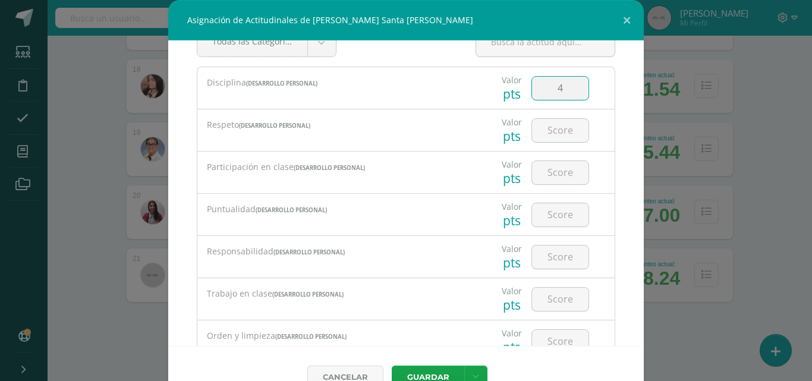
click at [546, 133] on input "number" at bounding box center [560, 130] width 57 height 23
click at [550, 174] on input "number" at bounding box center [560, 172] width 57 height 23
click at [553, 208] on input "number" at bounding box center [560, 214] width 57 height 23
click at [548, 253] on input "number" at bounding box center [560, 257] width 57 height 23
click at [553, 297] on input "number" at bounding box center [560, 299] width 57 height 23
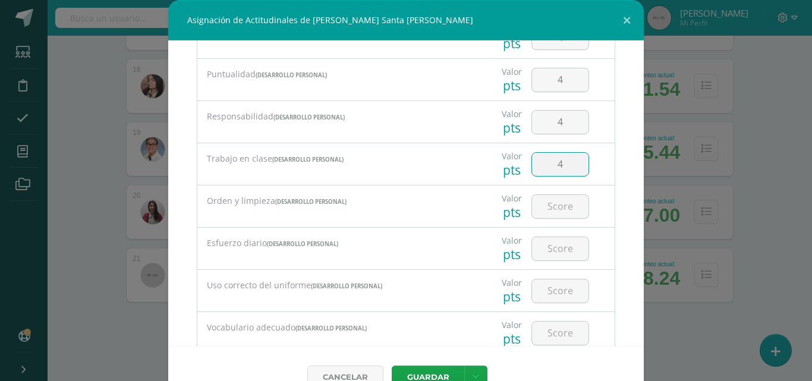
scroll to position [174, 0]
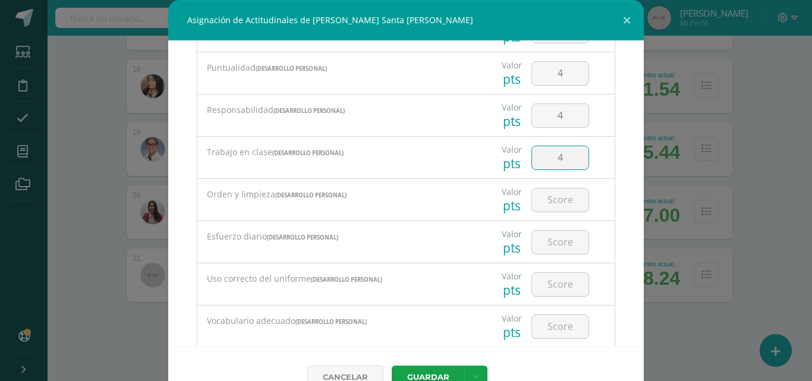
click at [548, 203] on input "number" at bounding box center [560, 200] width 57 height 23
click at [547, 248] on input "number" at bounding box center [560, 242] width 57 height 23
click at [550, 282] on input "number" at bounding box center [560, 284] width 57 height 23
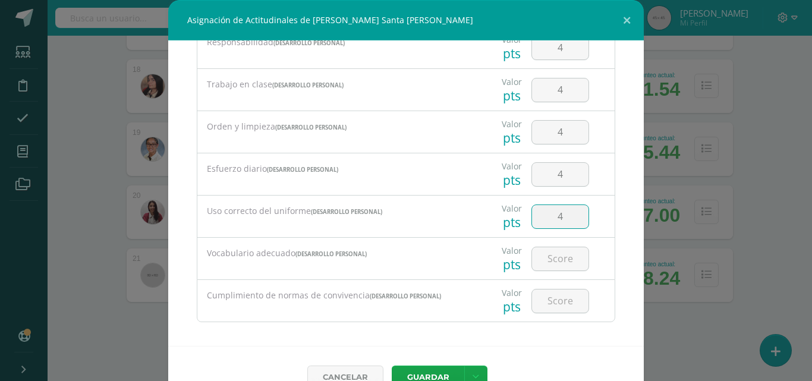
scroll to position [249, 0]
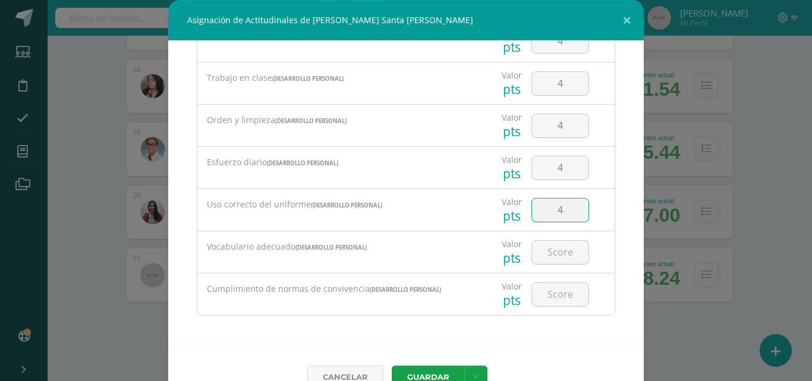
click at [549, 248] on input "number" at bounding box center [560, 252] width 57 height 23
click at [550, 296] on input "number" at bounding box center [560, 294] width 57 height 23
click at [423, 368] on button "Guardar" at bounding box center [428, 377] width 73 height 23
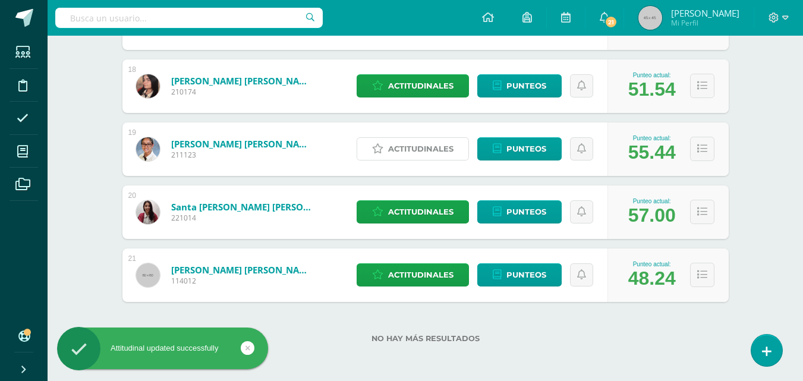
click at [425, 146] on span "Actitudinales" at bounding box center [420, 149] width 65 height 22
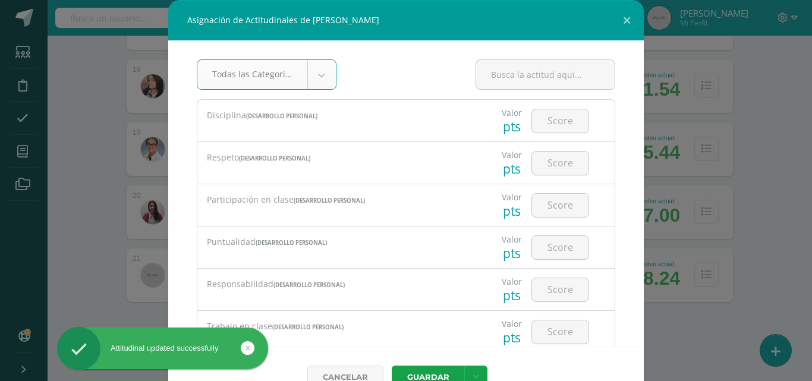
click at [548, 121] on input "number" at bounding box center [560, 120] width 57 height 23
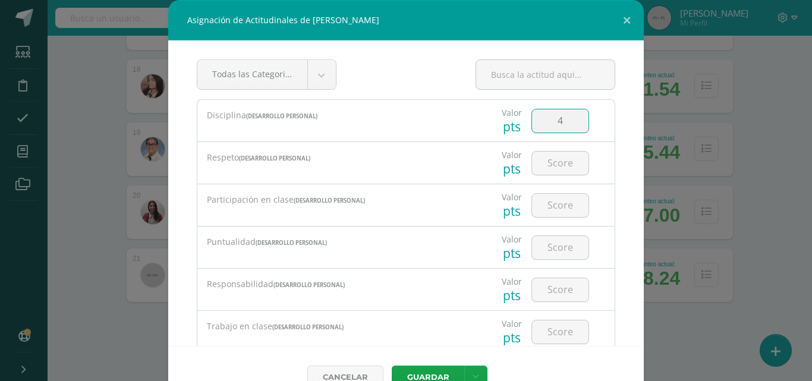
click at [548, 159] on input "number" at bounding box center [560, 163] width 57 height 23
click at [551, 208] on input "number" at bounding box center [560, 205] width 57 height 23
click at [545, 248] on input "number" at bounding box center [560, 247] width 57 height 23
click at [551, 290] on input "number" at bounding box center [560, 289] width 57 height 23
click at [552, 332] on input "number" at bounding box center [560, 332] width 57 height 23
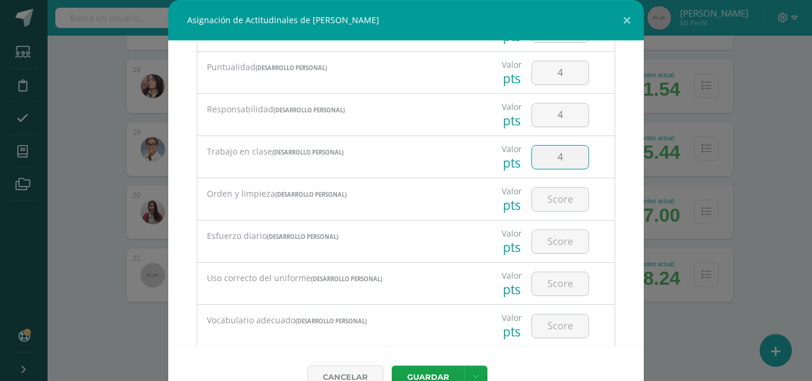
scroll to position [180, 0]
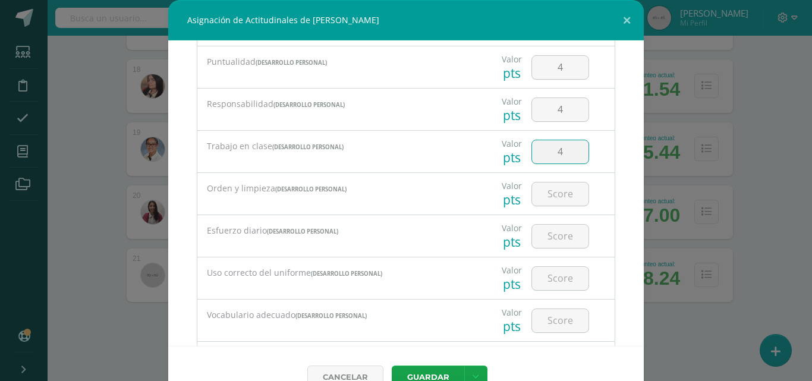
click at [553, 192] on input "number" at bounding box center [560, 194] width 57 height 23
click at [549, 231] on input "number" at bounding box center [560, 236] width 57 height 23
click at [552, 275] on input "number" at bounding box center [560, 278] width 57 height 23
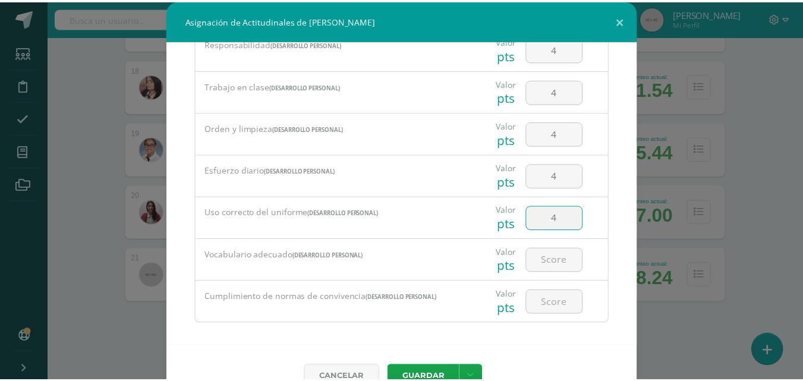
scroll to position [249, 0]
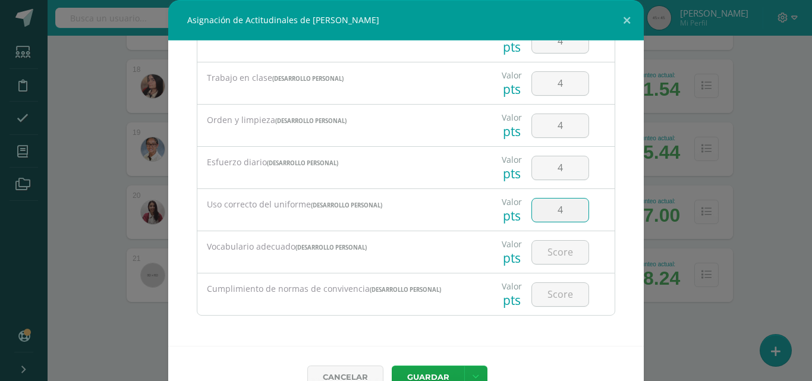
click at [544, 256] on input "number" at bounding box center [560, 252] width 57 height 23
click at [552, 293] on input "number" at bounding box center [560, 294] width 57 height 23
click at [421, 373] on button "Guardar" at bounding box center [428, 377] width 73 height 23
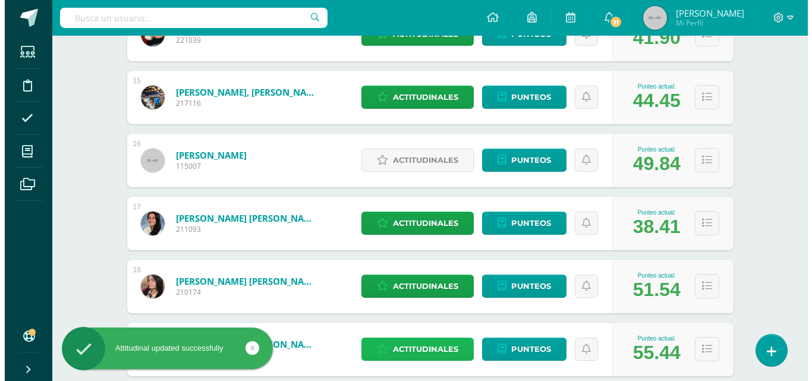
scroll to position [1070, 0]
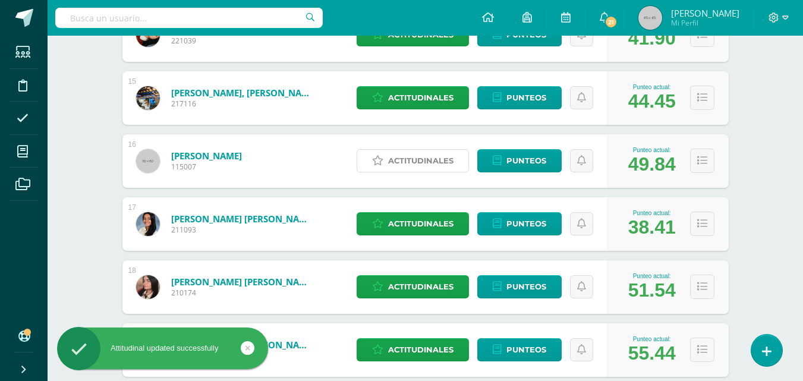
click at [415, 163] on span "Actitudinales" at bounding box center [420, 161] width 65 height 22
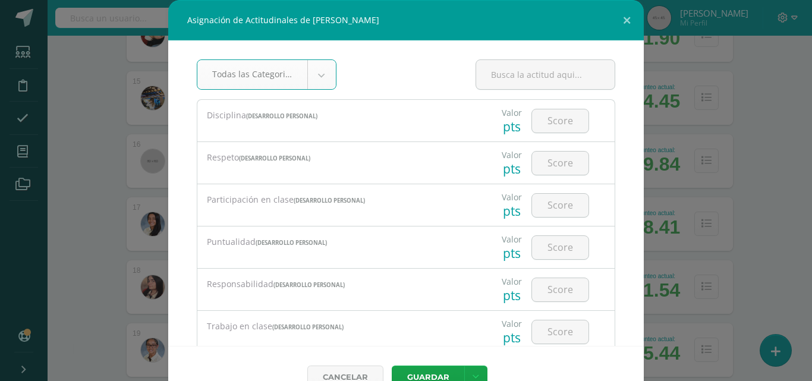
click at [548, 117] on input "number" at bounding box center [560, 120] width 57 height 23
click at [554, 169] on input "number" at bounding box center [560, 163] width 57 height 23
click at [560, 205] on input "number" at bounding box center [560, 205] width 57 height 23
click at [552, 243] on input "number" at bounding box center [560, 247] width 57 height 23
click at [548, 291] on input "number" at bounding box center [560, 289] width 57 height 23
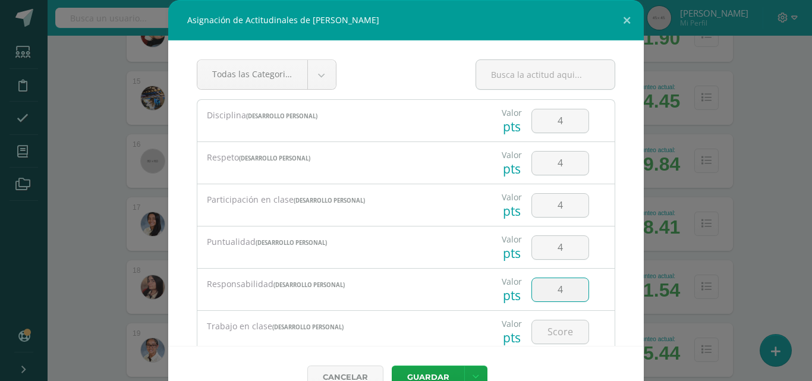
click at [555, 332] on input "number" at bounding box center [560, 332] width 57 height 23
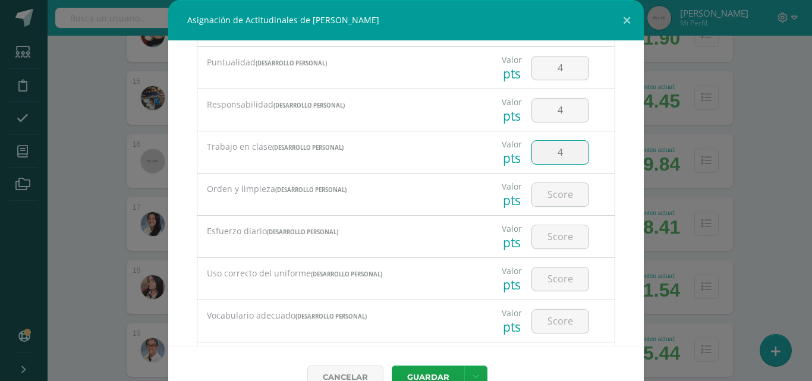
scroll to position [181, 0]
click at [557, 193] on input "number" at bounding box center [560, 193] width 57 height 23
click at [549, 231] on input "number" at bounding box center [560, 235] width 57 height 23
click at [555, 275] on input "number" at bounding box center [560, 277] width 57 height 23
click at [550, 316] on input "number" at bounding box center [560, 320] width 57 height 23
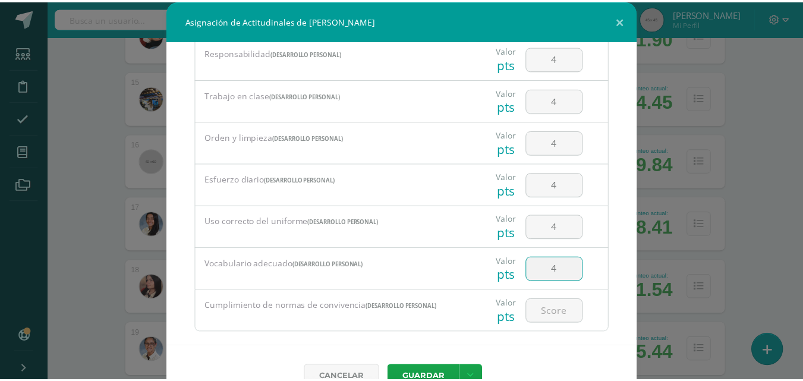
scroll to position [249, 0]
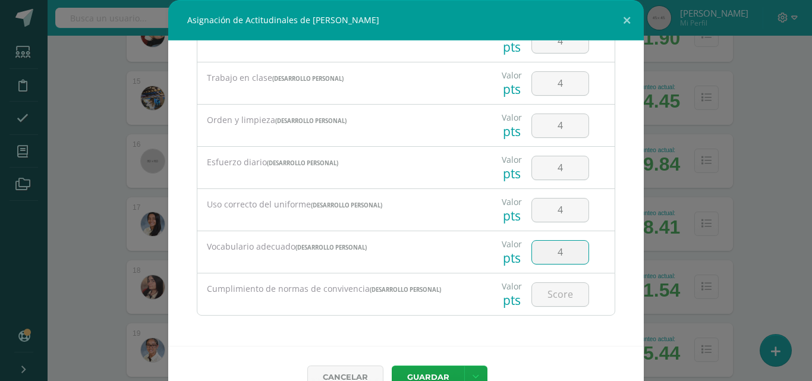
click at [554, 289] on input "number" at bounding box center [560, 294] width 57 height 23
click at [422, 372] on button "Guardar" at bounding box center [428, 377] width 73 height 23
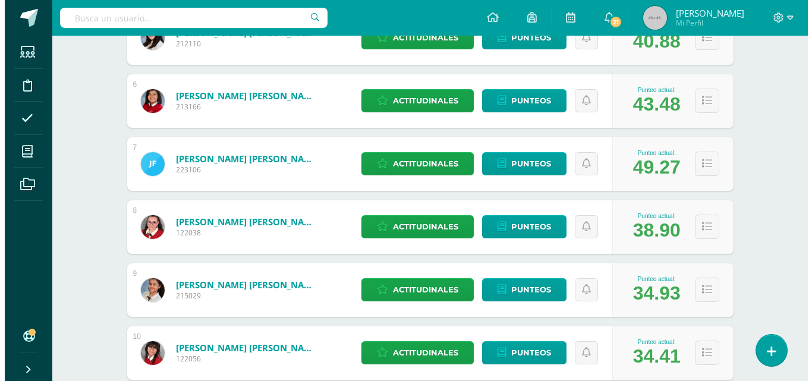
scroll to position [494, 0]
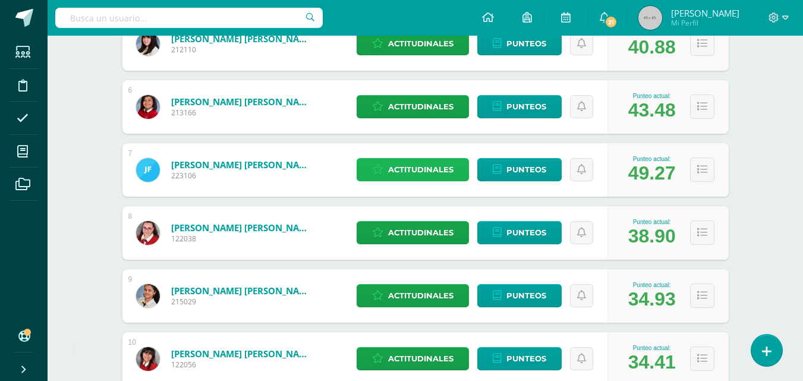
click at [436, 170] on span "Actitudinales" at bounding box center [420, 170] width 65 height 22
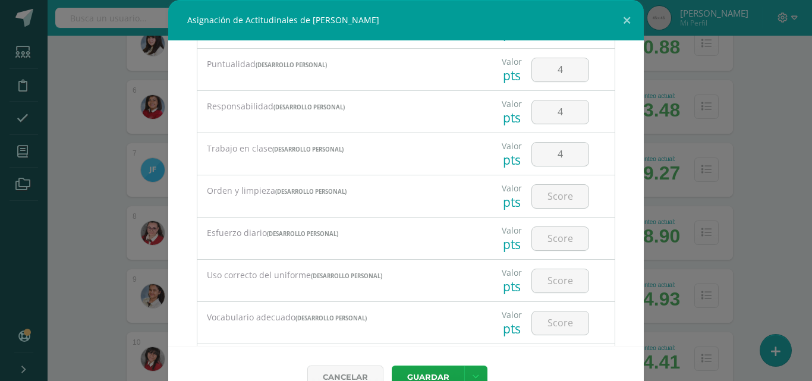
scroll to position [249, 0]
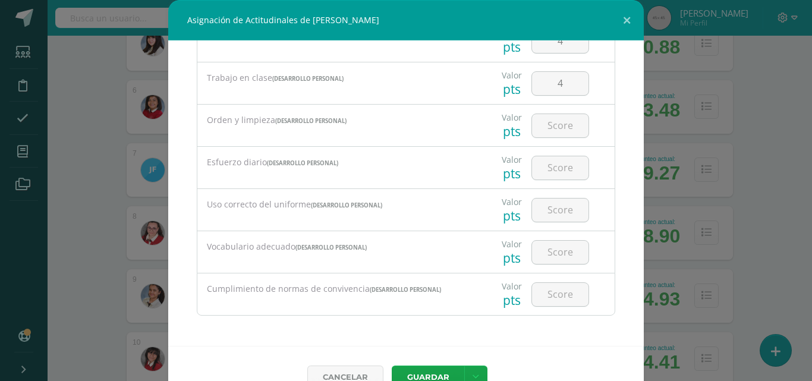
click at [553, 121] on input "number" at bounding box center [560, 125] width 57 height 23
click at [557, 164] on input "number" at bounding box center [560, 167] width 57 height 23
click at [545, 214] on input "number" at bounding box center [560, 210] width 57 height 23
click at [546, 256] on input "number" at bounding box center [560, 252] width 57 height 23
click at [548, 290] on input "number" at bounding box center [560, 294] width 57 height 23
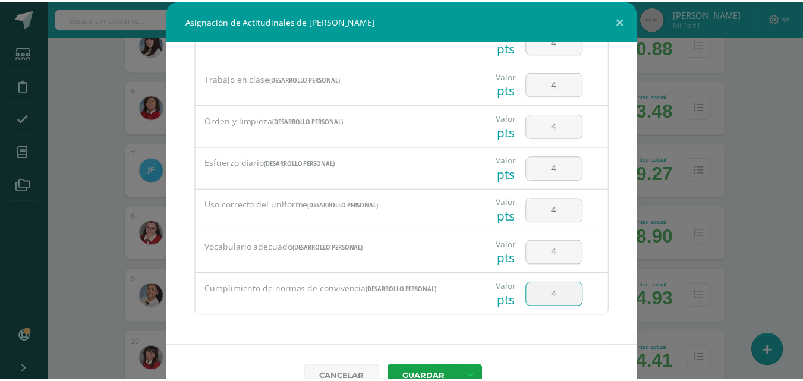
scroll to position [27, 0]
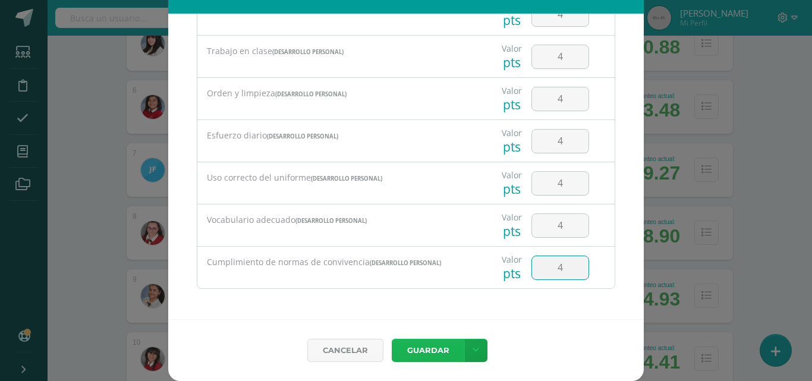
click at [429, 346] on button "Guardar" at bounding box center [428, 350] width 73 height 23
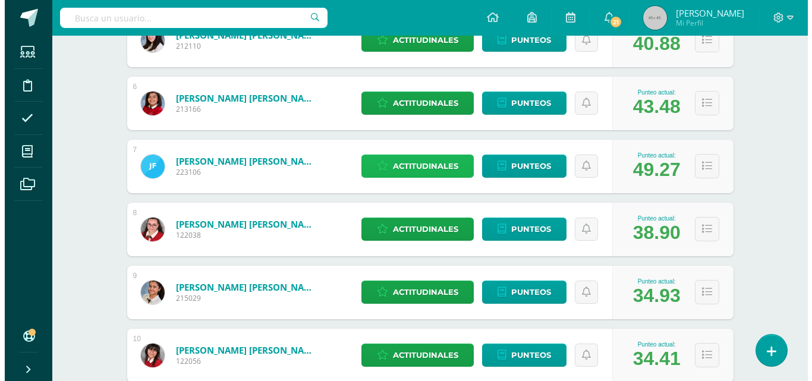
scroll to position [0, 0]
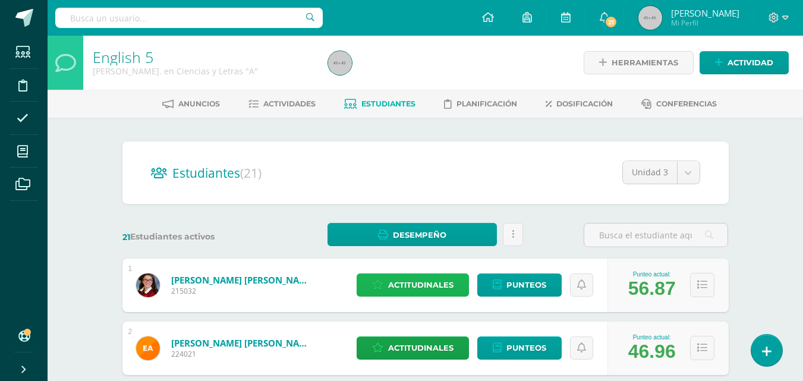
click at [442, 285] on span "Actitudinales" at bounding box center [420, 285] width 65 height 22
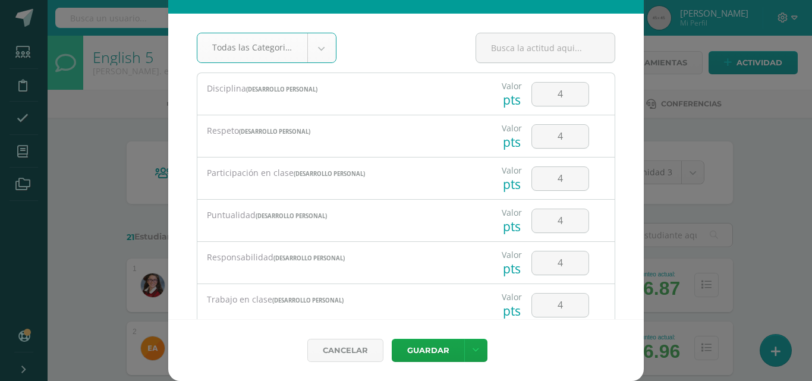
click at [278, 195] on div "Participación en clase (Desarrollo Personal)" at bounding box center [336, 179] width 278 height 42
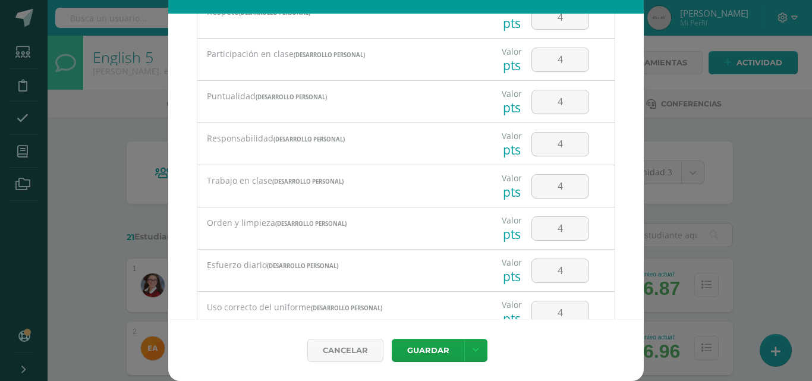
click at [341, 240] on div "Orden y limpieza (Desarrollo Personal)" at bounding box center [336, 229] width 278 height 42
